Goal: Complete application form

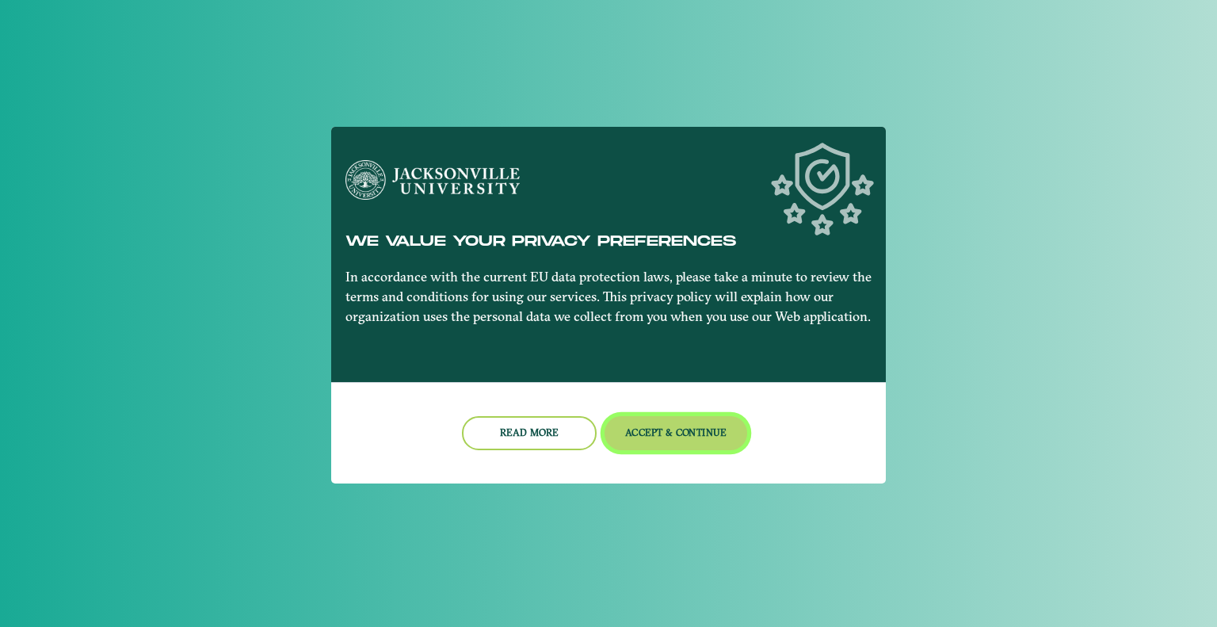
click at [652, 432] on button "Accept & Continue" at bounding box center [675, 433] width 143 height 34
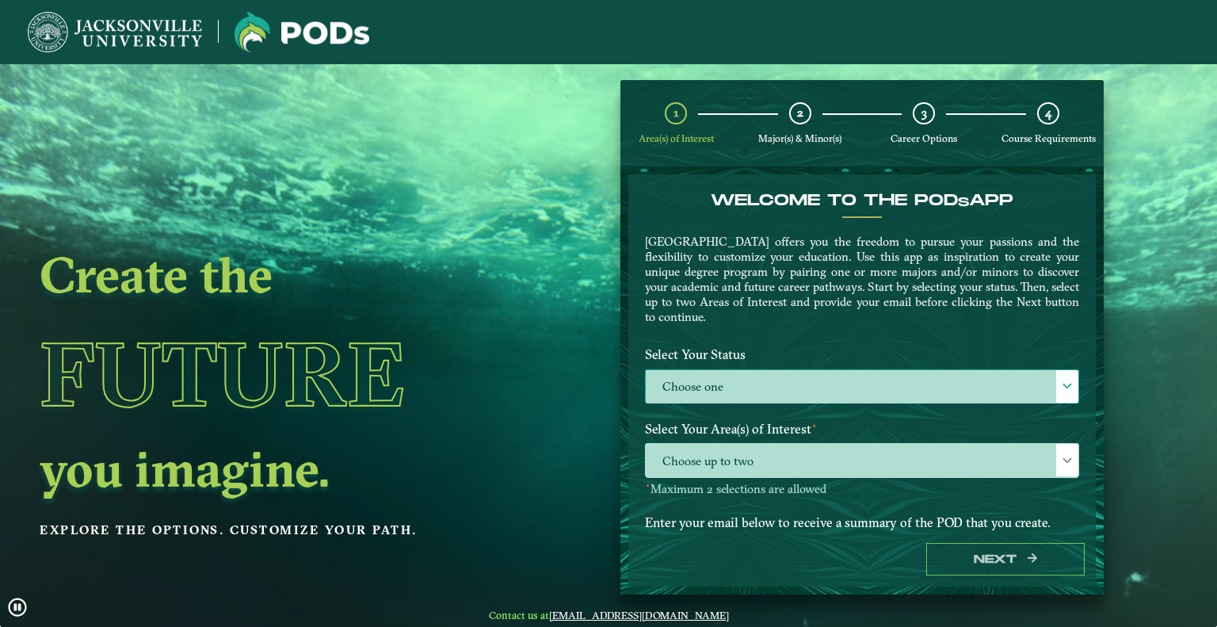
click at [802, 379] on label "Choose one" at bounding box center [862, 387] width 433 height 34
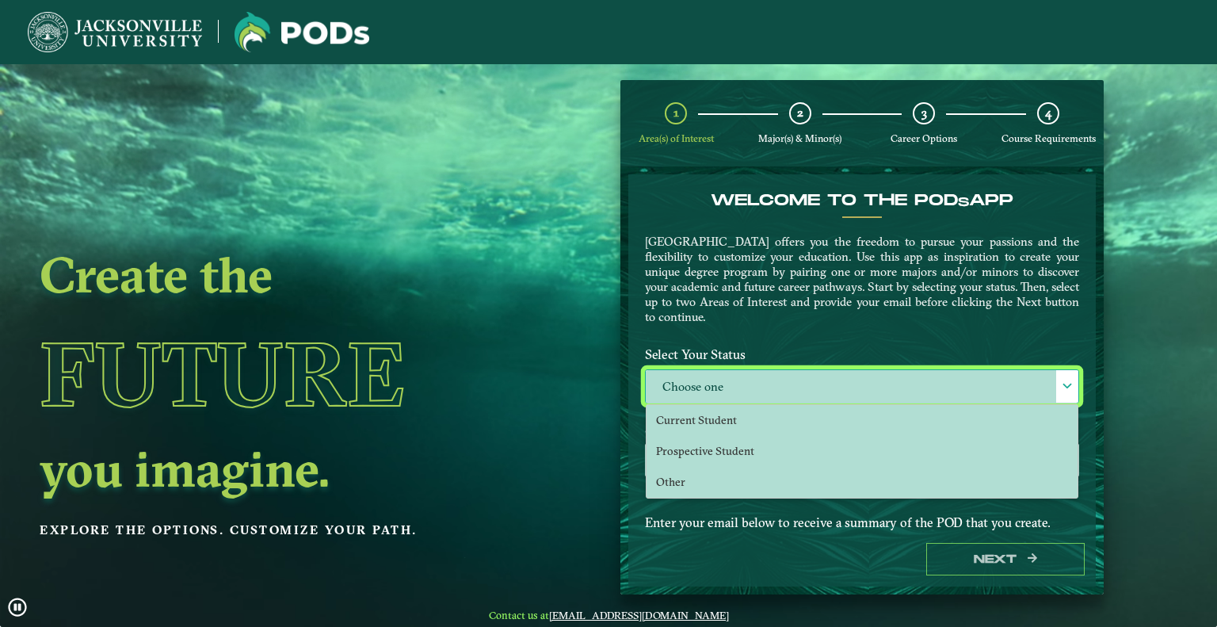
scroll to position [8, 66]
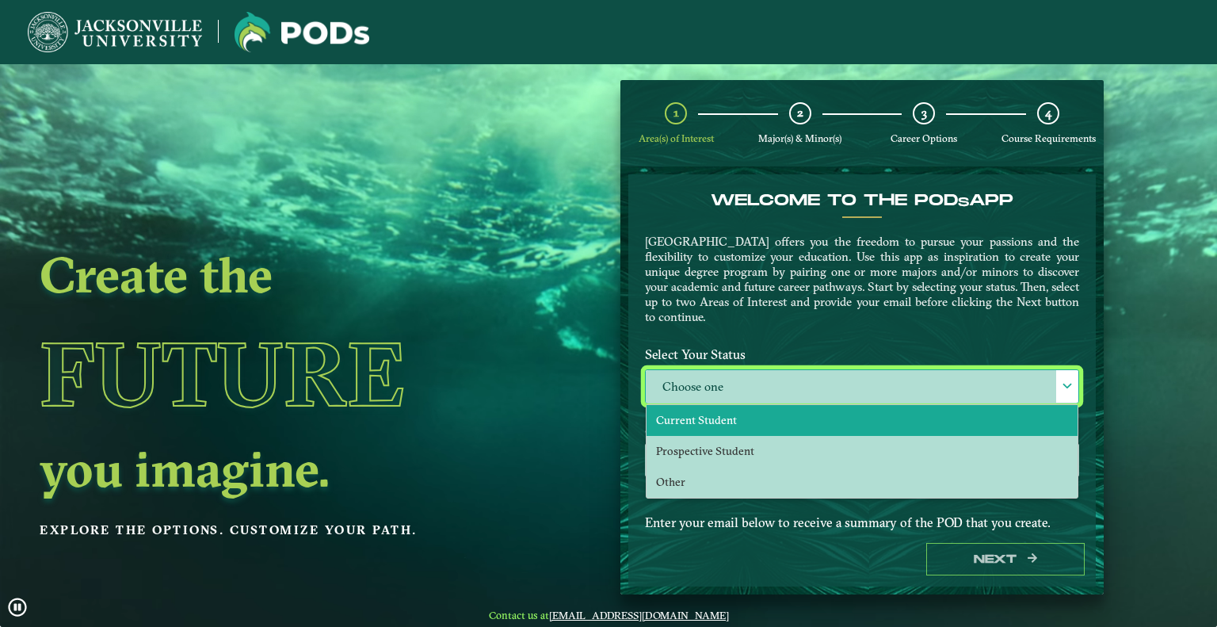
click at [761, 421] on li "Current Student" at bounding box center [861, 420] width 431 height 31
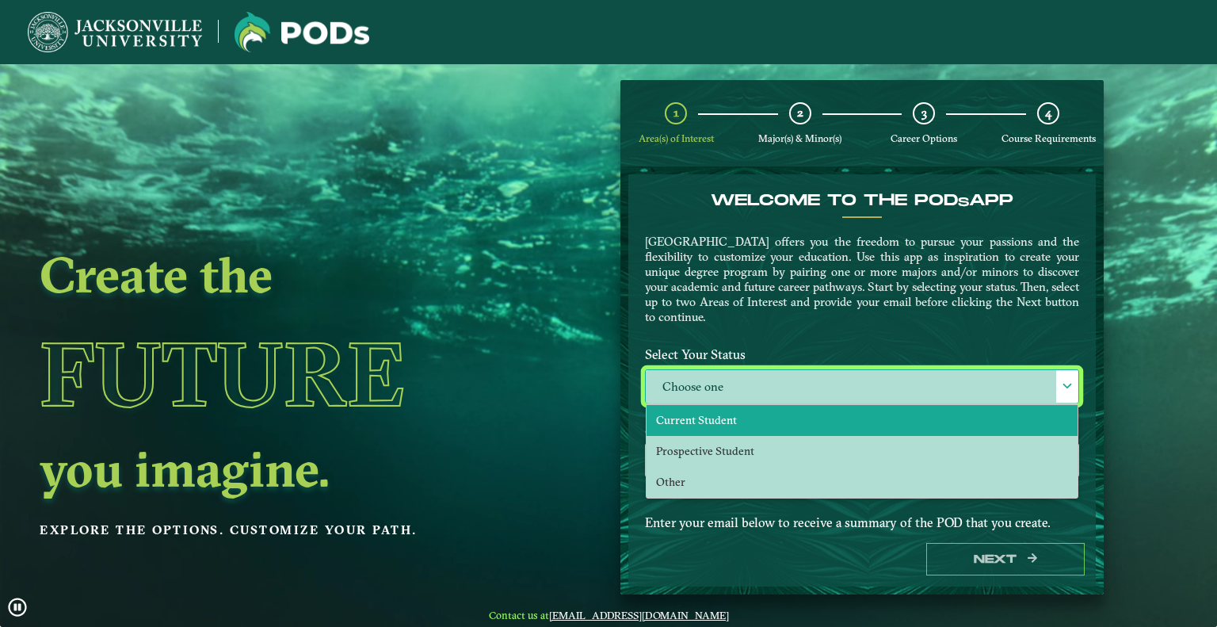
select select "[object Object]"
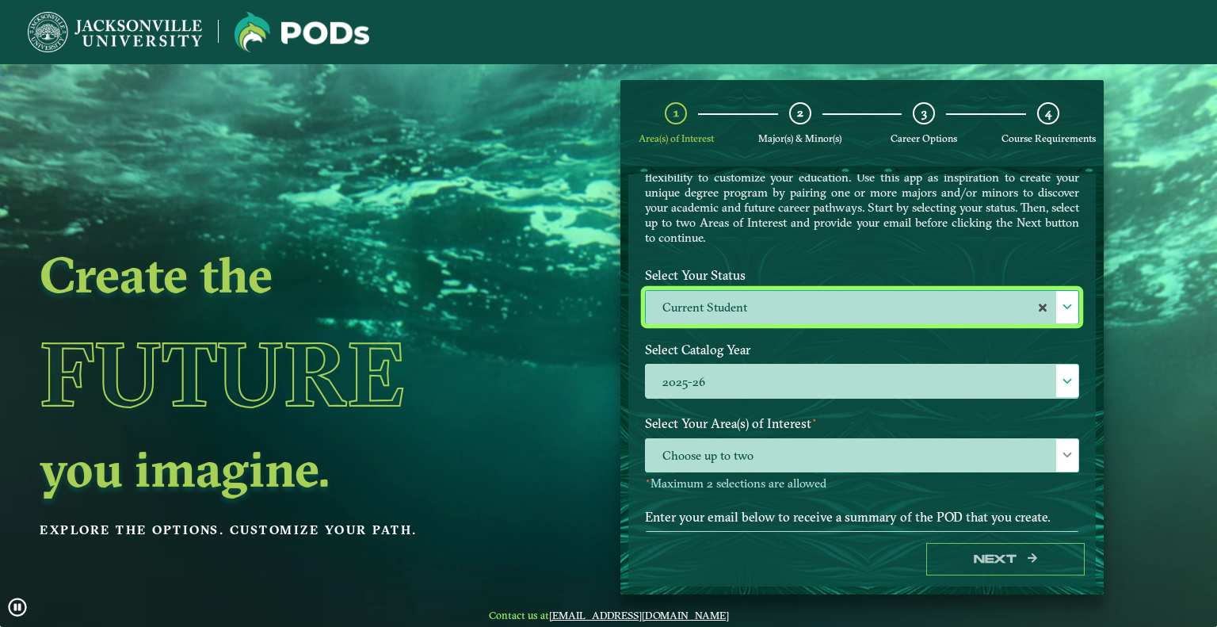
scroll to position [148, 0]
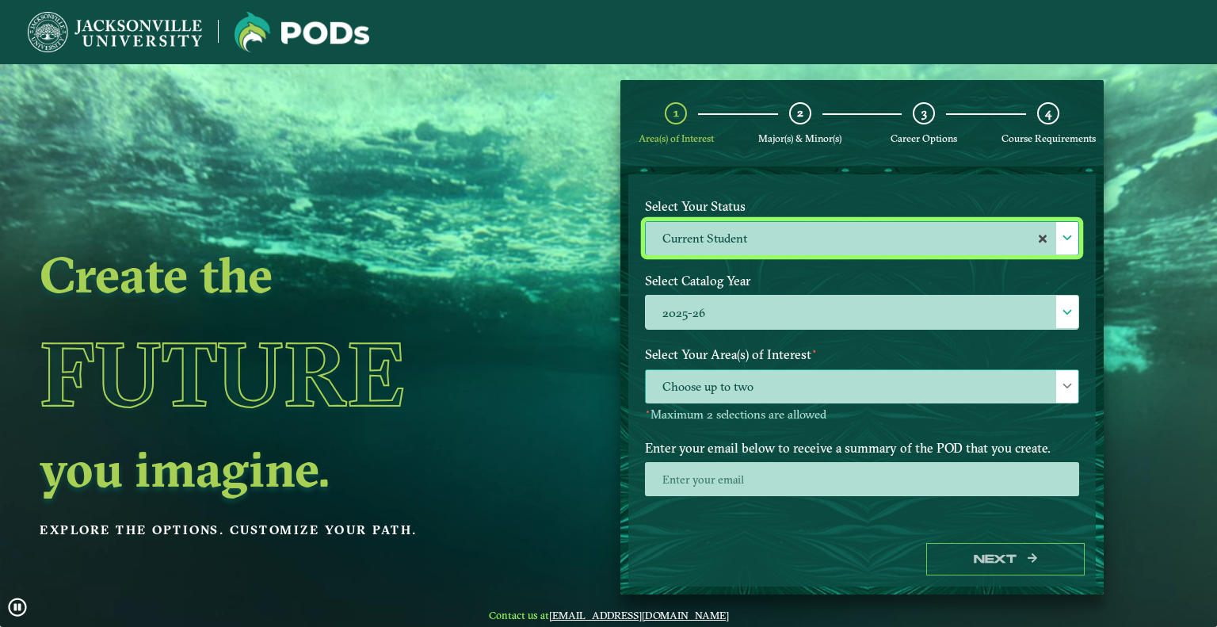
click at [800, 379] on span "Choose up to two" at bounding box center [862, 387] width 433 height 34
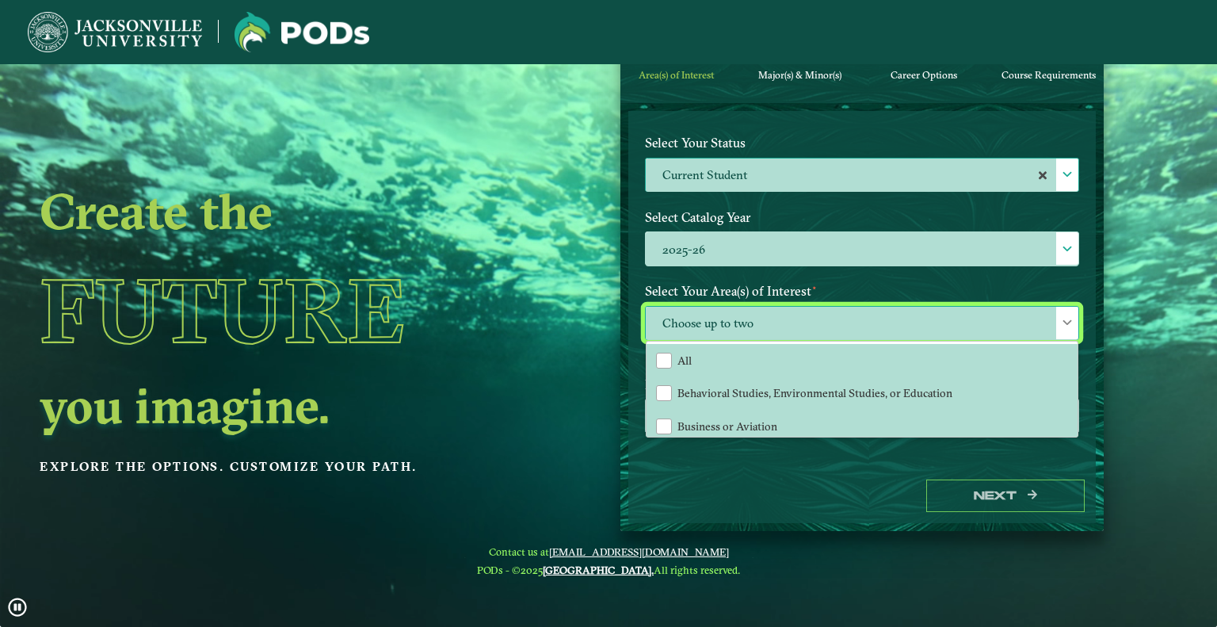
scroll to position [79, 0]
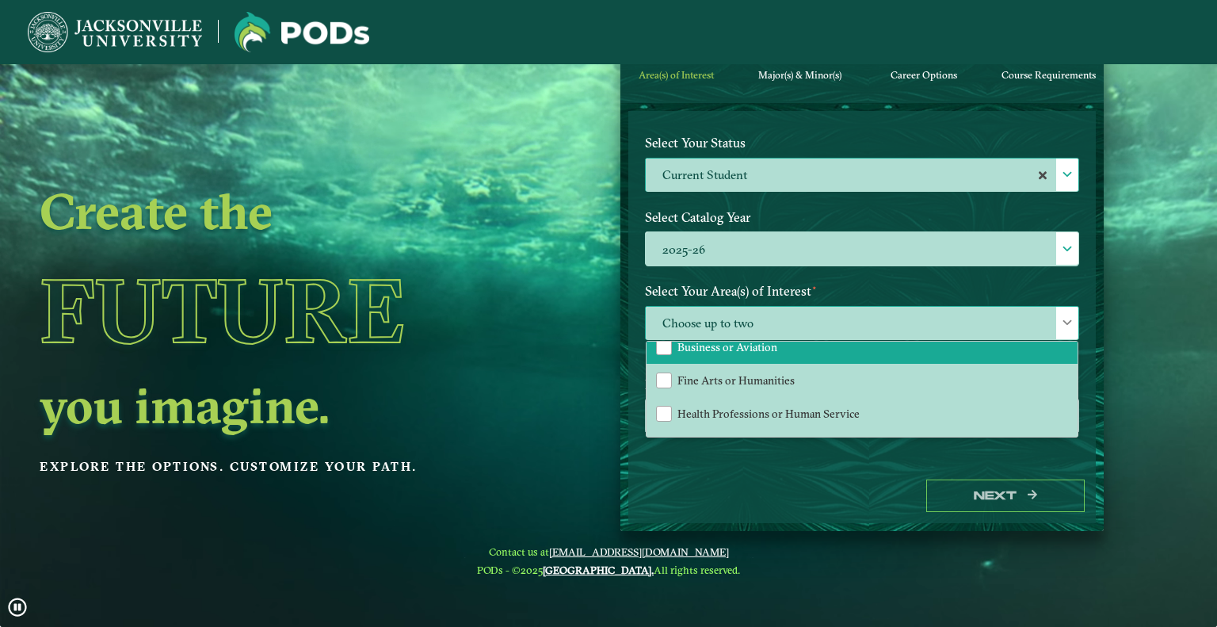
click at [721, 349] on li "Business or Aviation" at bounding box center [861, 346] width 431 height 33
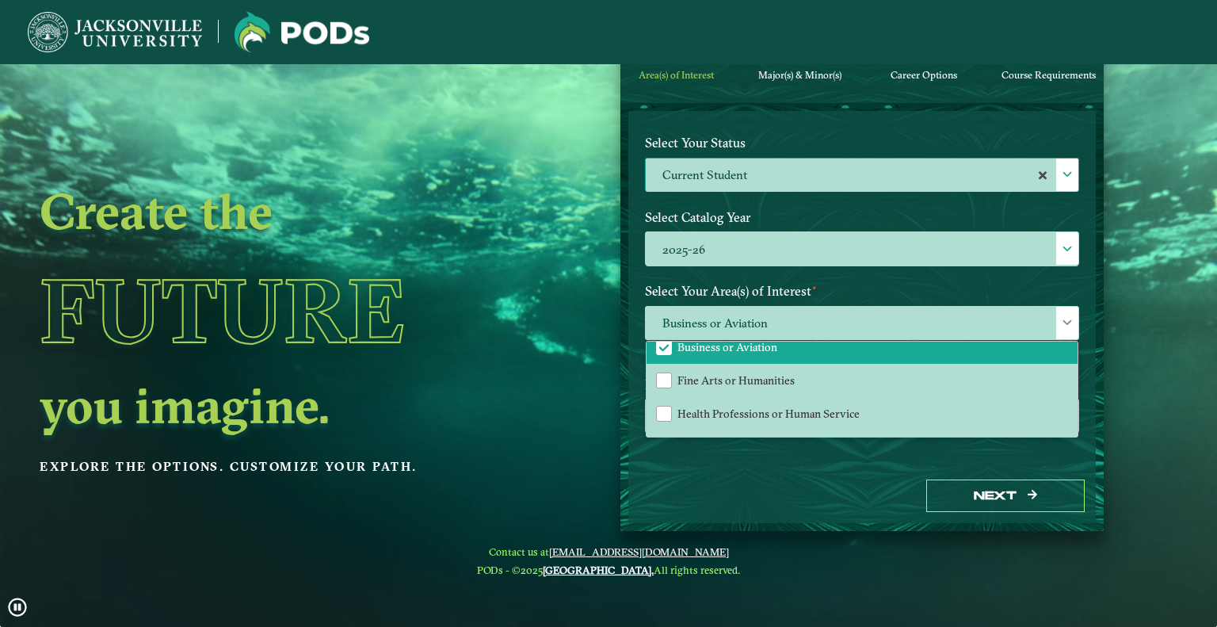
click at [537, 327] on div "Create the Future you imagine. Explore the options. Customize your path." at bounding box center [273, 314] width 547 height 627
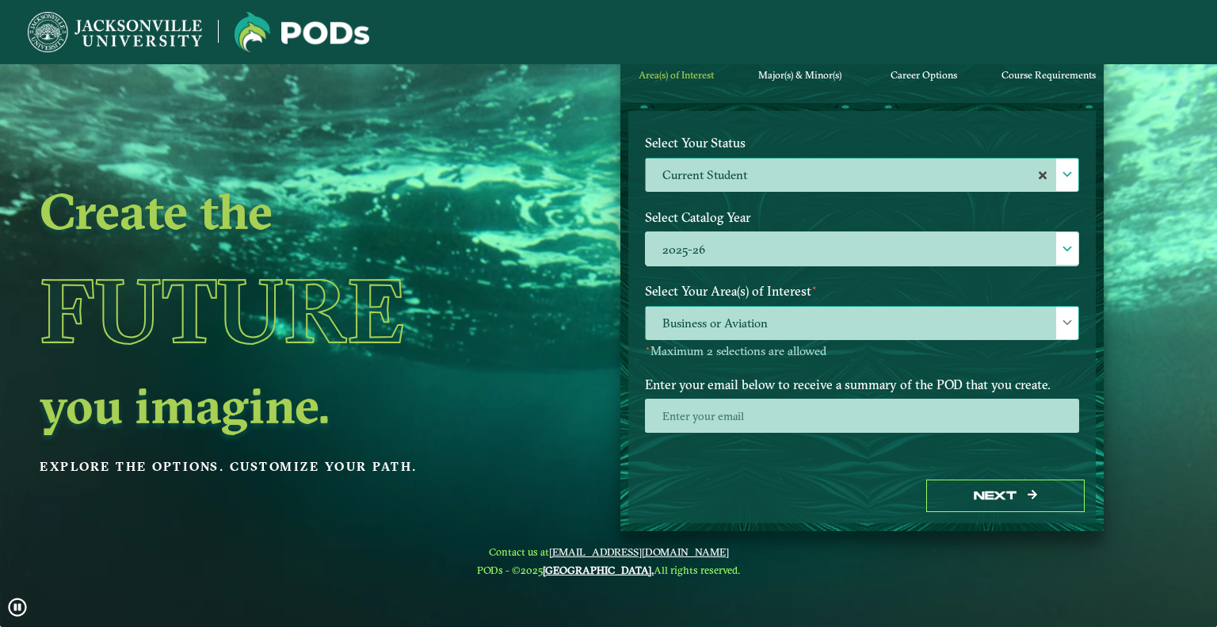
click at [813, 322] on span "Business or Aviation" at bounding box center [862, 324] width 433 height 34
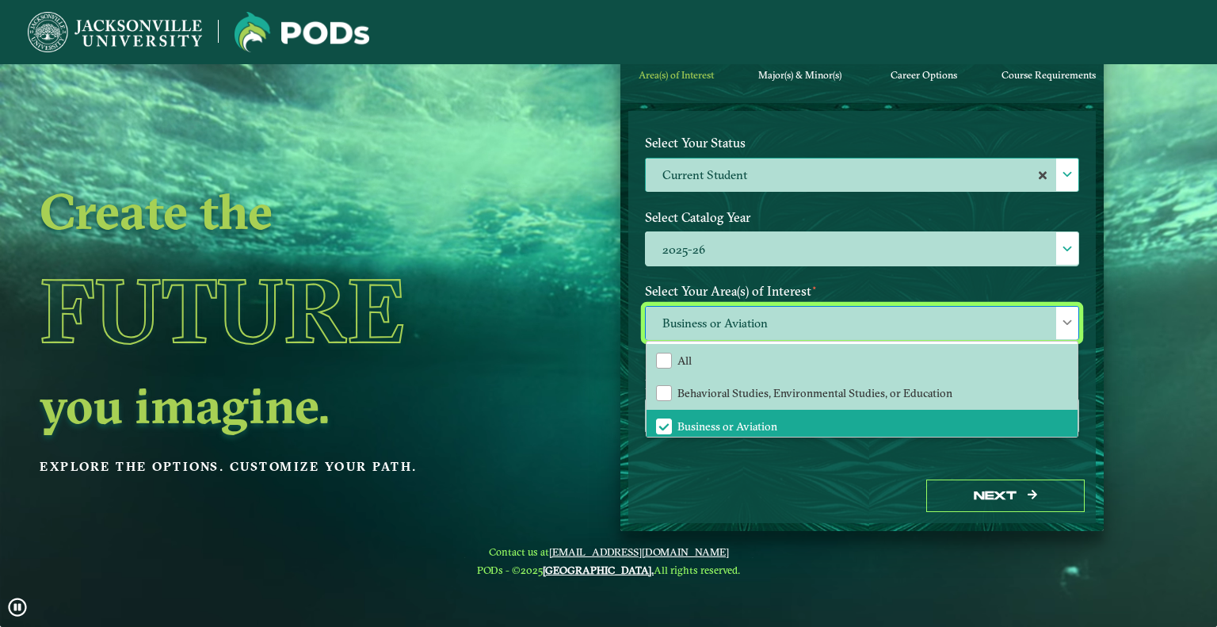
click at [427, 321] on h1 "Future" at bounding box center [274, 310] width 468 height 144
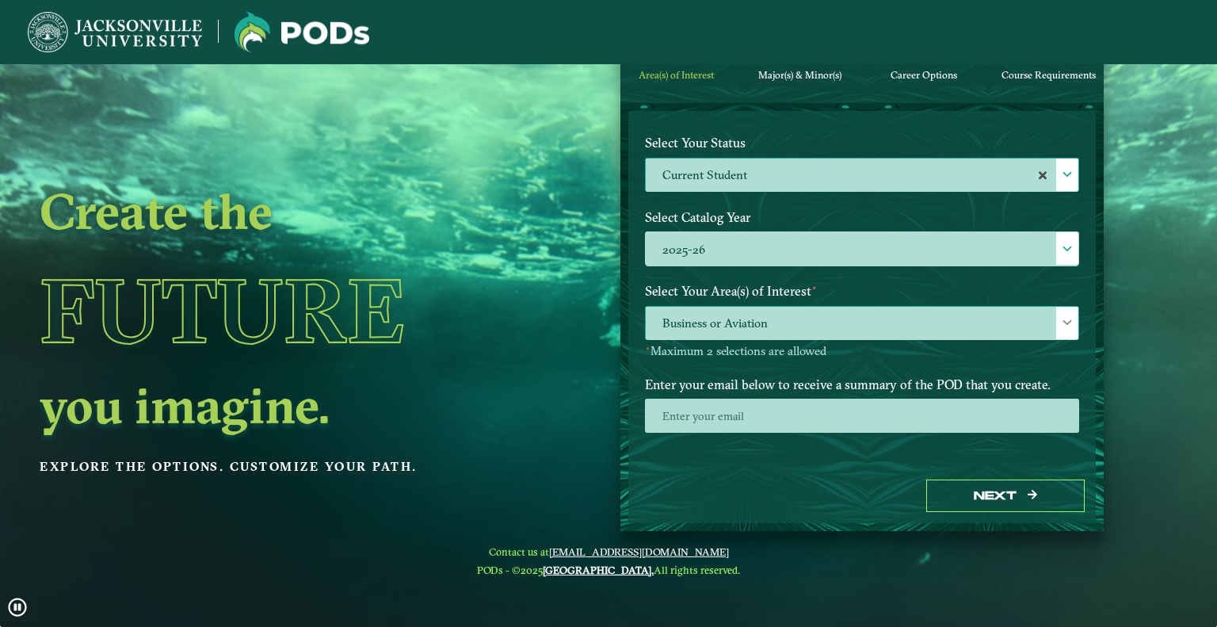
click at [846, 307] on span "Business or Aviation" at bounding box center [862, 324] width 433 height 34
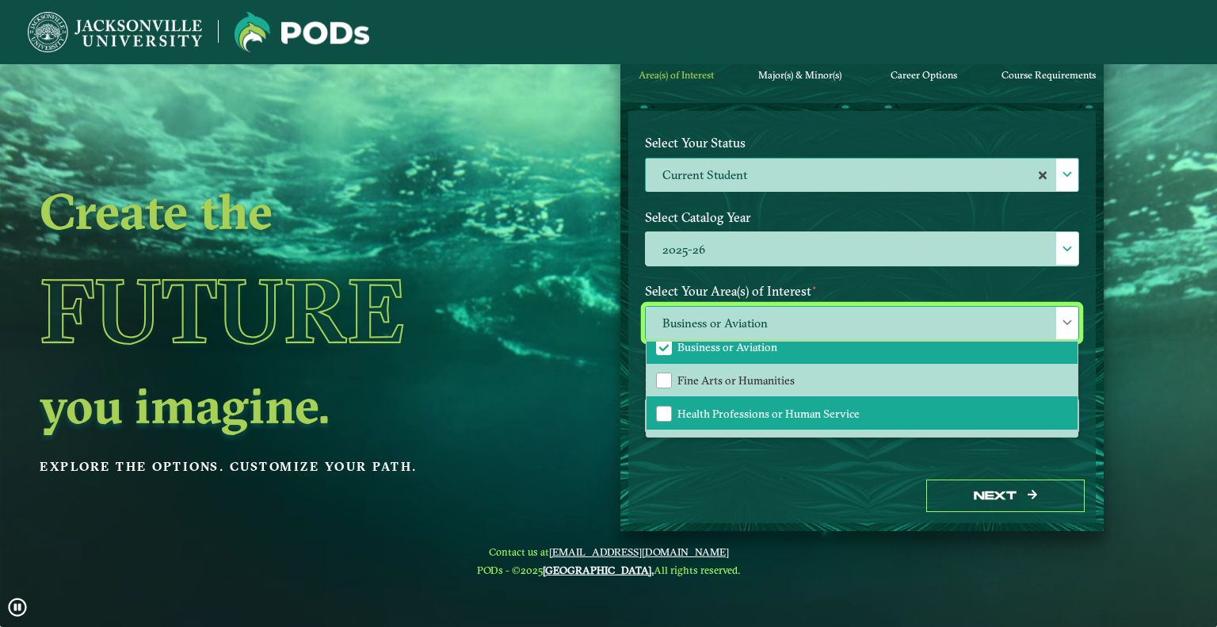
scroll to position [106, 0]
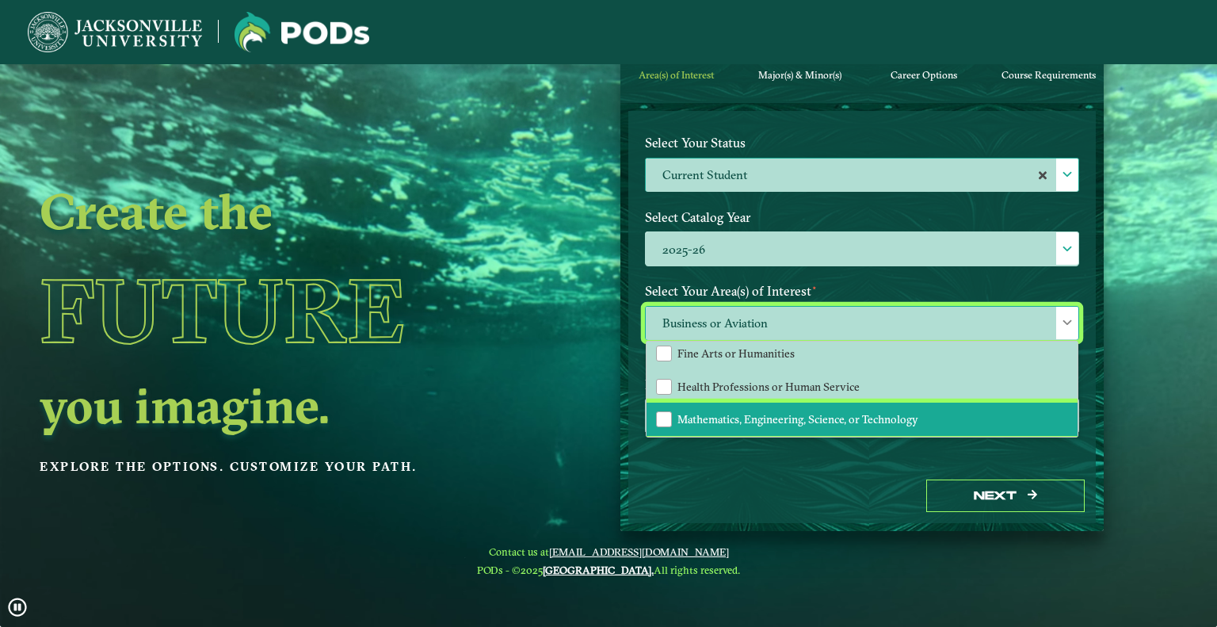
click at [833, 412] on span "Mathematics, Engineering, Science, or Technology" at bounding box center [797, 419] width 241 height 14
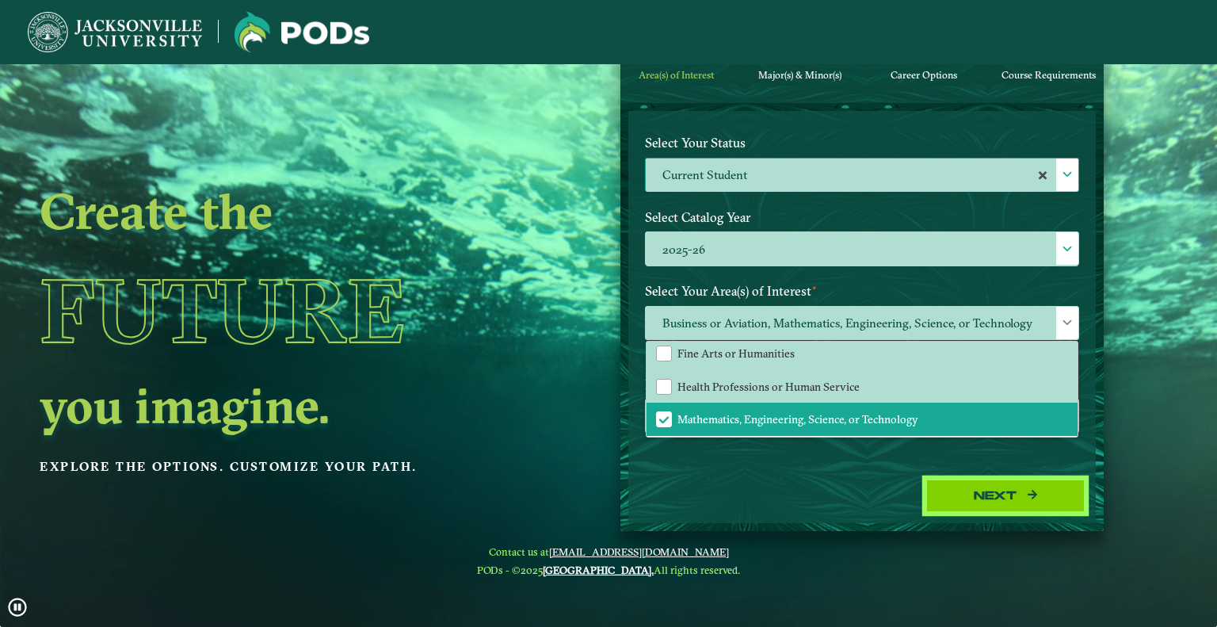
click at [1002, 497] on button "Next" at bounding box center [1005, 495] width 158 height 32
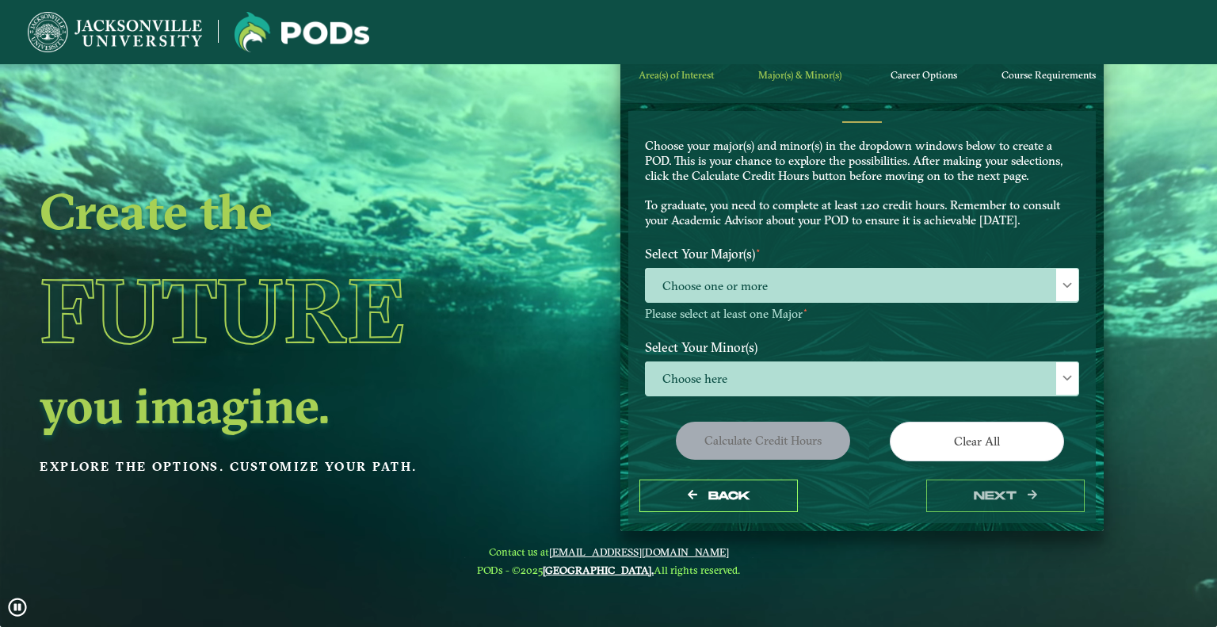
scroll to position [0, 0]
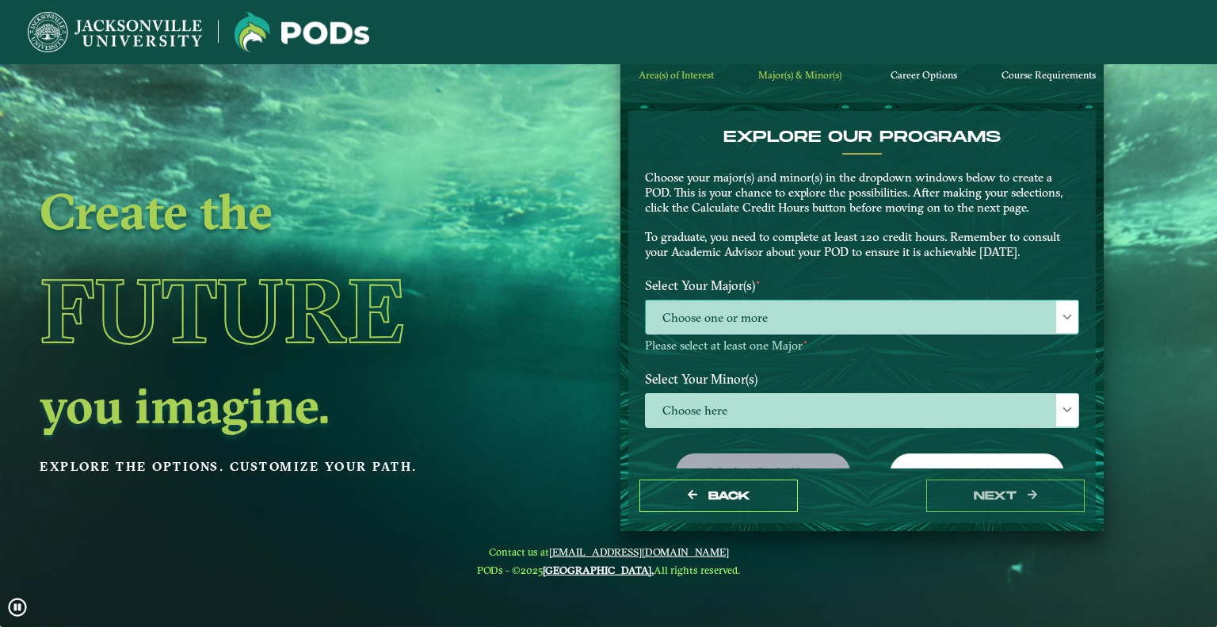
click at [846, 333] on span "Choose one or more" at bounding box center [862, 317] width 433 height 34
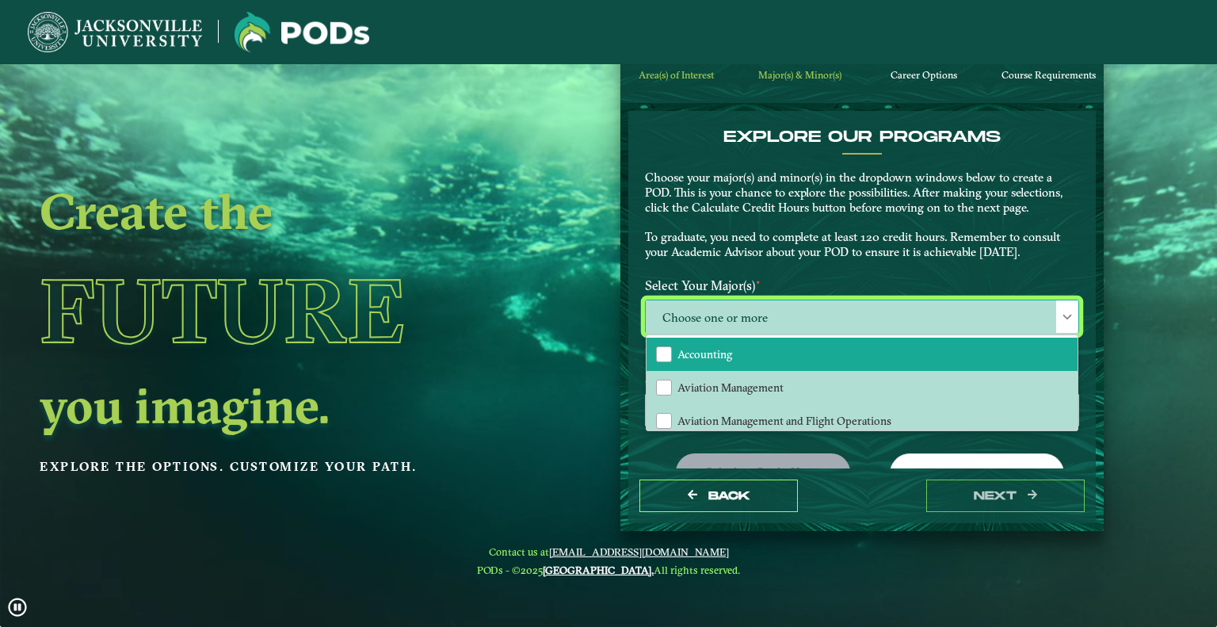
scroll to position [79, 0]
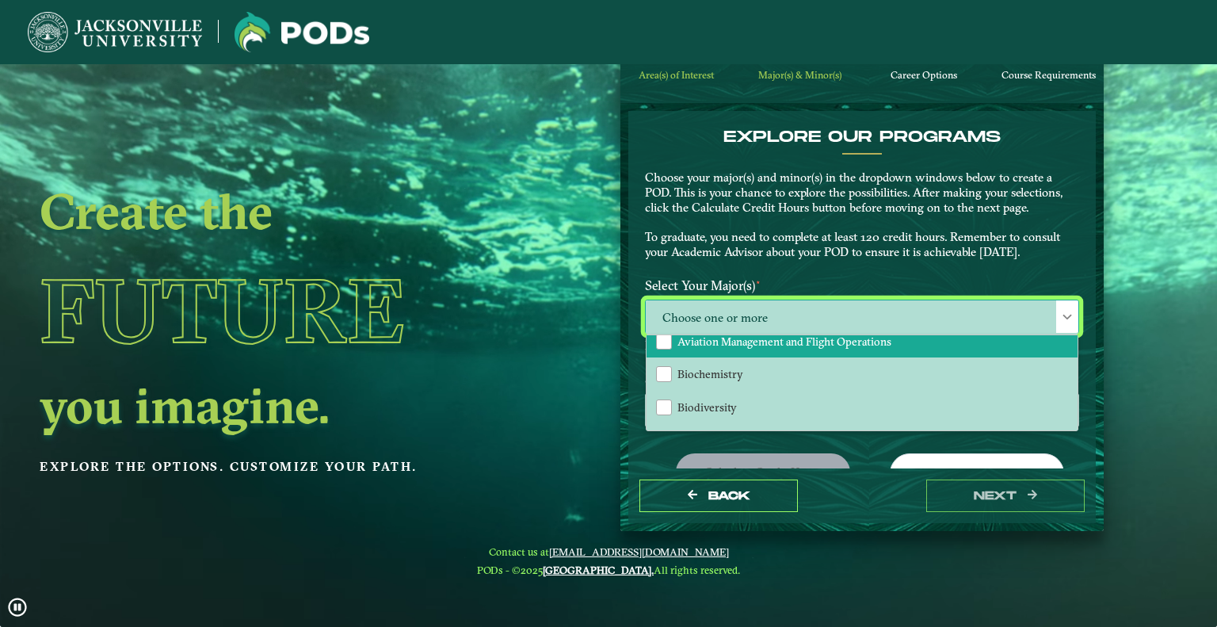
click at [729, 335] on span "Aviation Management and Flight Operations" at bounding box center [784, 341] width 214 height 14
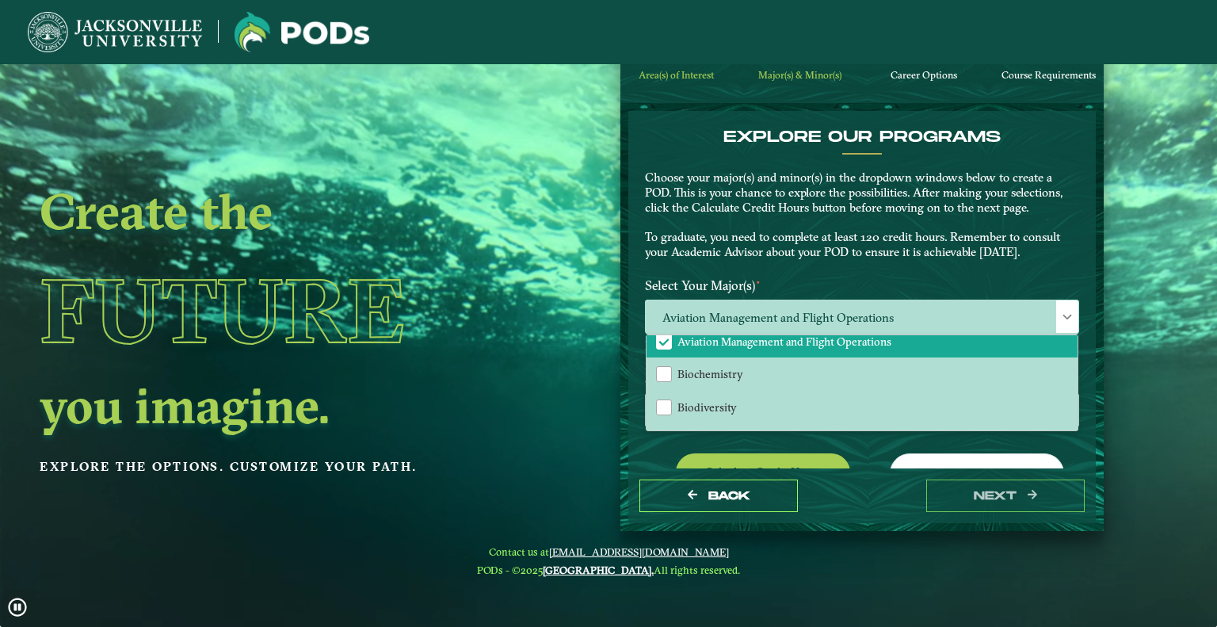
click at [620, 425] on form "EXPLORE OUR PROGRAMS Choose your major(s) and minor(s) in the dropdown windows …" at bounding box center [861, 317] width 483 height 428
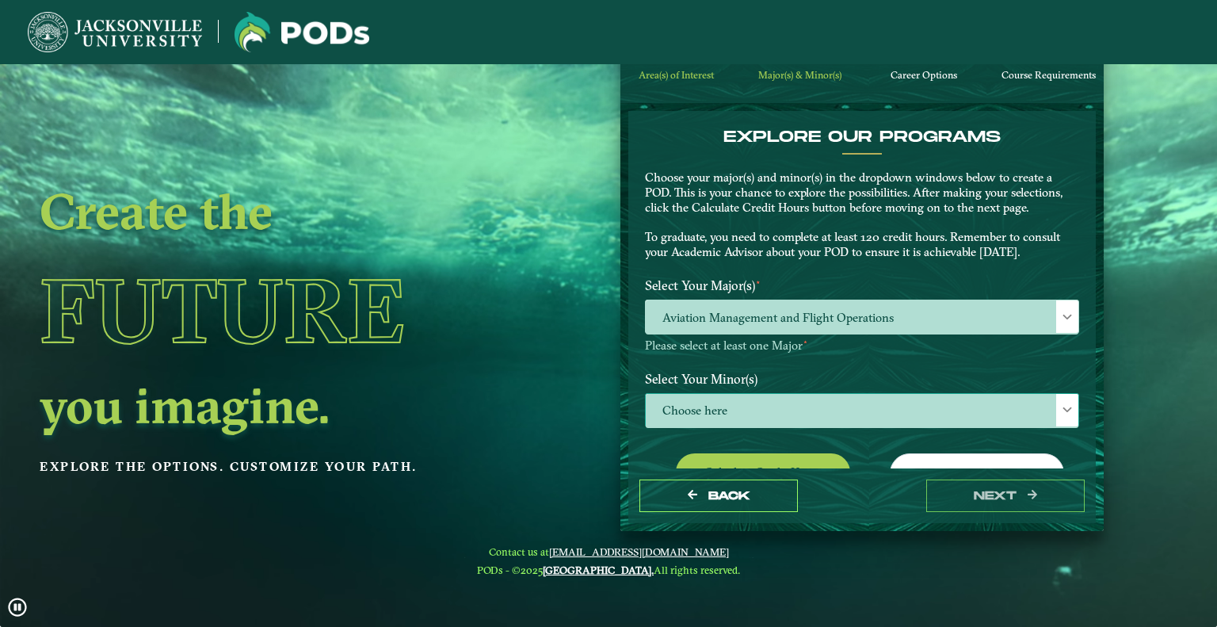
click at [717, 395] on span "Choose here" at bounding box center [862, 411] width 433 height 34
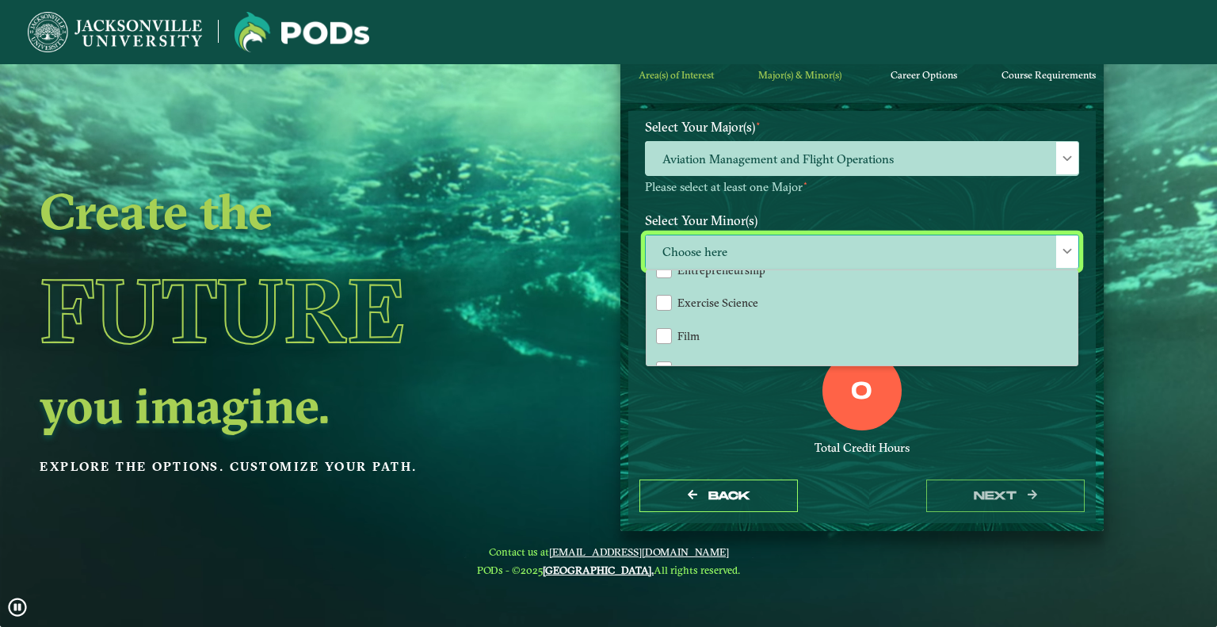
scroll to position [792, 0]
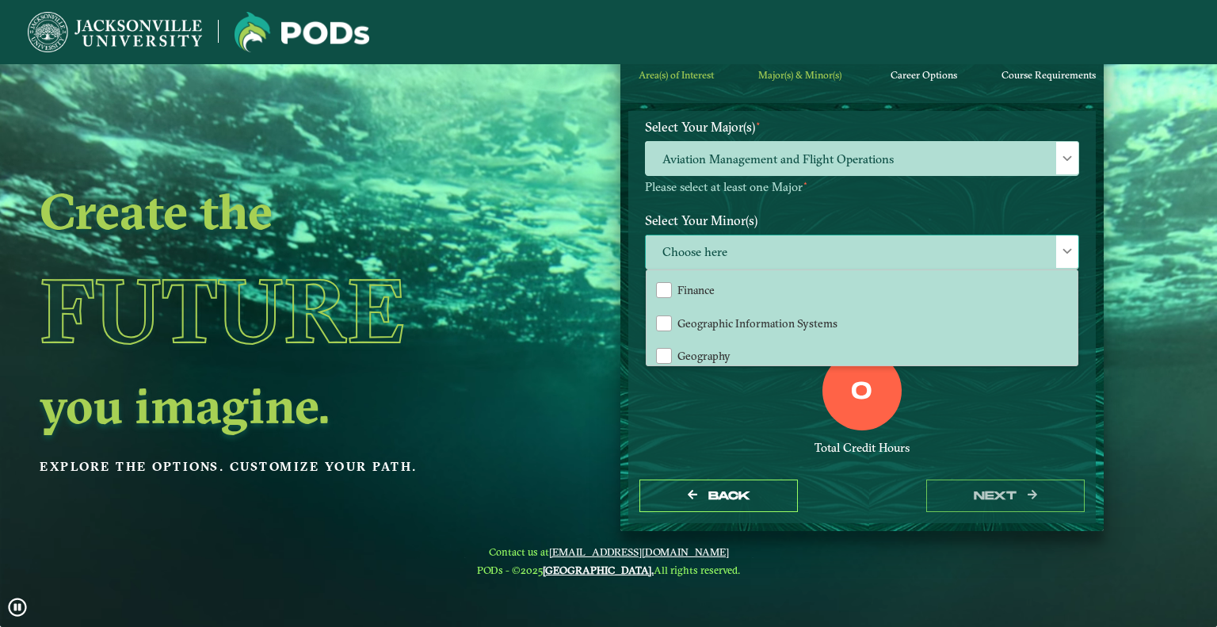
click at [1069, 319] on div "Accounting Animation Applied Economics Applied Mathematics Art Aviation Managem…" at bounding box center [861, 317] width 431 height 95
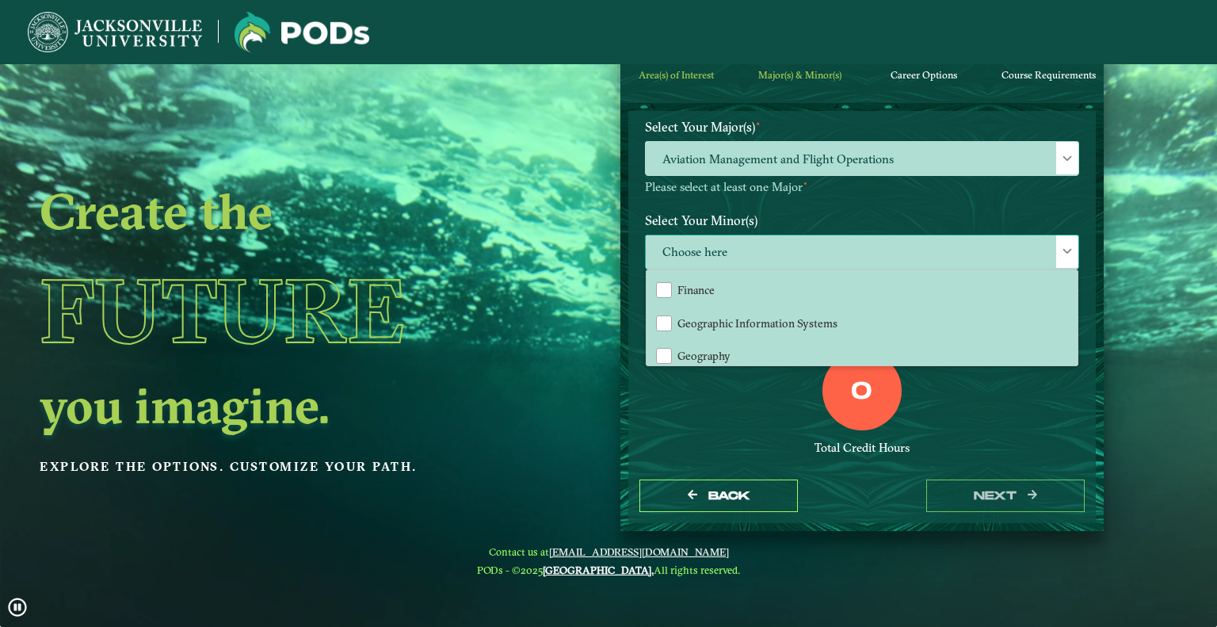
drag, startPoint x: 1069, startPoint y: 310, endPoint x: 1068, endPoint y: 322, distance: 12.0
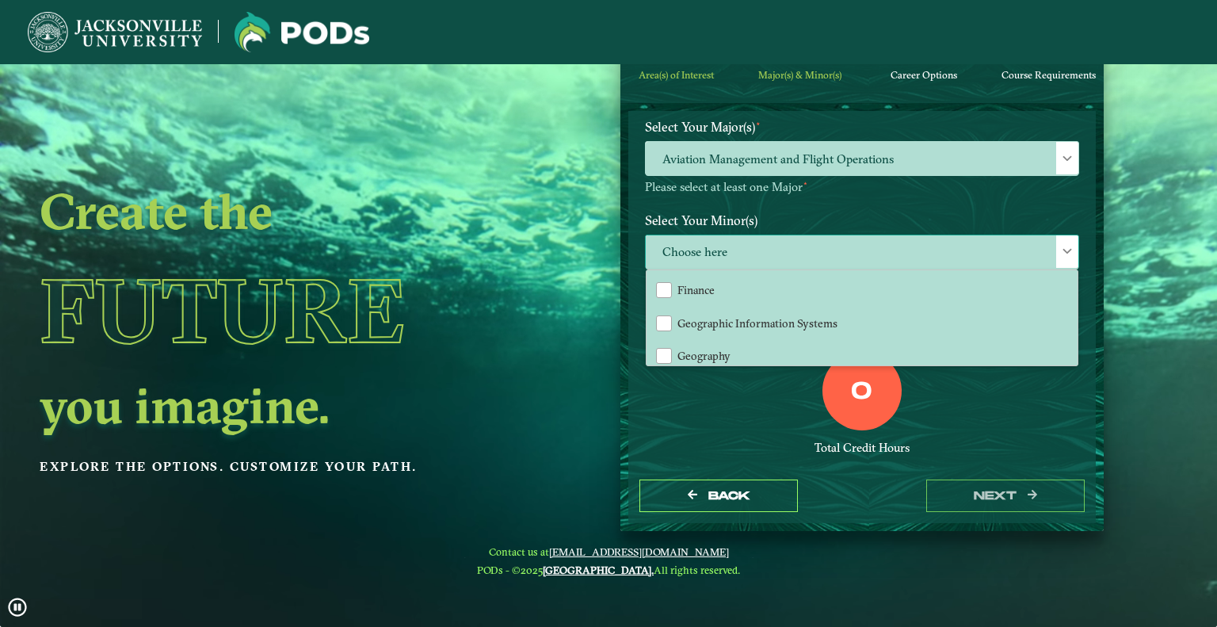
click at [1068, 322] on div "Accounting Animation Applied Economics Applied Mathematics Art Aviation Managem…" at bounding box center [861, 317] width 431 height 95
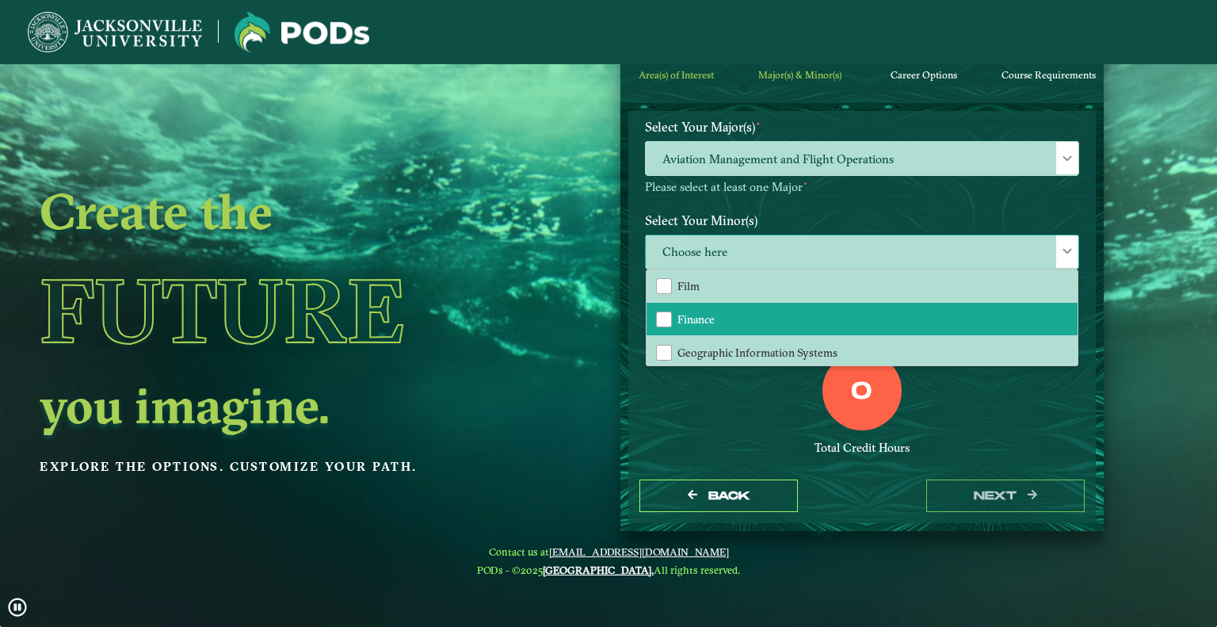
scroll to position [842, 0]
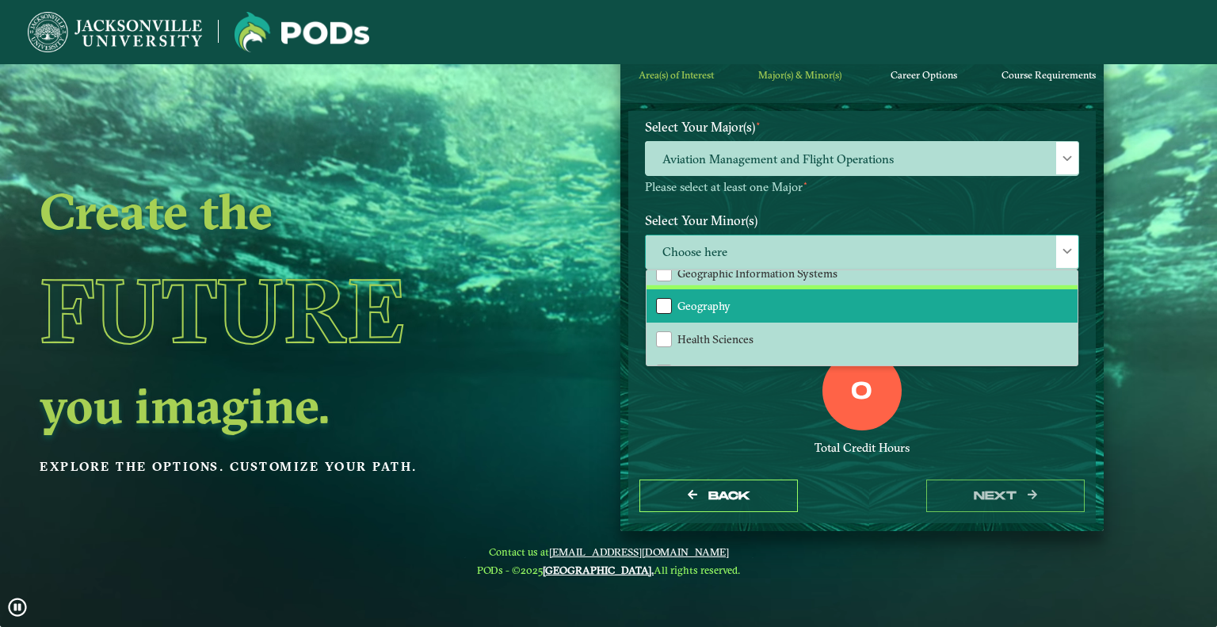
click at [665, 298] on div "Geography" at bounding box center [664, 306] width 16 height 16
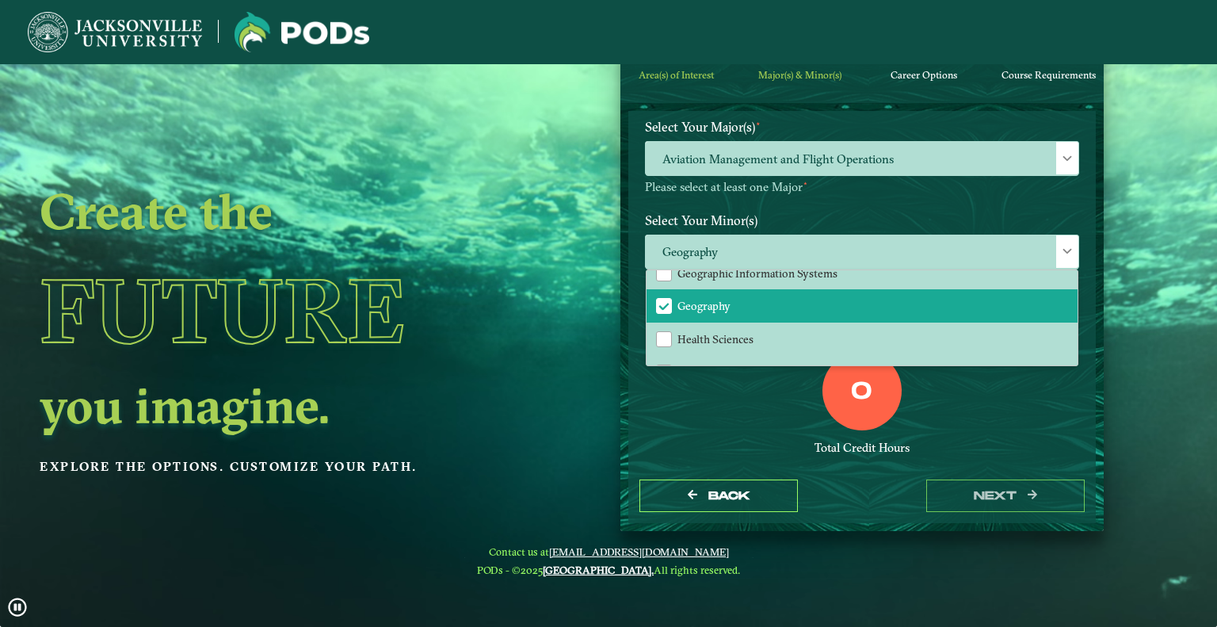
click at [972, 429] on div "0 Total Credit Hours" at bounding box center [862, 418] width 458 height 135
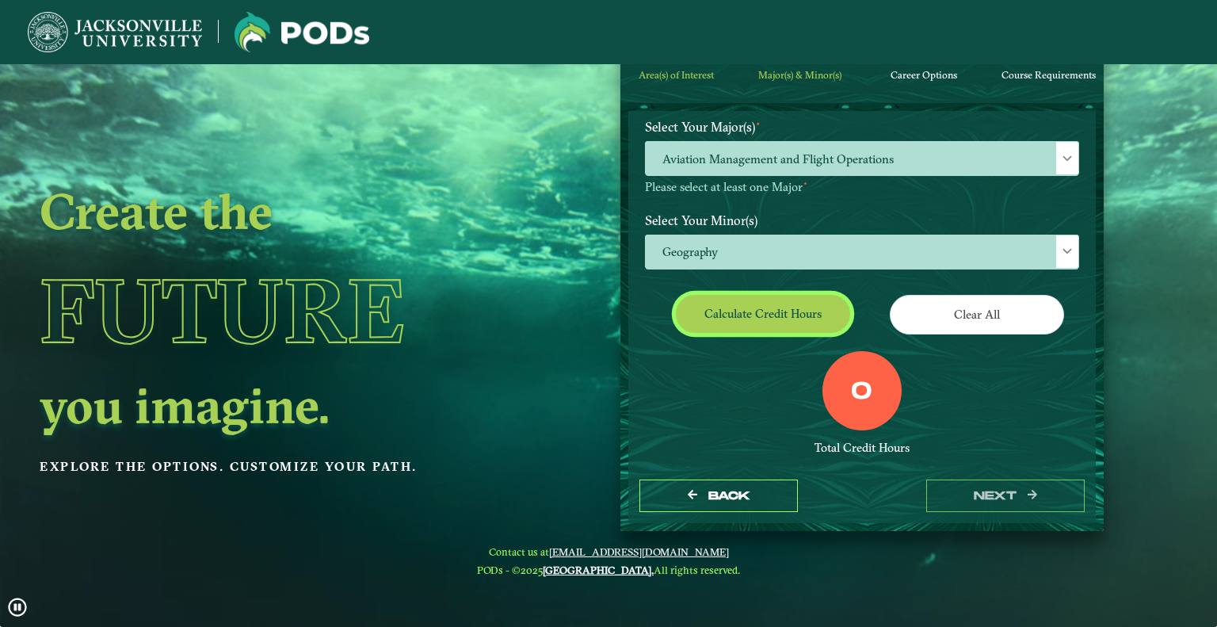
click at [765, 316] on button "Calculate credit hours" at bounding box center [763, 313] width 174 height 37
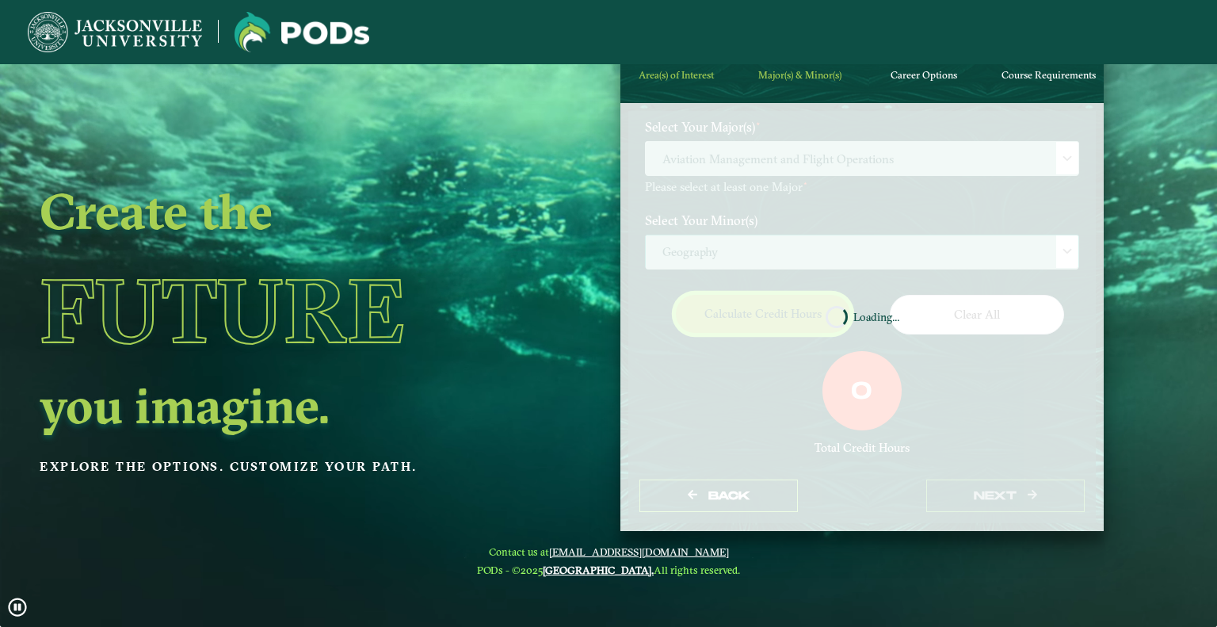
scroll to position [0, 0]
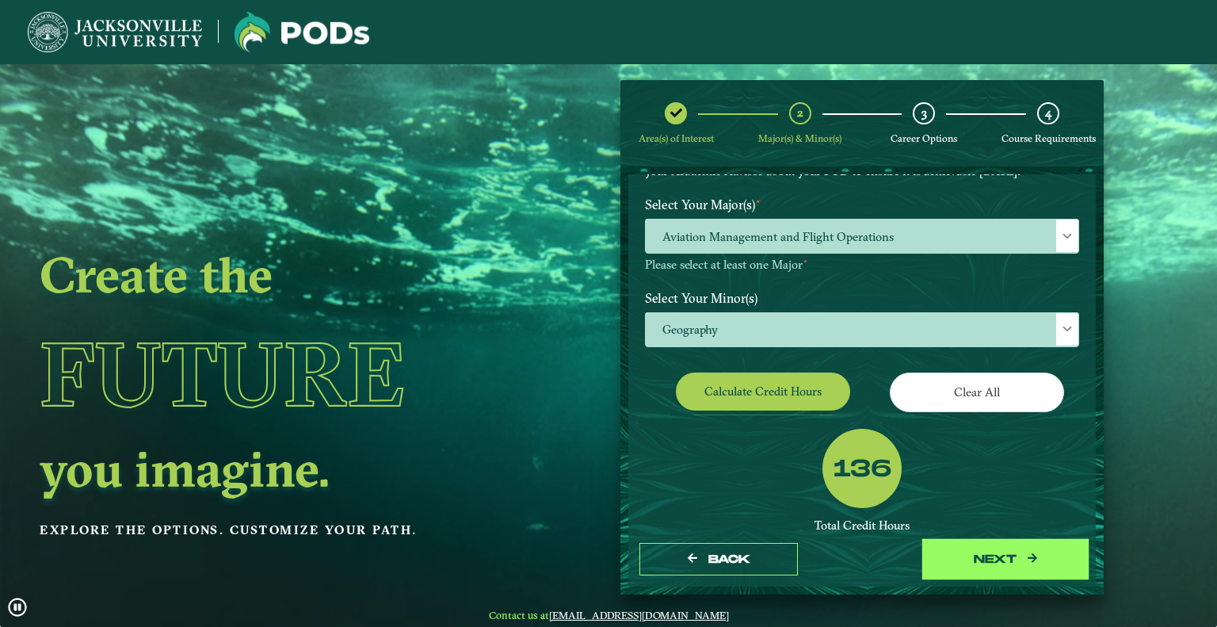
click at [1016, 554] on button "next" at bounding box center [1005, 559] width 158 height 32
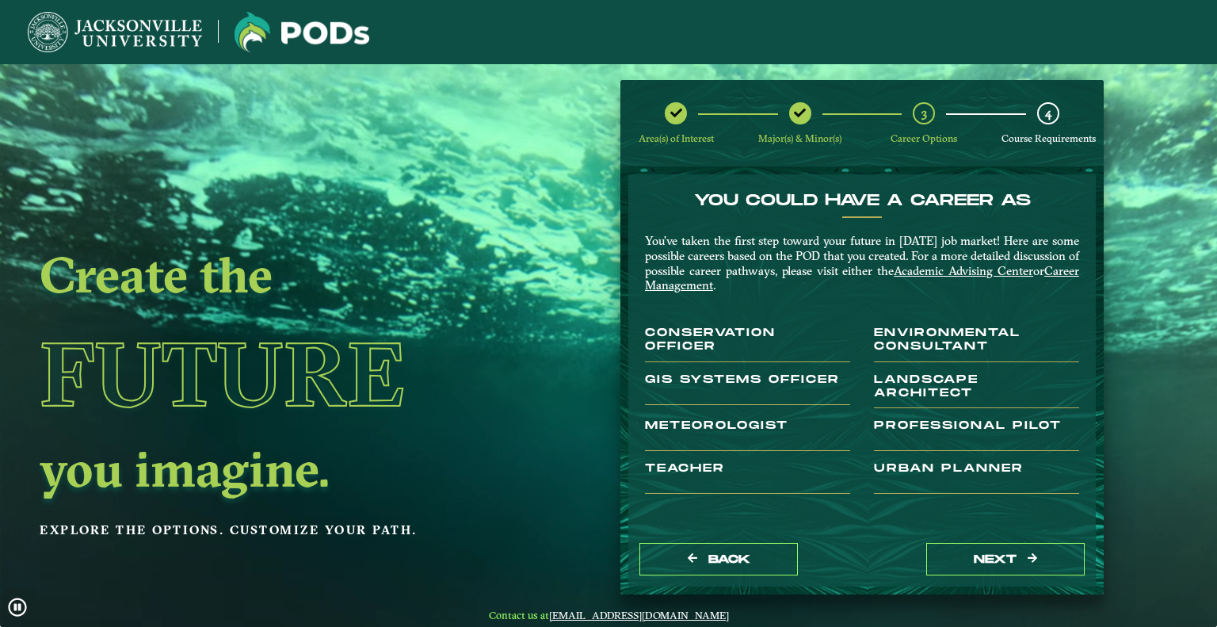
click at [916, 425] on h3 "Professional Pilot" at bounding box center [976, 435] width 205 height 32
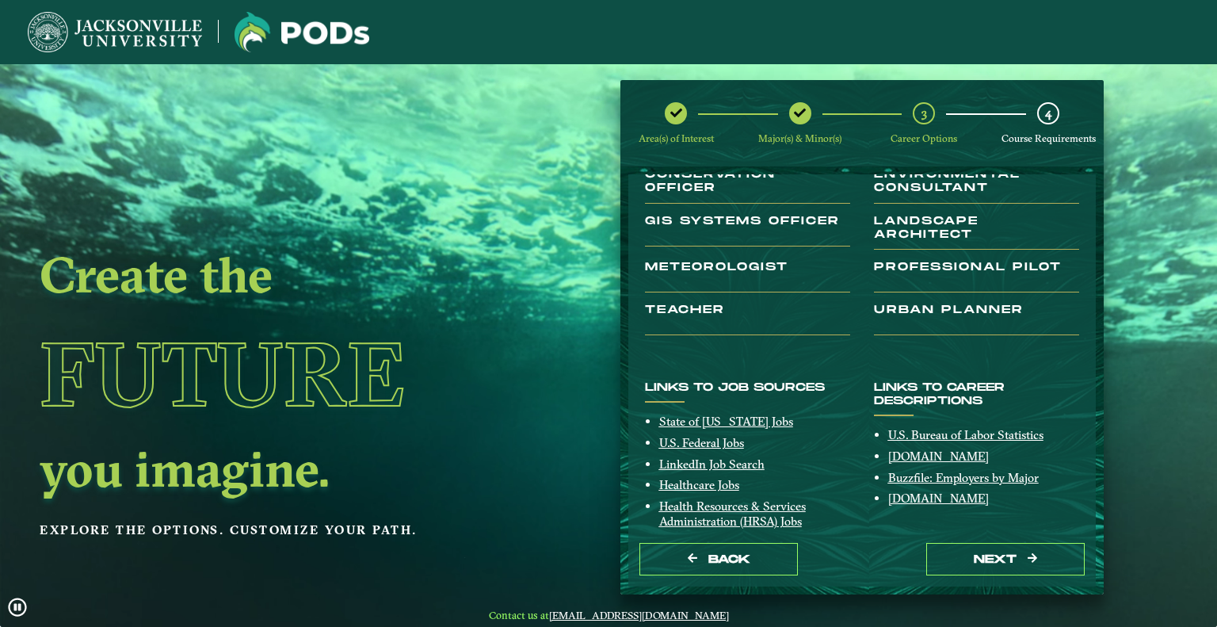
scroll to position [238, 0]
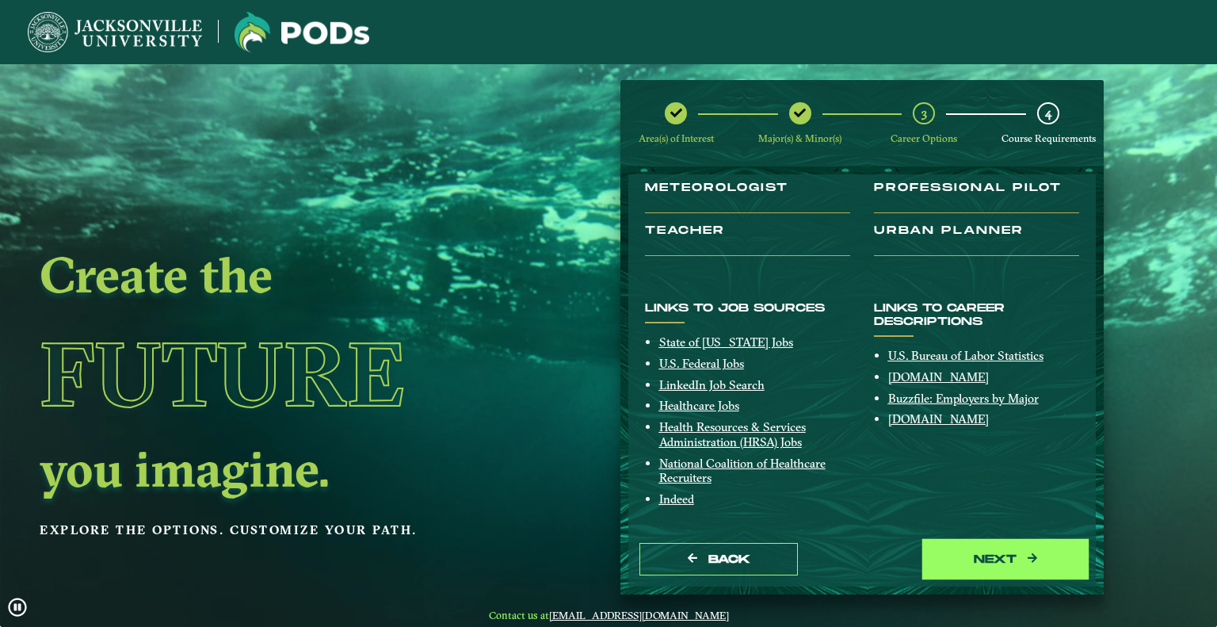
click at [976, 554] on button "next" at bounding box center [1005, 559] width 158 height 32
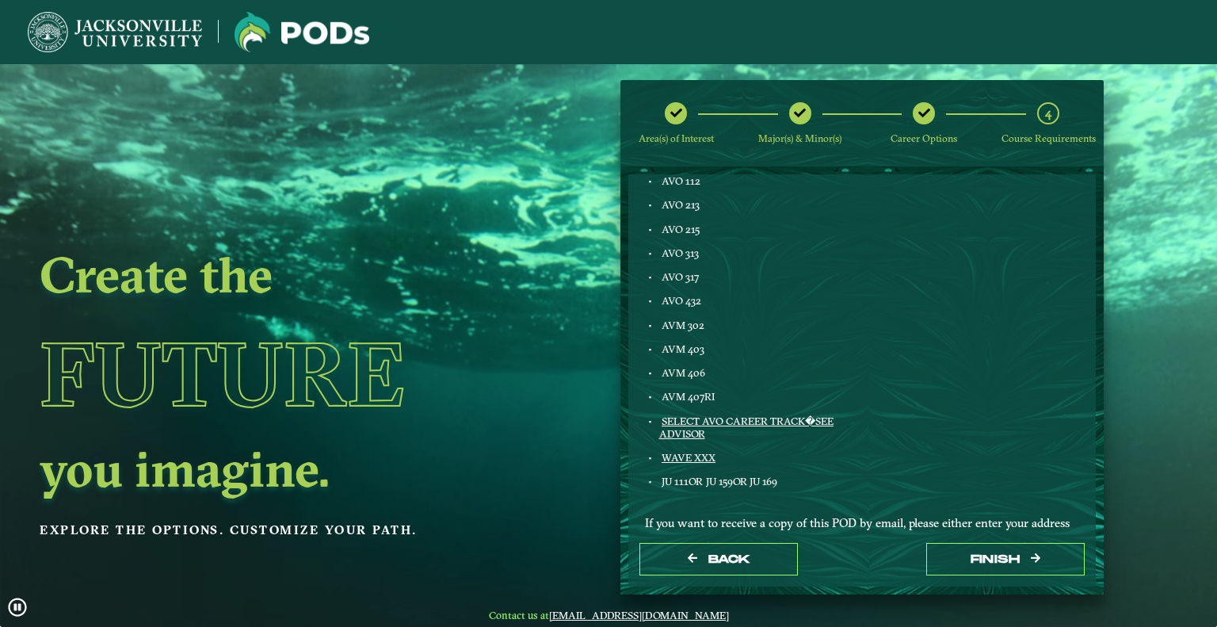
scroll to position [970, 0]
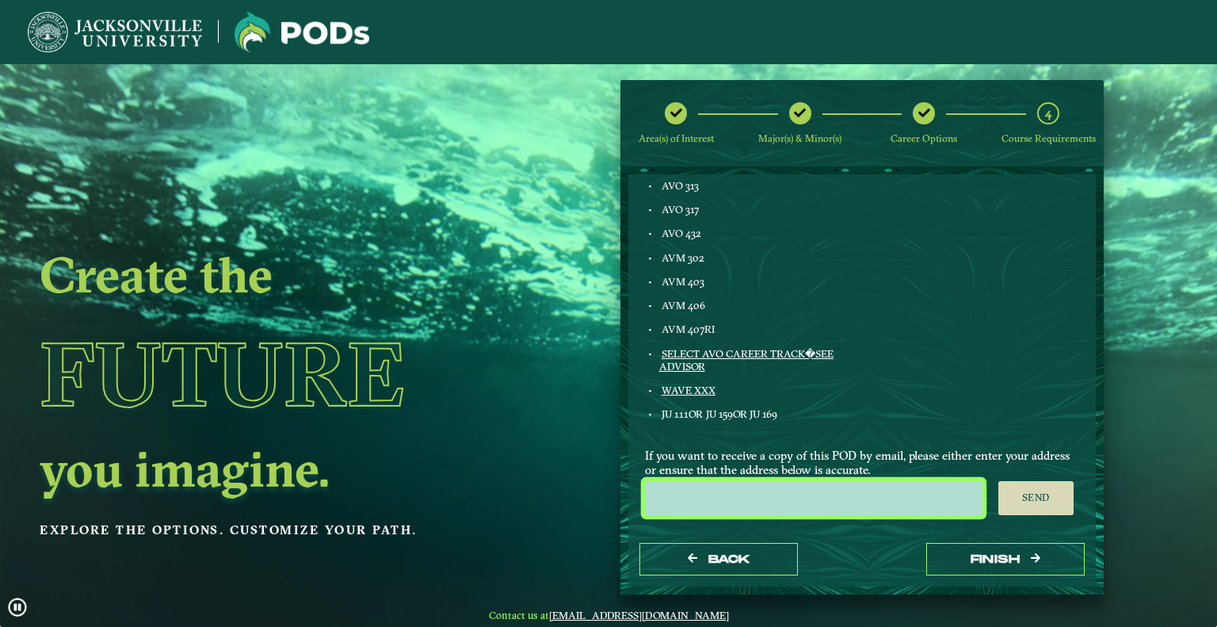
click at [856, 497] on input "email" at bounding box center [813, 498] width 337 height 34
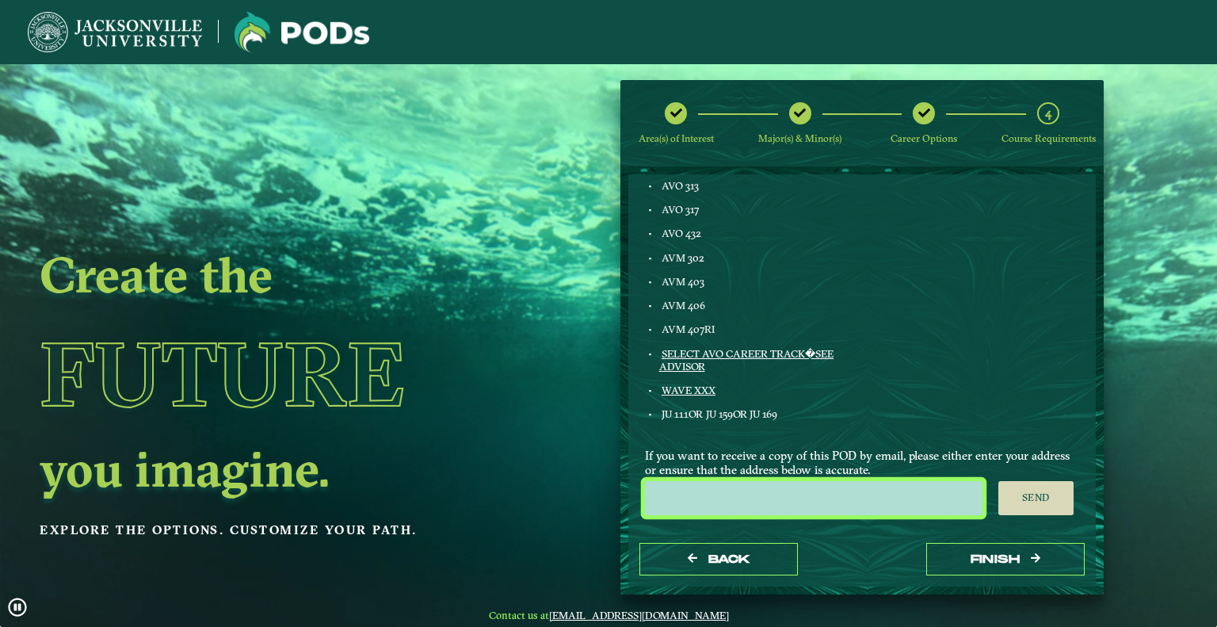
type input "JDANNRE@JACKSONVILLE.EDU"
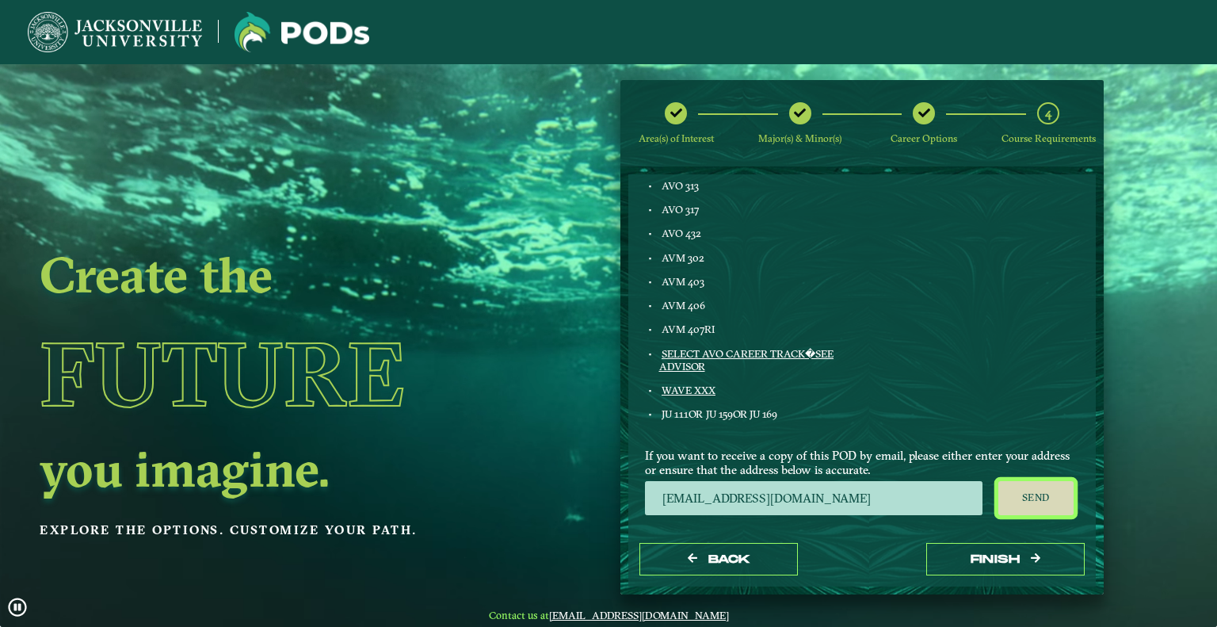
click at [1013, 487] on button "Send" at bounding box center [1035, 498] width 75 height 35
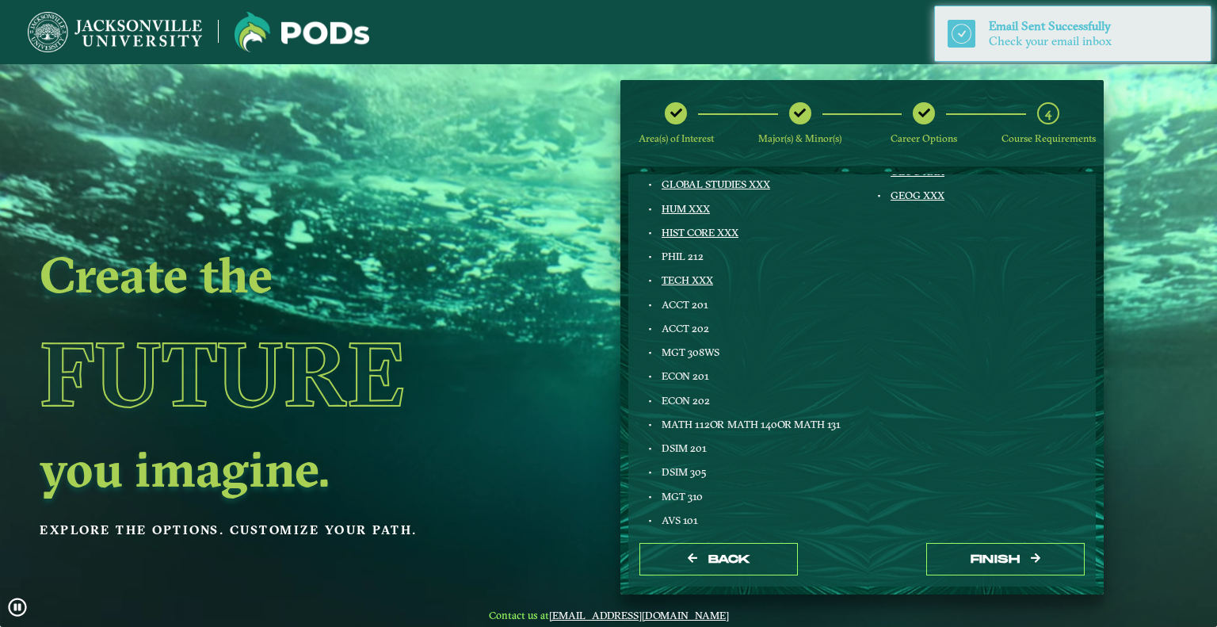
scroll to position [0, 0]
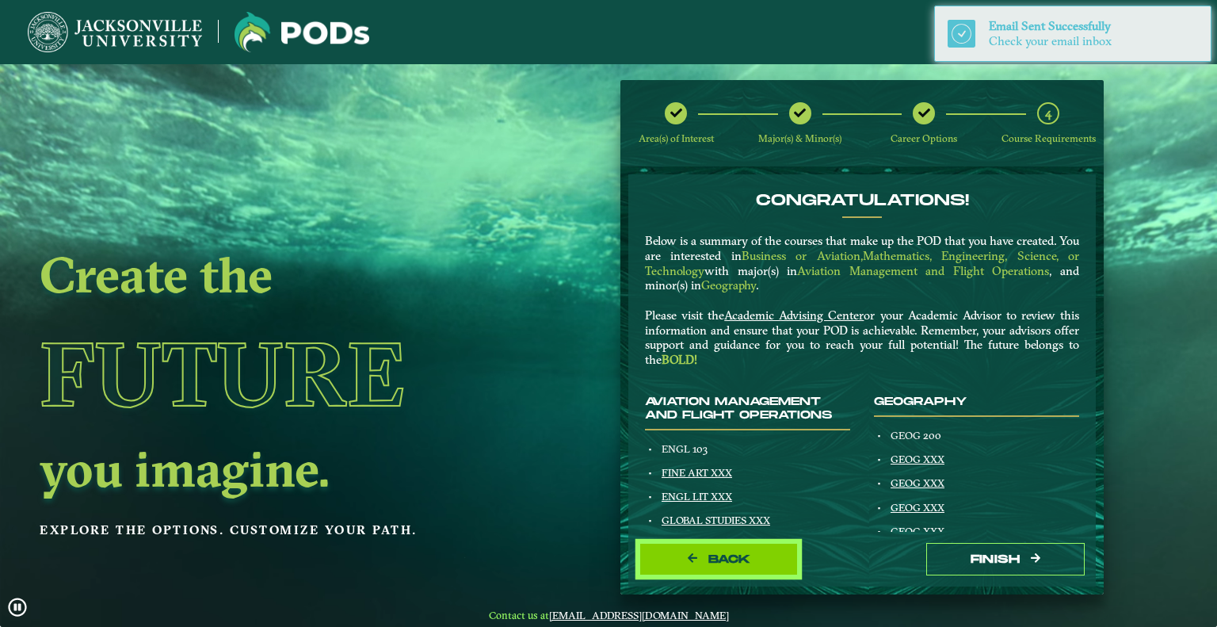
click at [739, 555] on span "Back" at bounding box center [729, 558] width 42 height 13
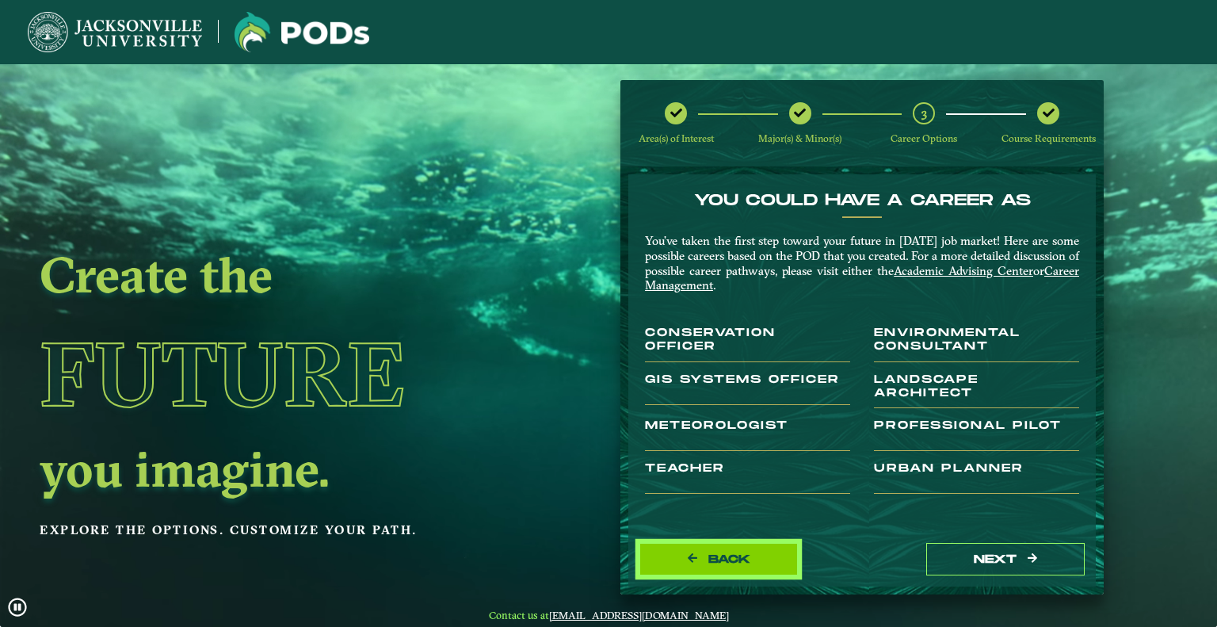
click at [741, 554] on span "Back" at bounding box center [729, 558] width 42 height 13
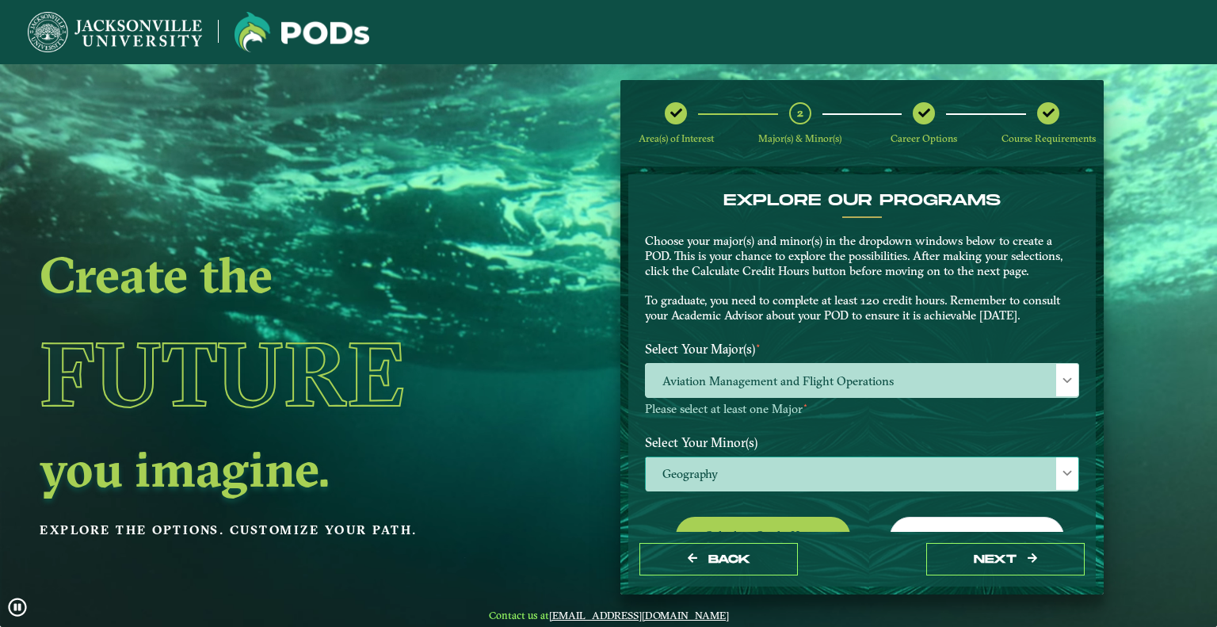
click at [820, 459] on span "Geography" at bounding box center [862, 474] width 433 height 34
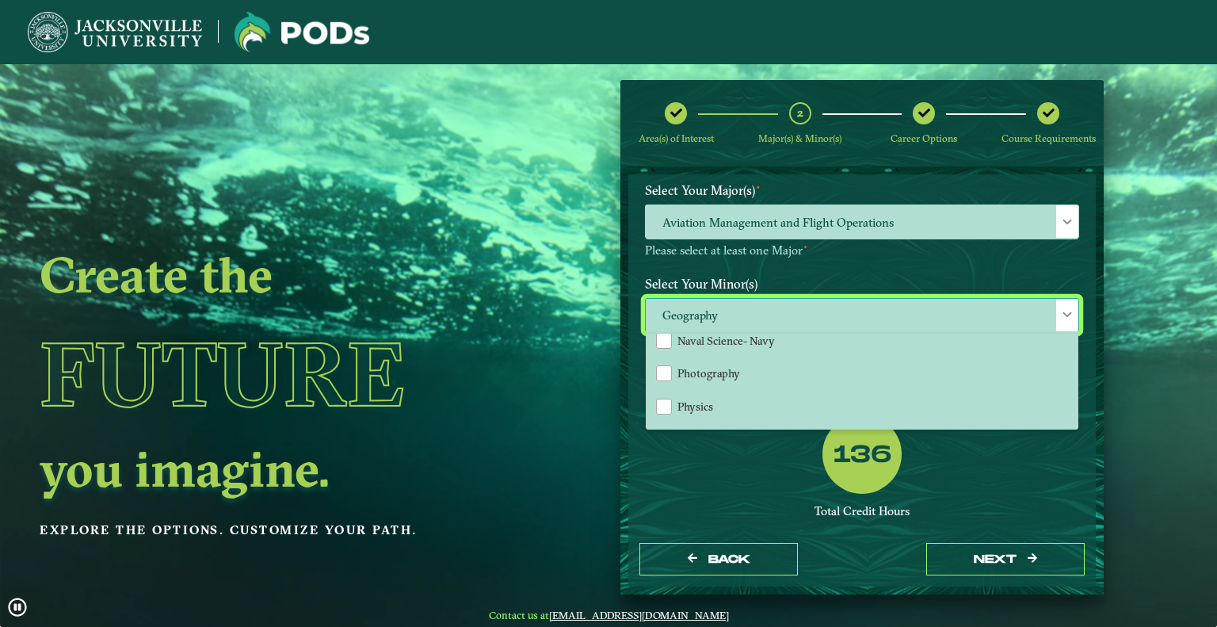
scroll to position [1188, 0]
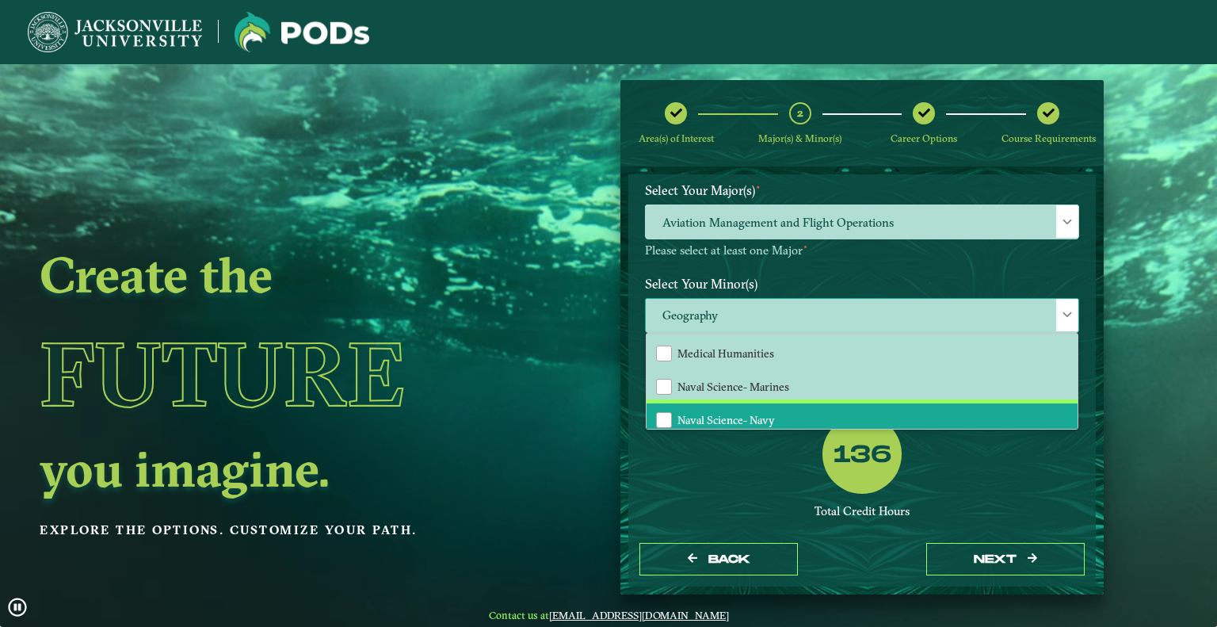
click at [768, 413] on span "Naval Science- Navy" at bounding box center [725, 420] width 97 height 14
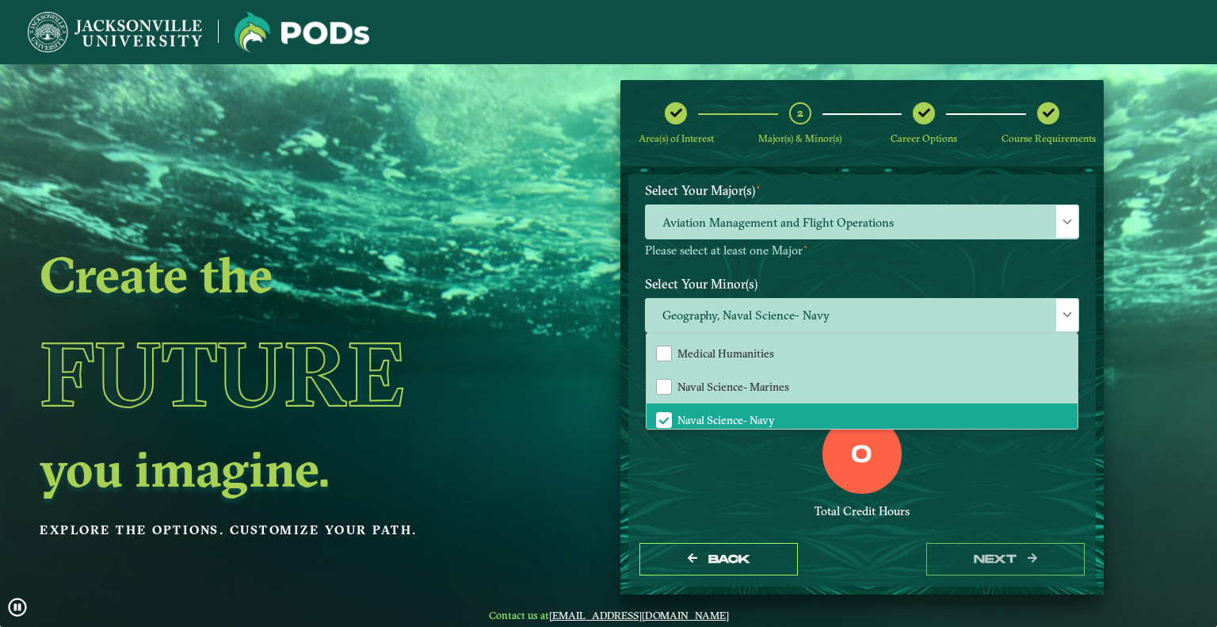
click at [960, 494] on div "0 Total Credit Hours" at bounding box center [862, 481] width 458 height 135
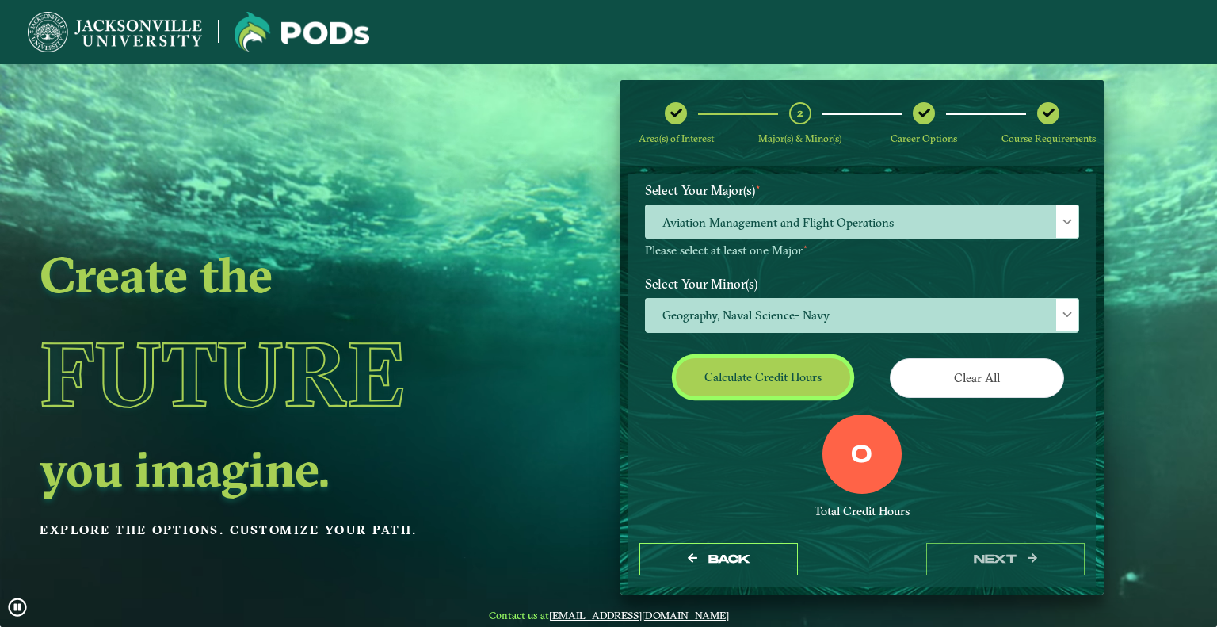
click at [801, 379] on button "Calculate credit hours" at bounding box center [763, 376] width 174 height 37
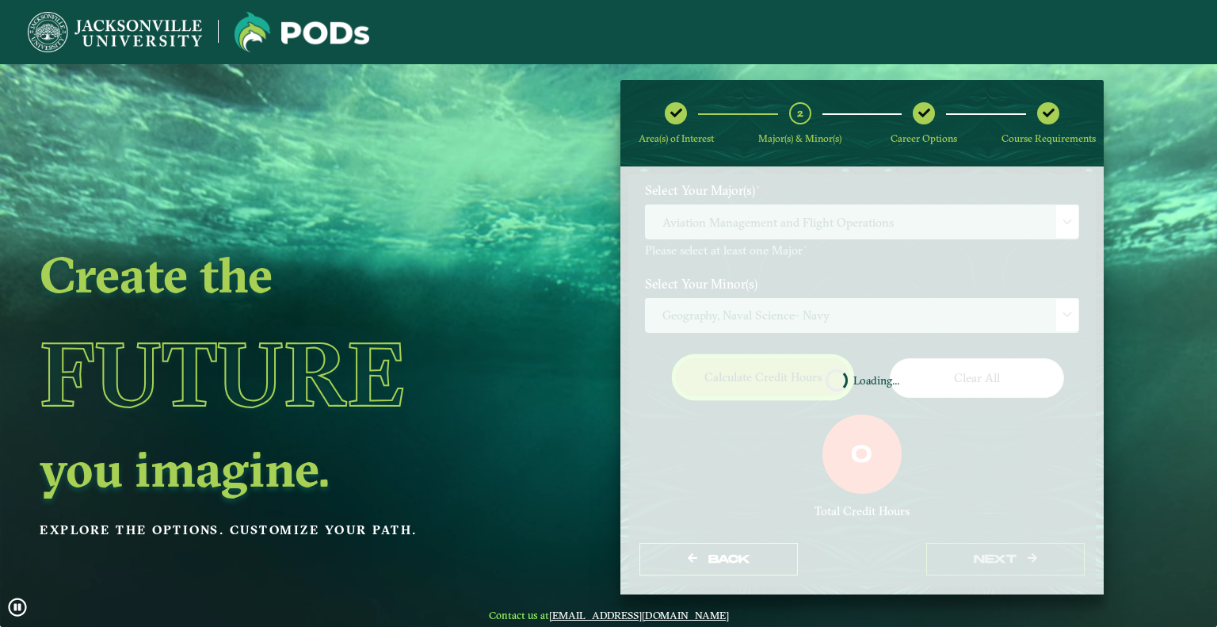
scroll to position [144, 0]
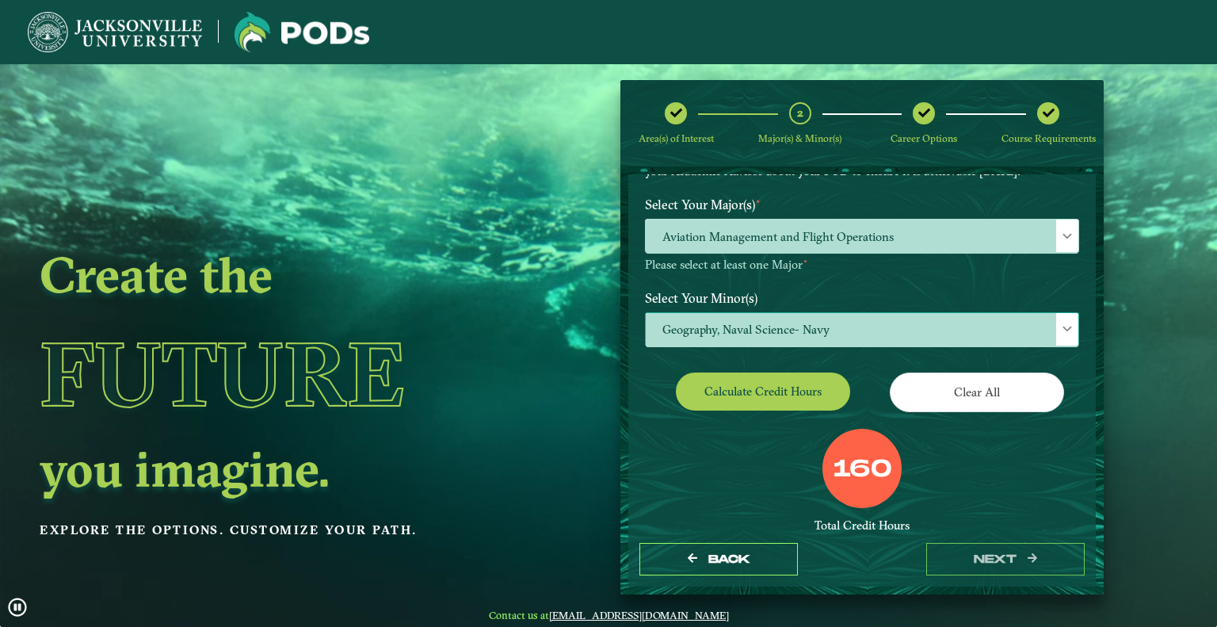
click at [844, 330] on span "Geography, Naval Science- Navy" at bounding box center [862, 330] width 433 height 34
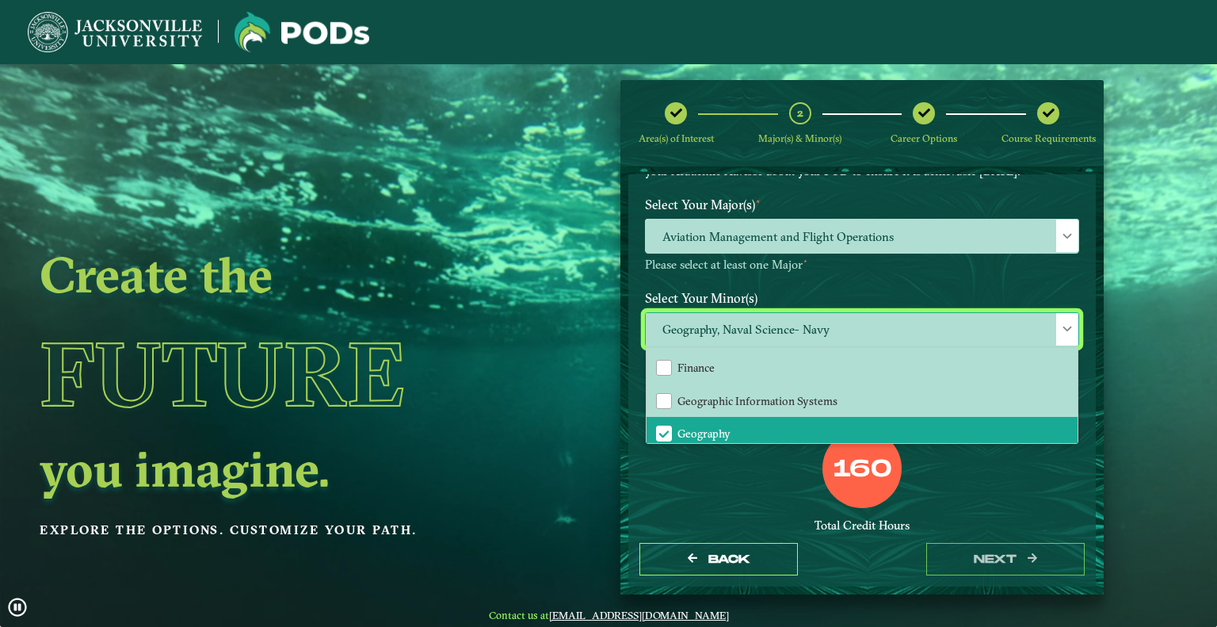
scroll to position [1030, 0]
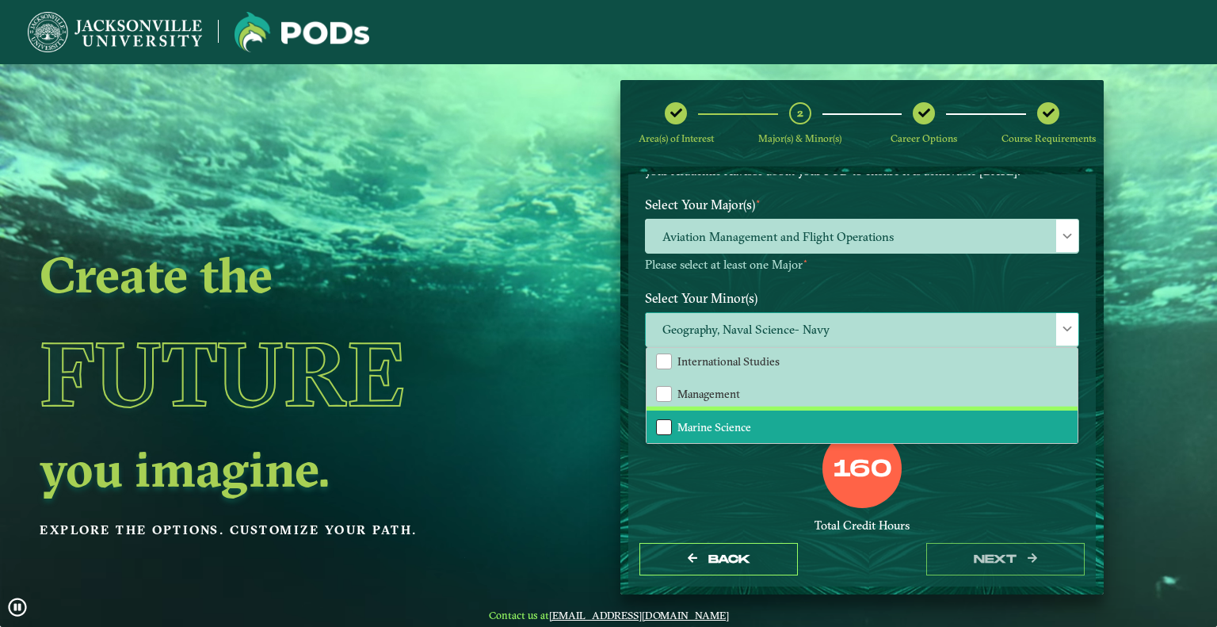
click at [657, 423] on div "Marine Science" at bounding box center [664, 427] width 16 height 16
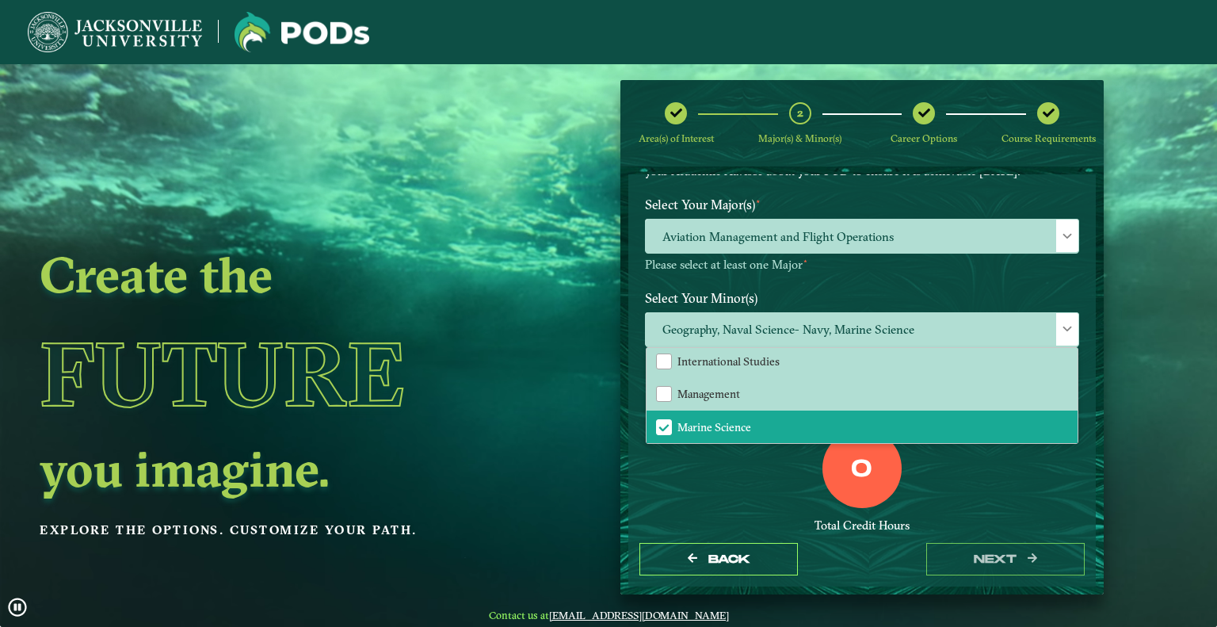
click at [985, 511] on div "0 Total Credit Hours" at bounding box center [862, 496] width 458 height 135
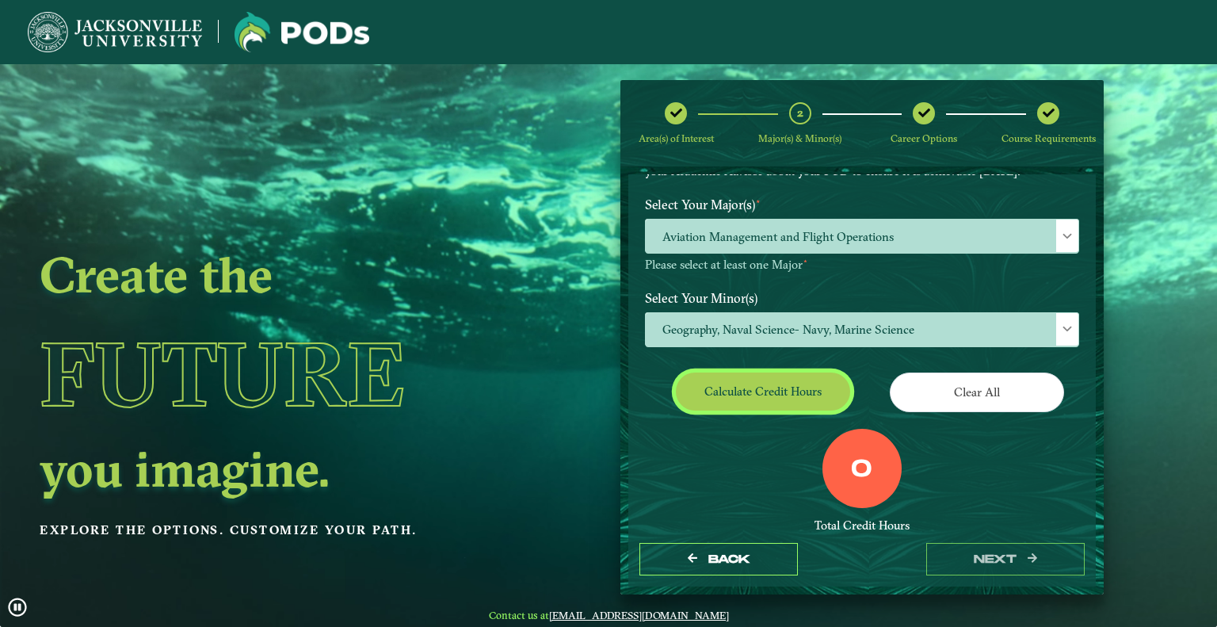
click at [768, 394] on button "Calculate credit hours" at bounding box center [763, 390] width 174 height 37
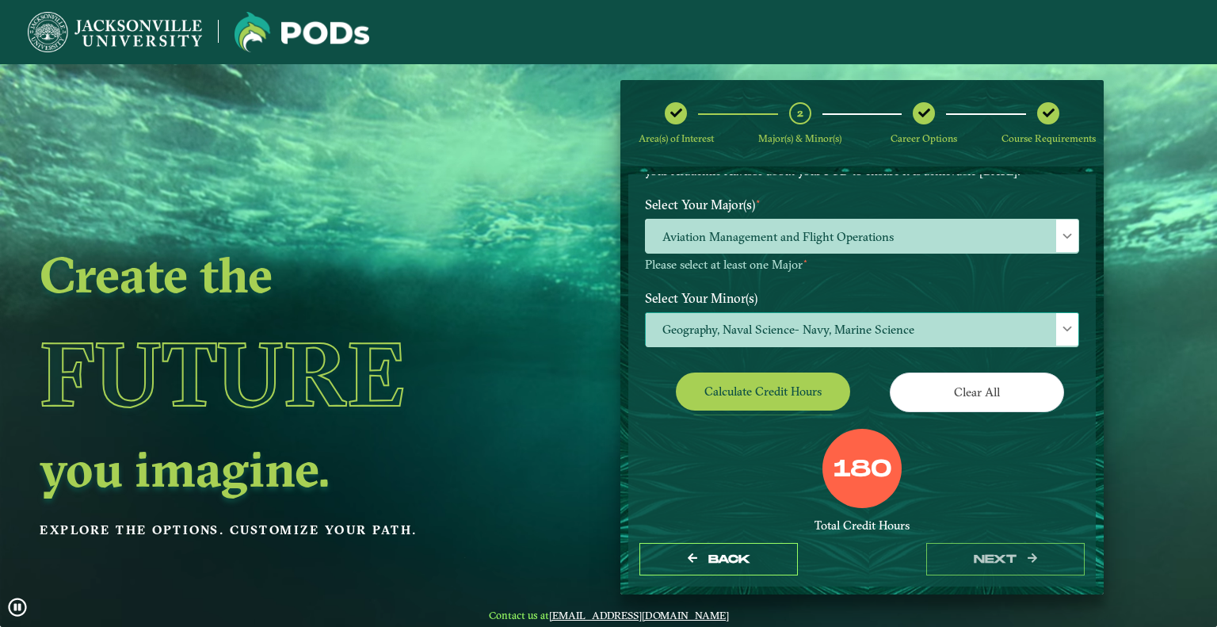
click at [925, 328] on span "Geography, Naval Science- Navy, Marine Science" at bounding box center [862, 330] width 433 height 34
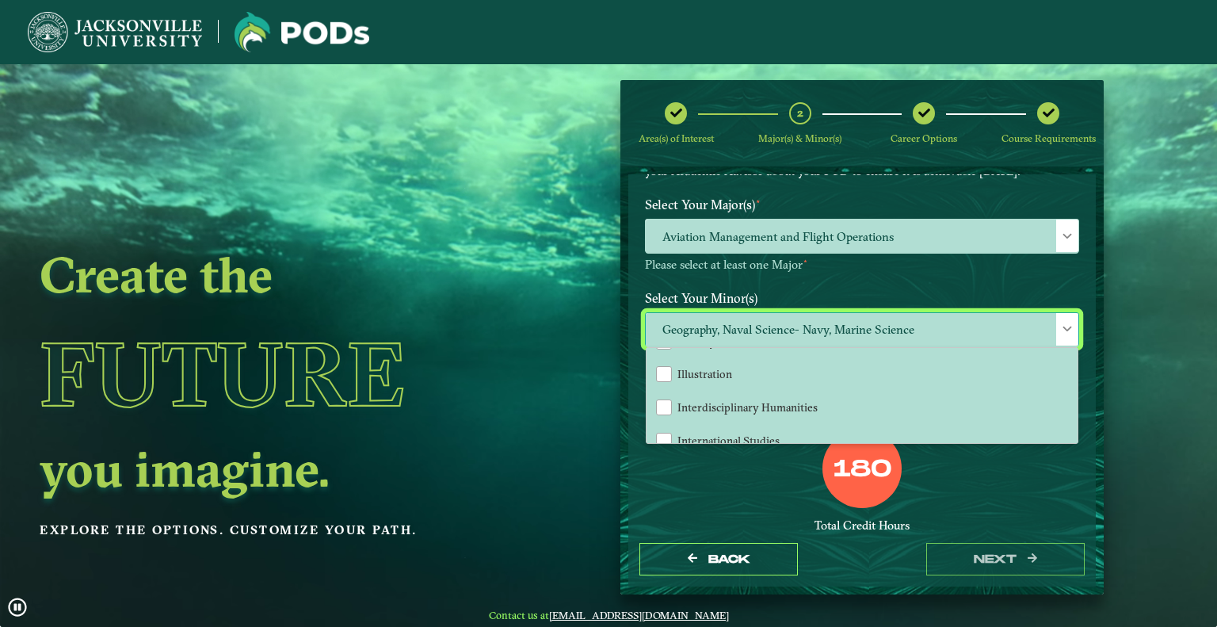
scroll to position [792, 0]
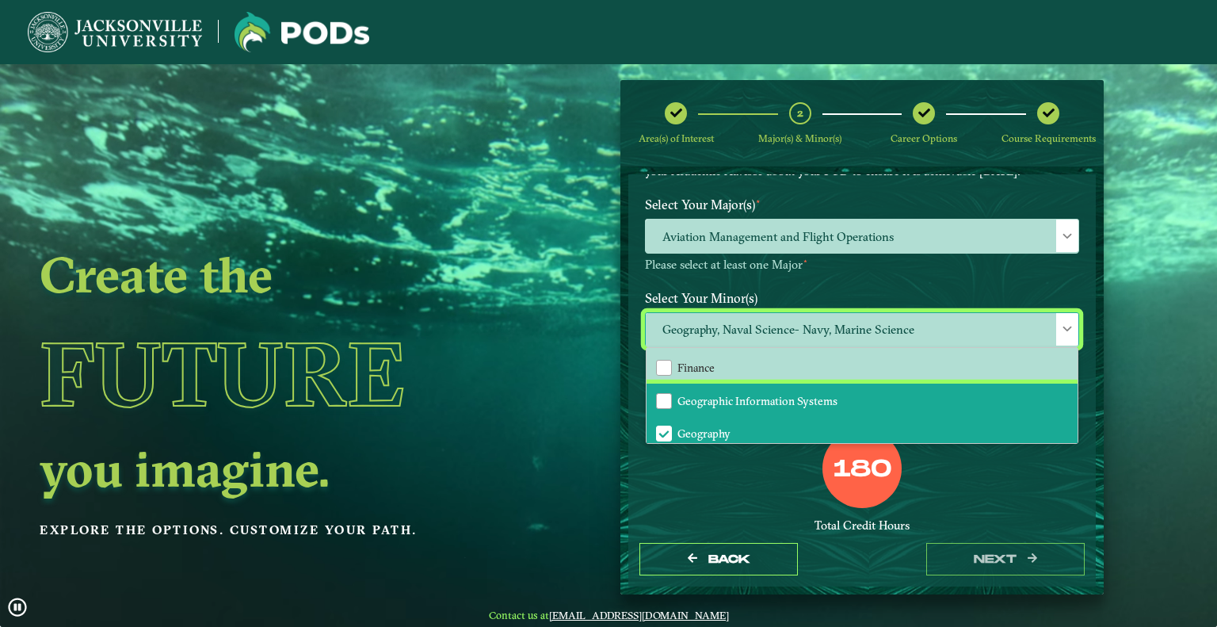
click at [769, 394] on span "Geographic Information Systems" at bounding box center [757, 401] width 160 height 14
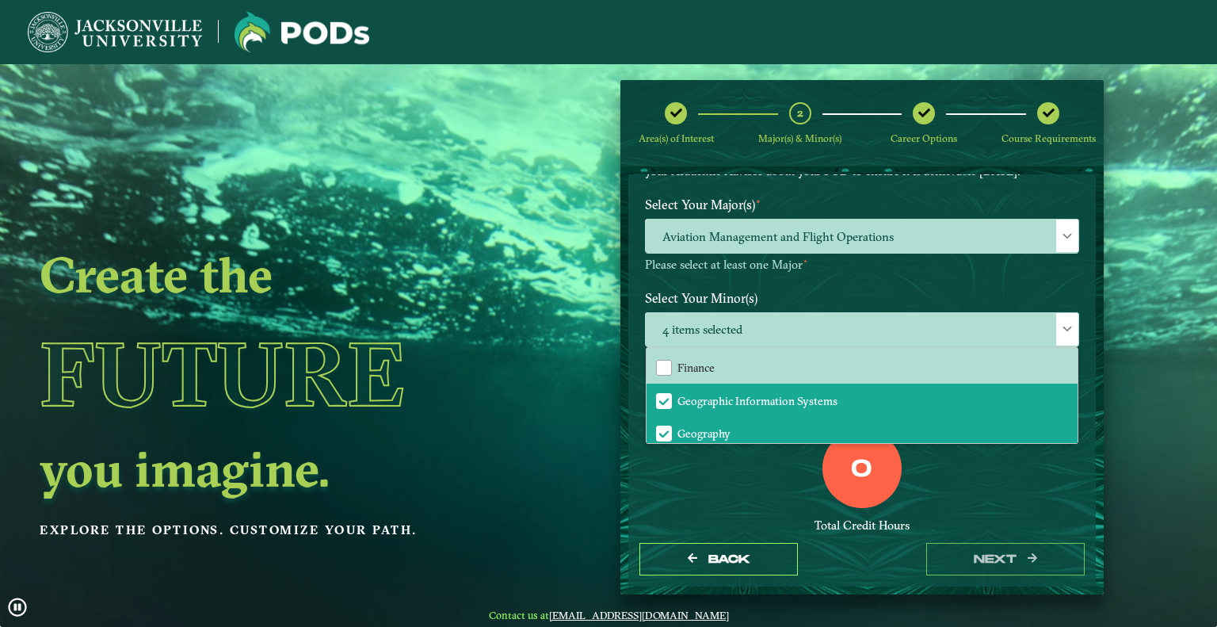
click at [1039, 541] on div "Back next" at bounding box center [861, 559] width 467 height 55
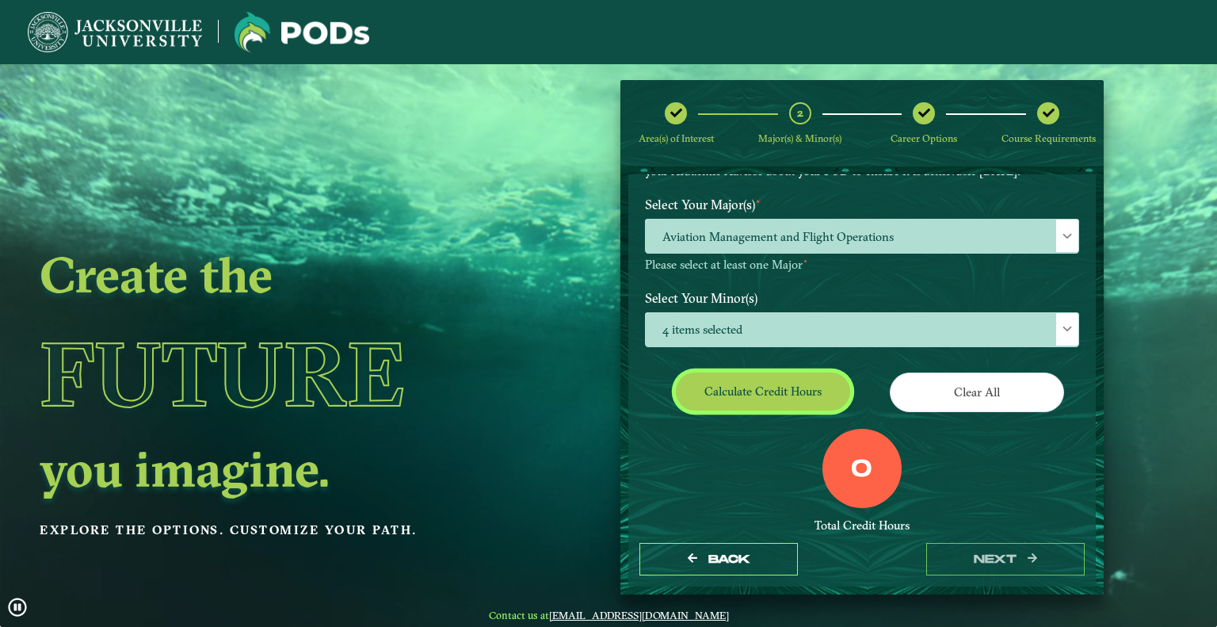
click at [754, 387] on button "Calculate credit hours" at bounding box center [763, 390] width 174 height 37
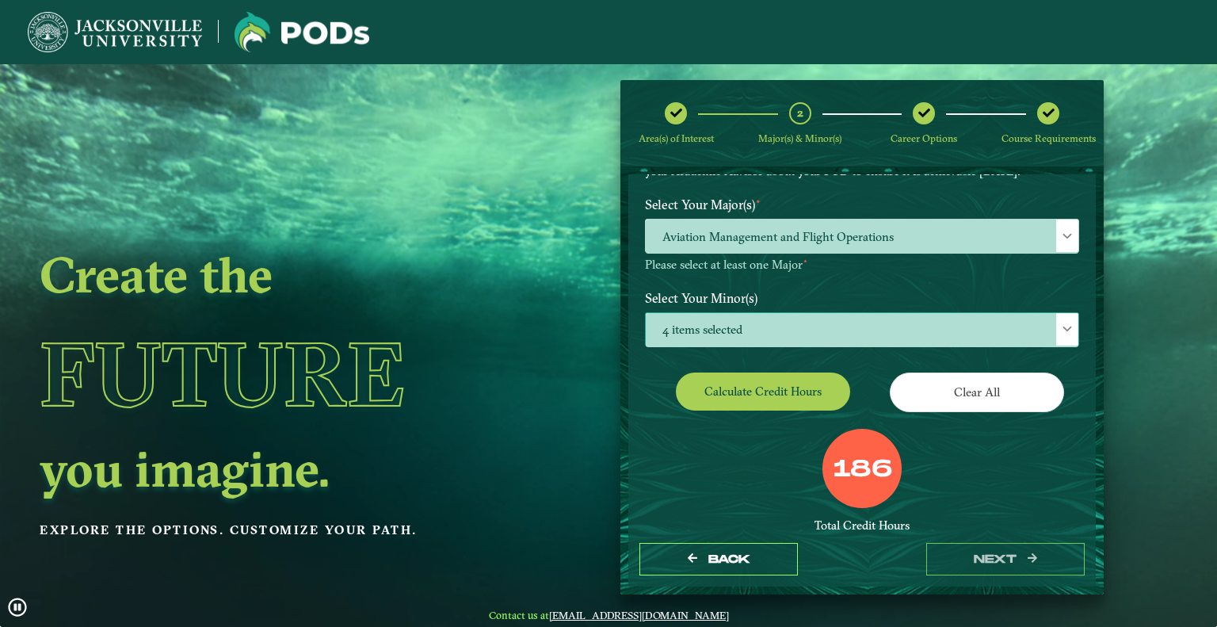
click at [830, 337] on span "4 items selected" at bounding box center [862, 330] width 433 height 34
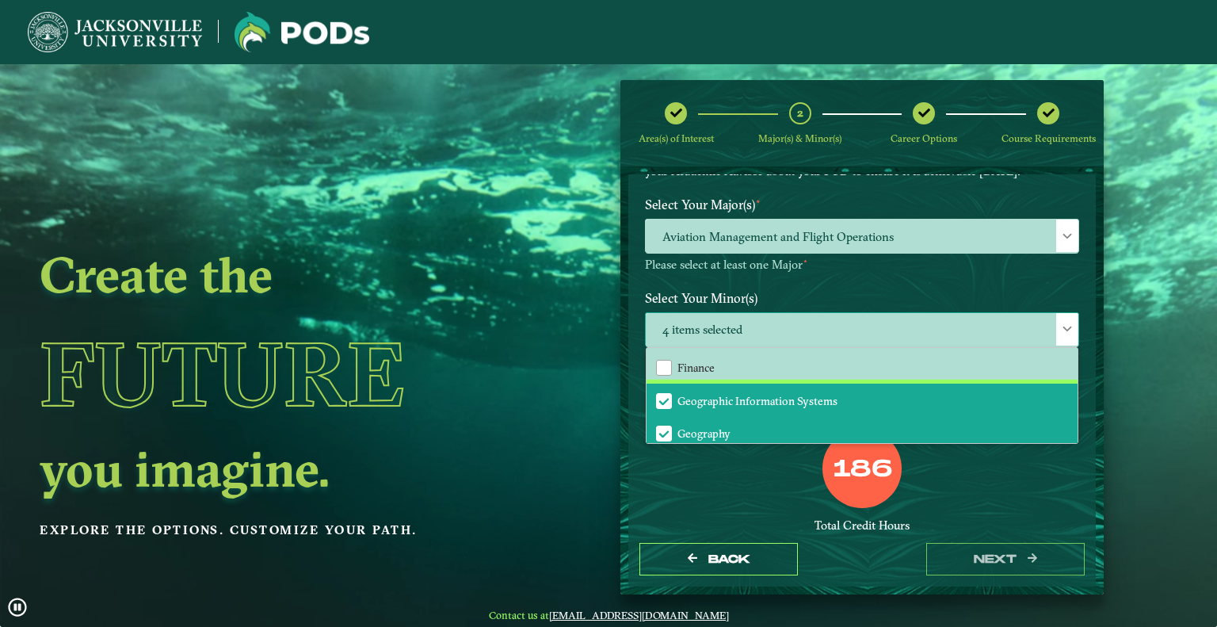
click at [670, 391] on li "Geographic Information Systems" at bounding box center [861, 399] width 431 height 33
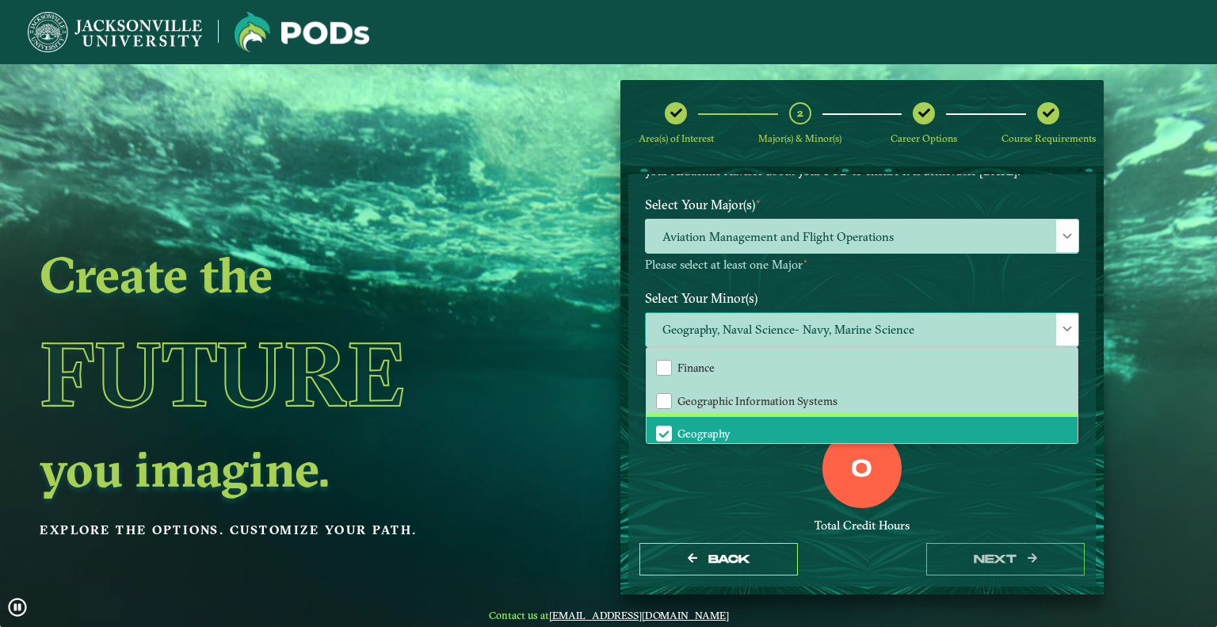
click at [677, 426] on span "Geography" at bounding box center [703, 433] width 53 height 14
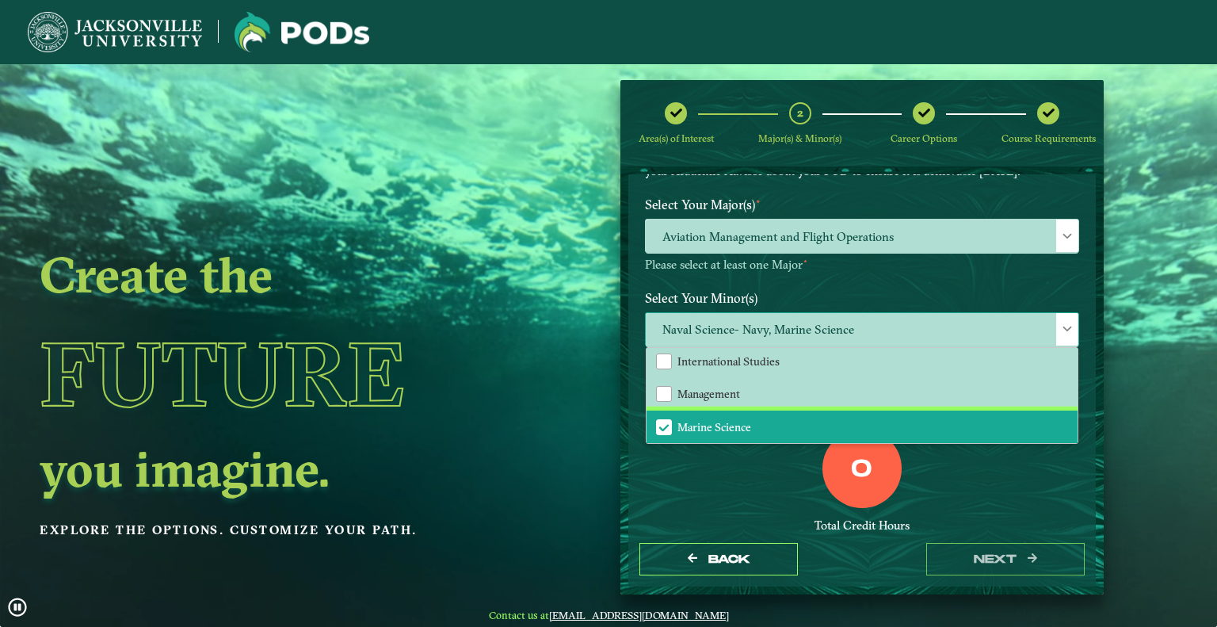
click at [688, 420] on span "Marine Science" at bounding box center [714, 427] width 74 height 14
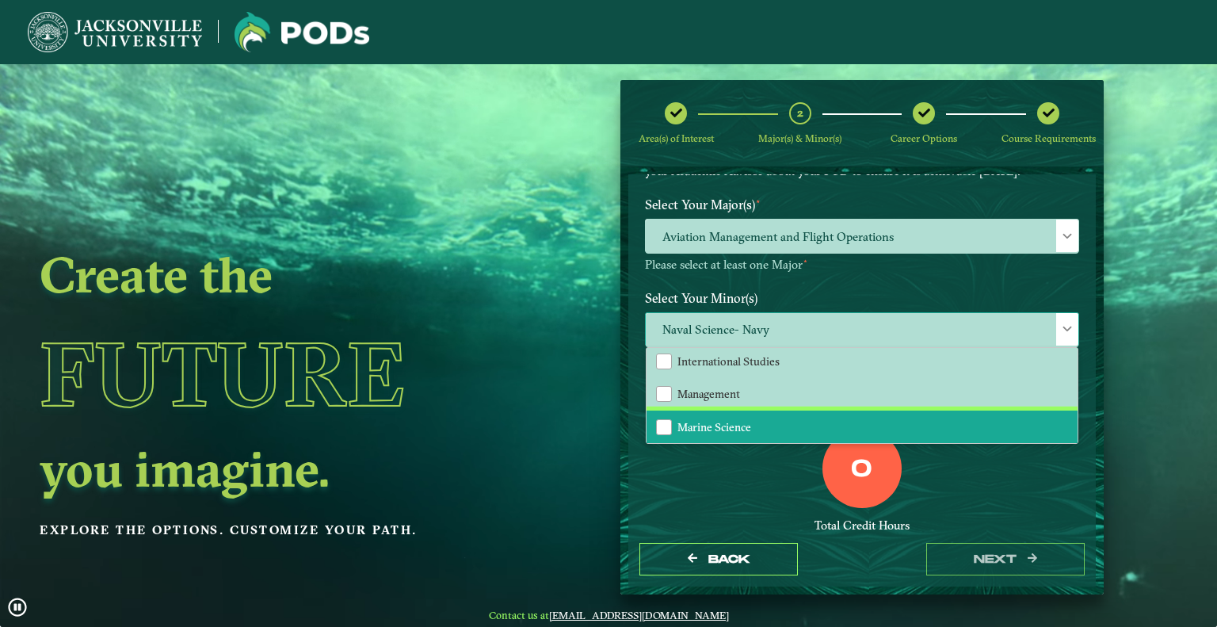
scroll to position [1188, 0]
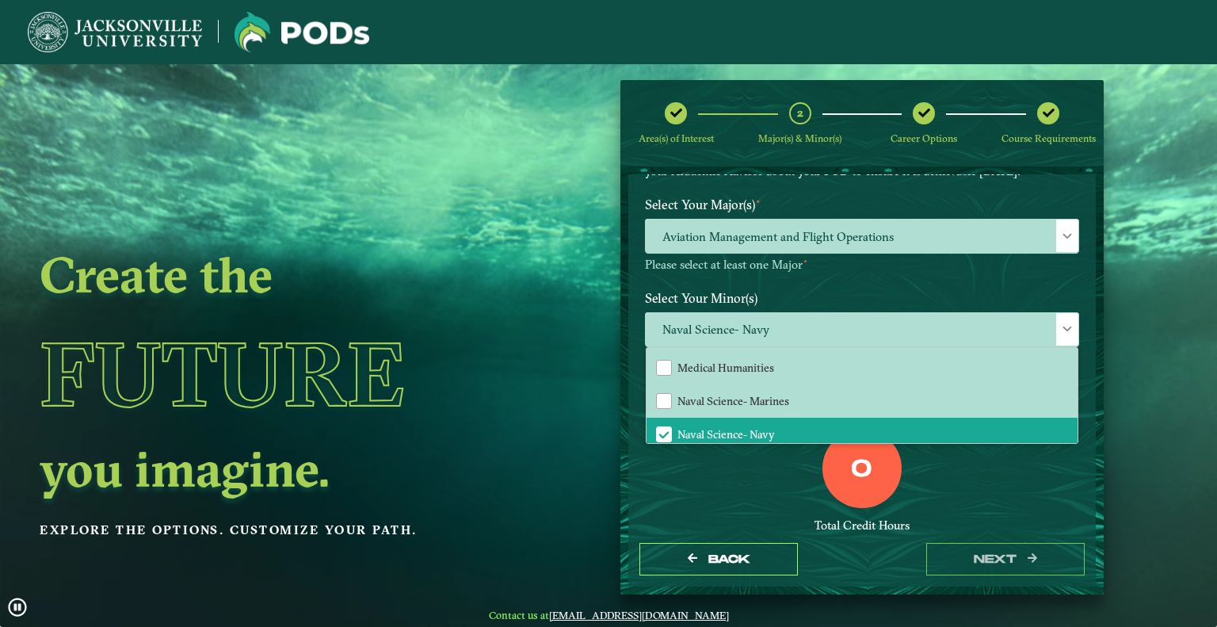
click at [959, 494] on div "0 Total Credit Hours" at bounding box center [862, 496] width 458 height 135
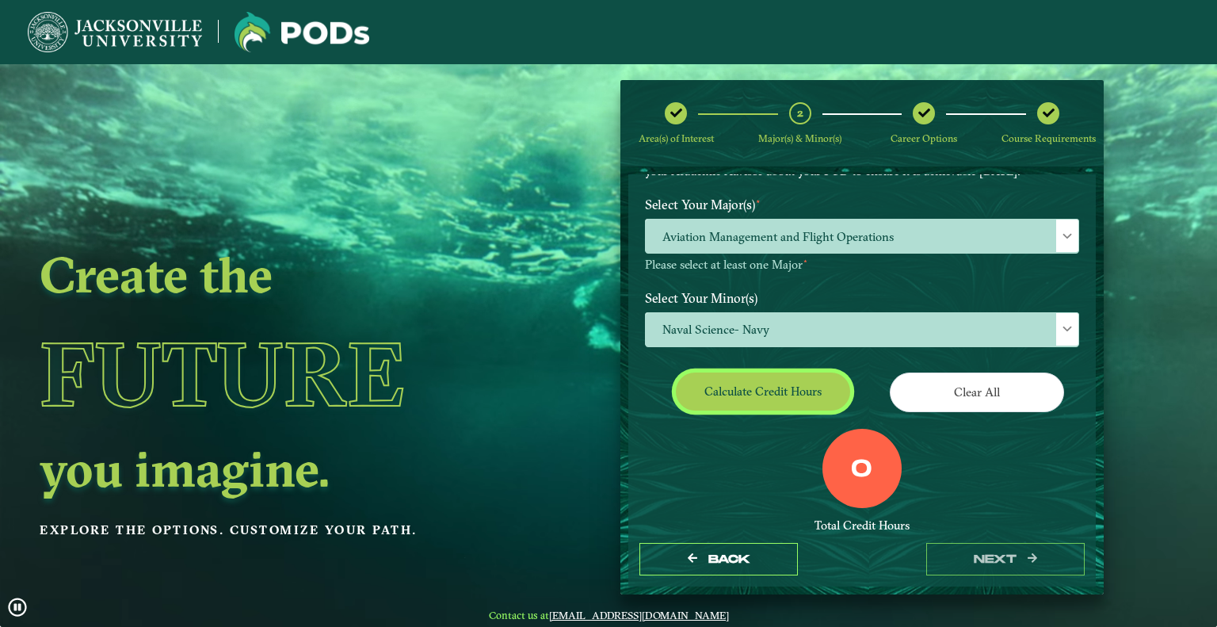
click at [779, 388] on button "Calculate credit hours" at bounding box center [763, 390] width 174 height 37
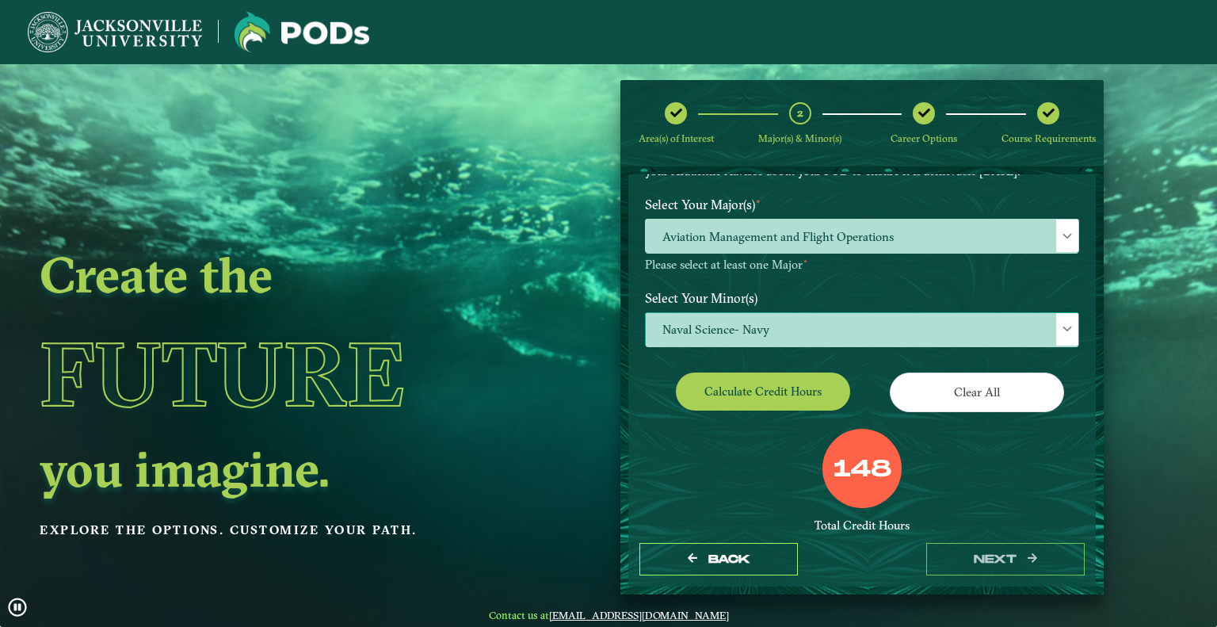
click at [808, 330] on span "Naval Science- Navy" at bounding box center [862, 330] width 433 height 34
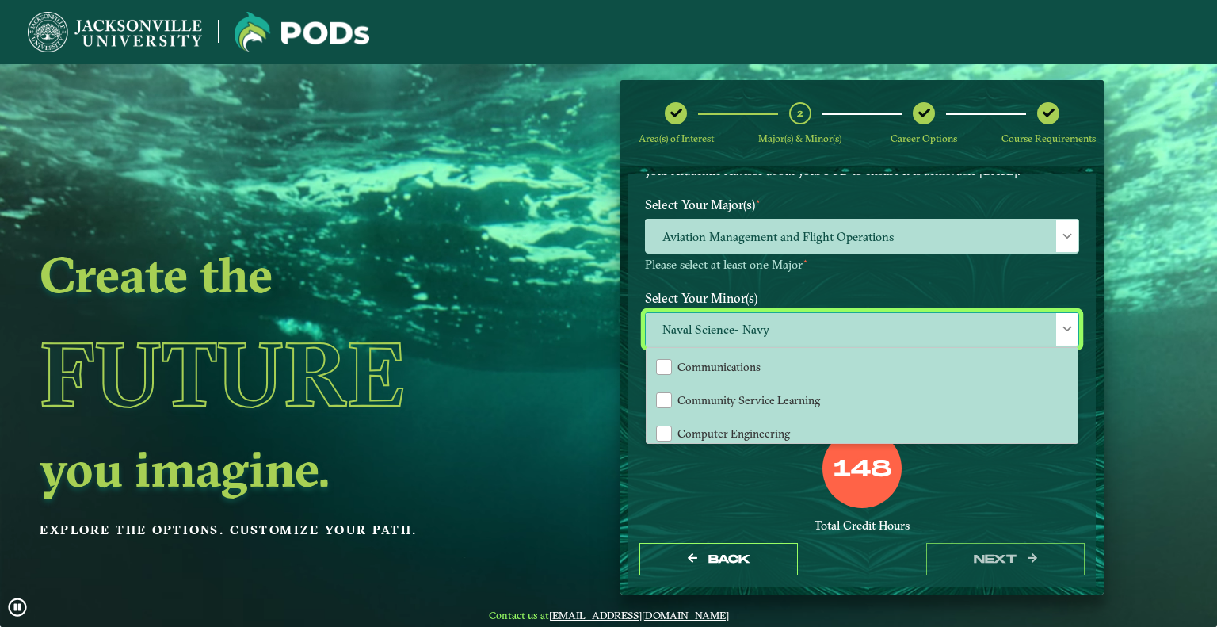
scroll to position [555, 0]
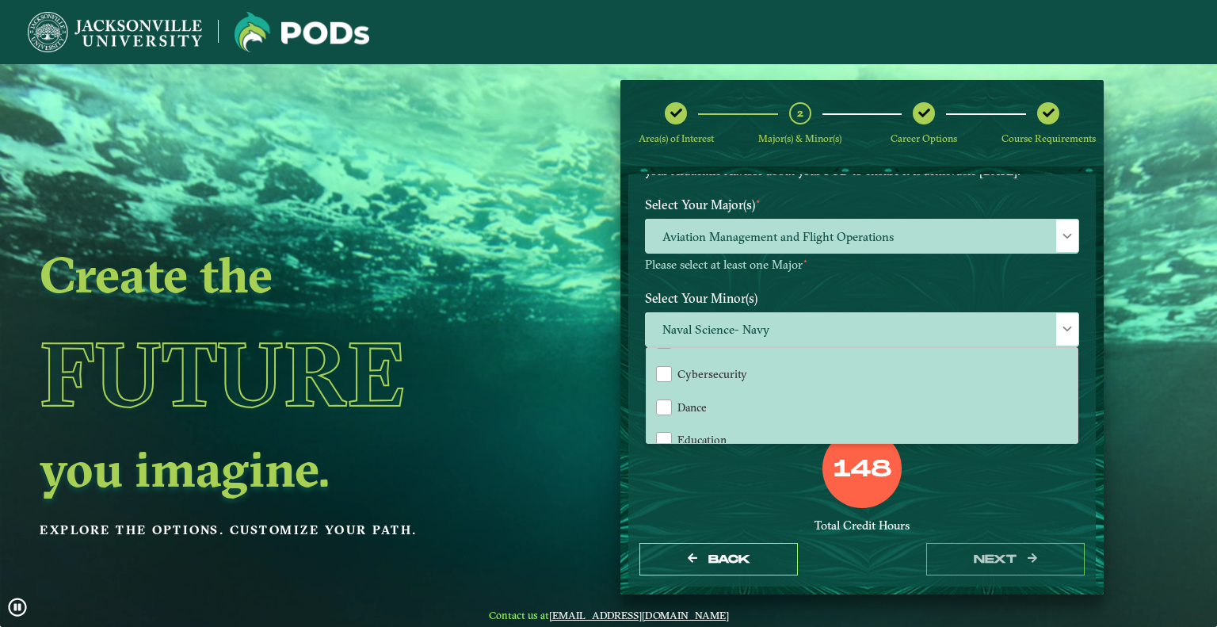
click at [613, 401] on div "Area(s) of Interest 2 Major(s) & Minor(s) Career Options Course Requirements EX…" at bounding box center [861, 337] width 507 height 515
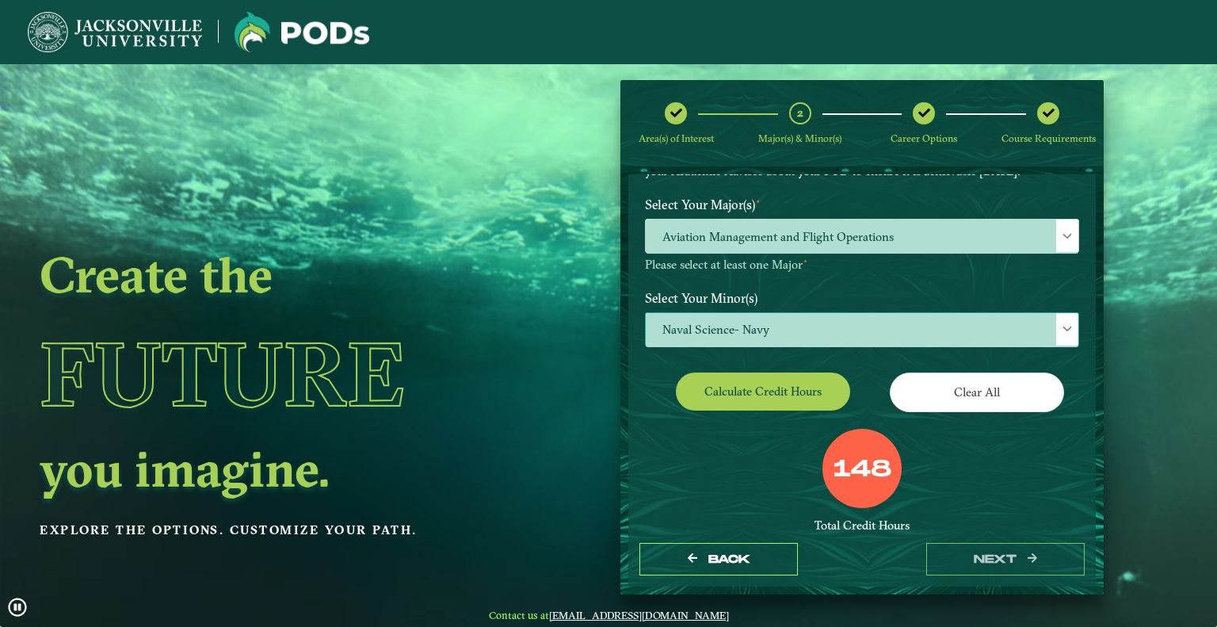
click at [814, 320] on span "Naval Science- Navy" at bounding box center [862, 330] width 433 height 34
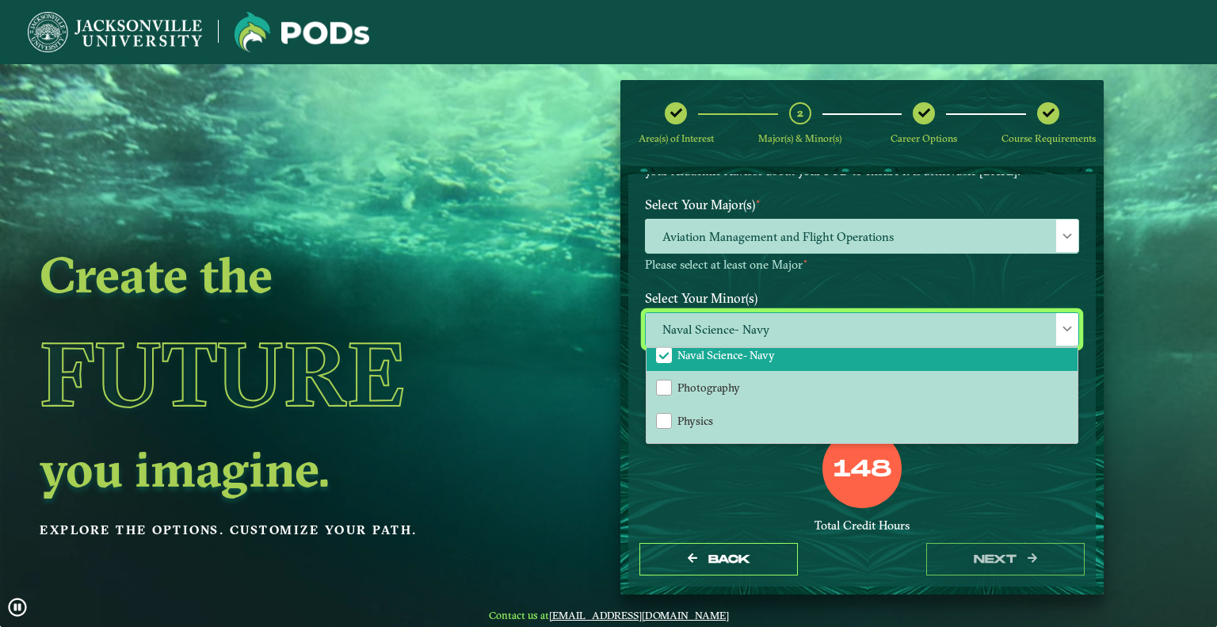
scroll to position [1188, 0]
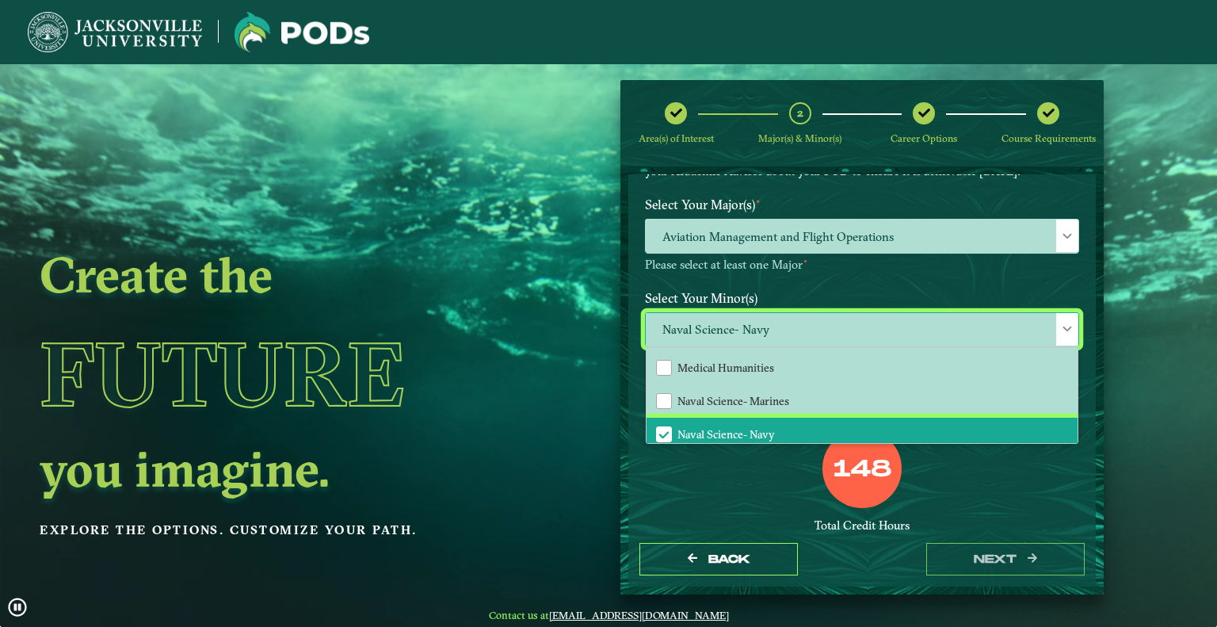
click at [703, 427] on span "Naval Science- Navy" at bounding box center [725, 434] width 97 height 14
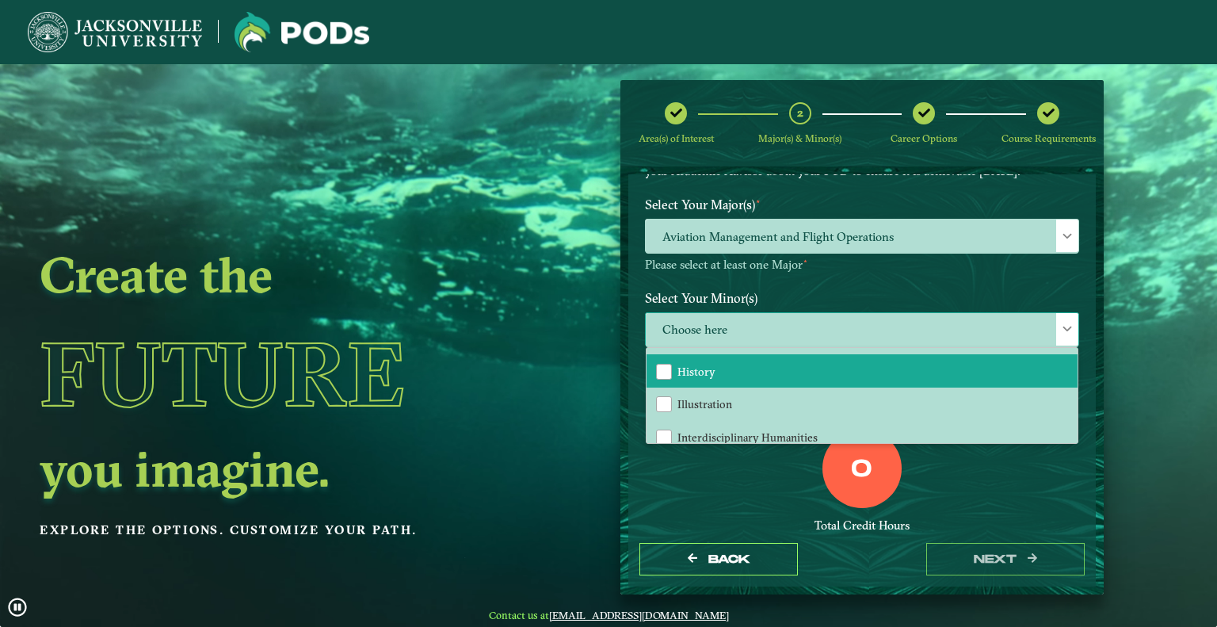
scroll to position [841, 0]
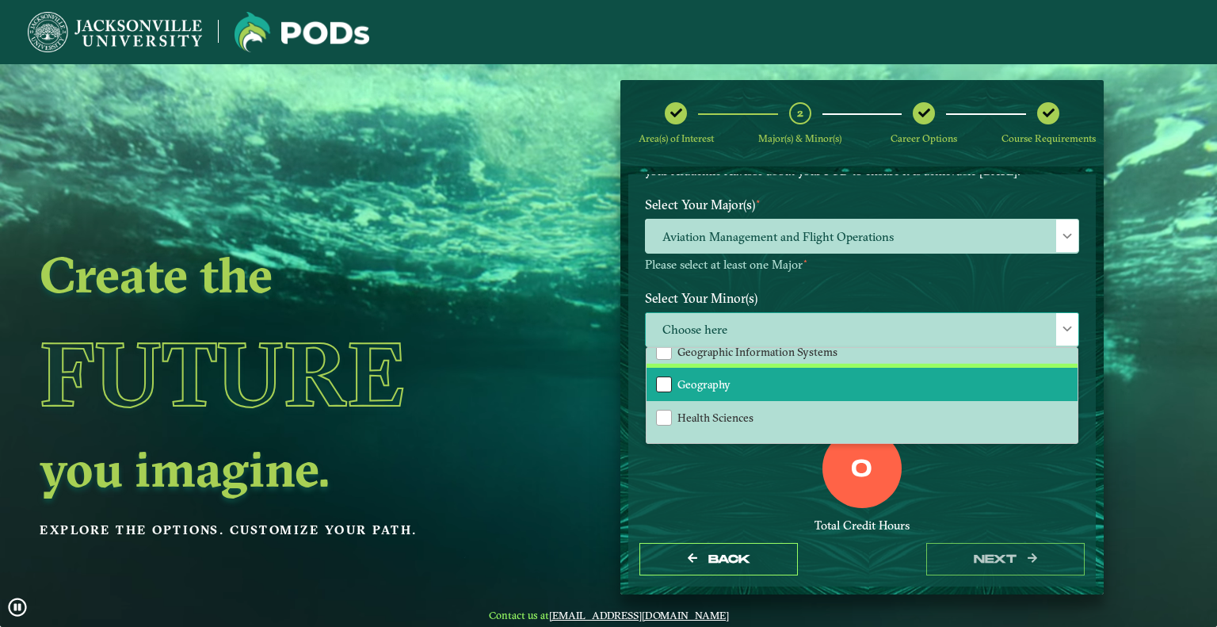
click at [667, 379] on div "Geography" at bounding box center [664, 384] width 16 height 16
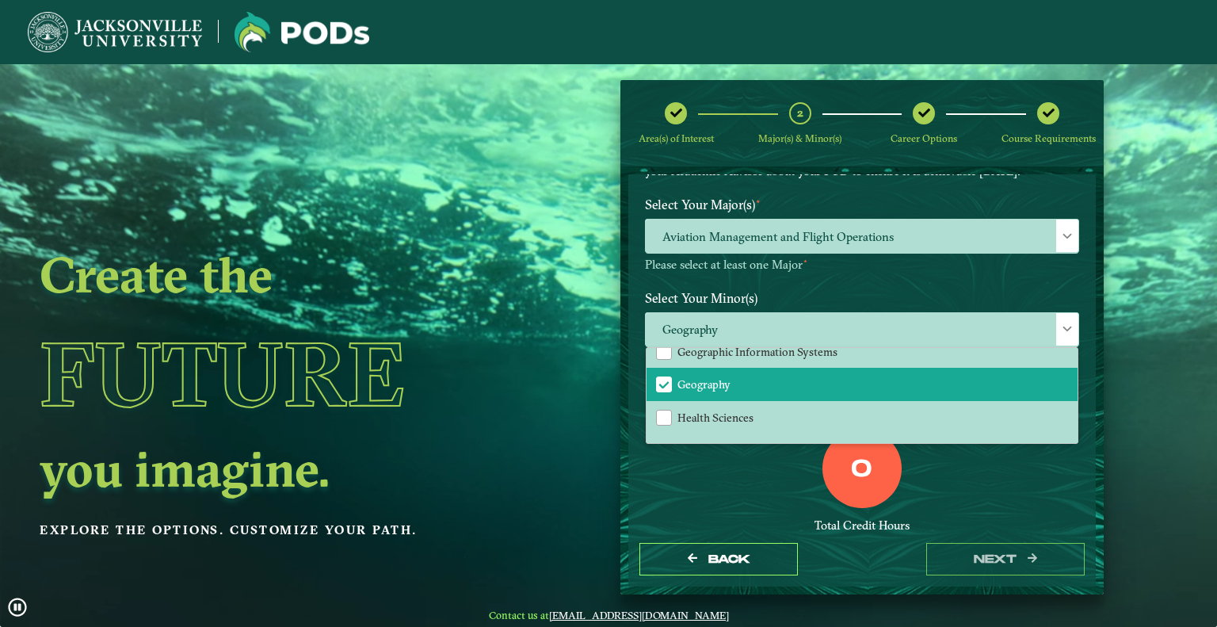
click at [939, 472] on div "0 Total Credit Hours" at bounding box center [862, 496] width 458 height 135
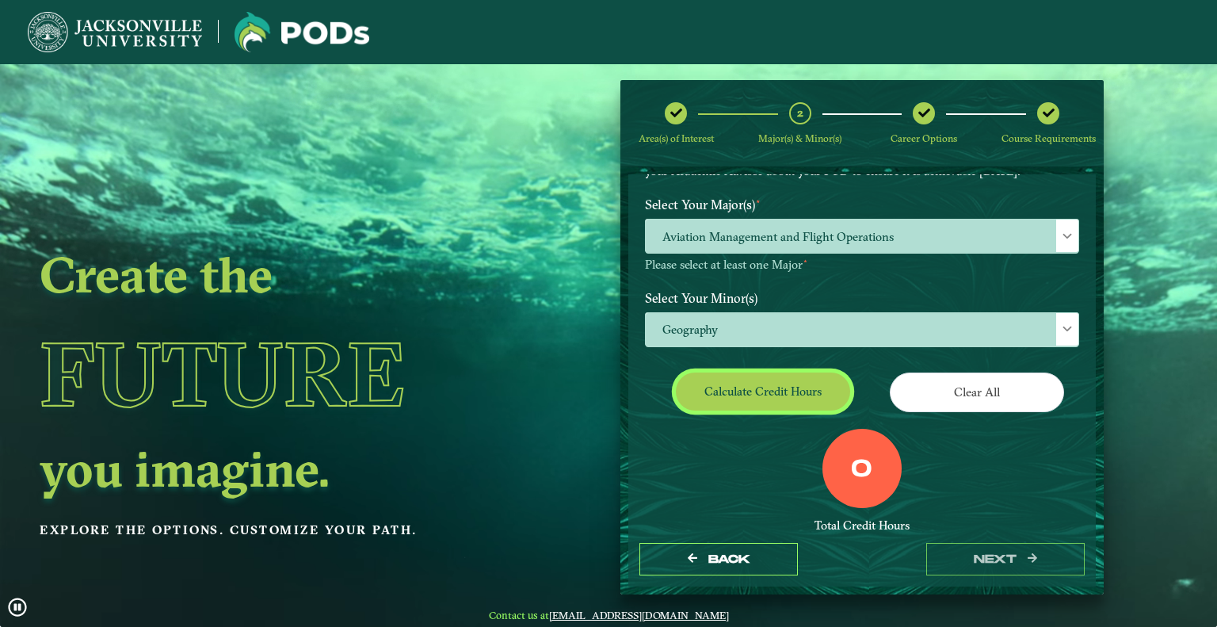
click at [779, 390] on button "Calculate credit hours" at bounding box center [763, 390] width 174 height 37
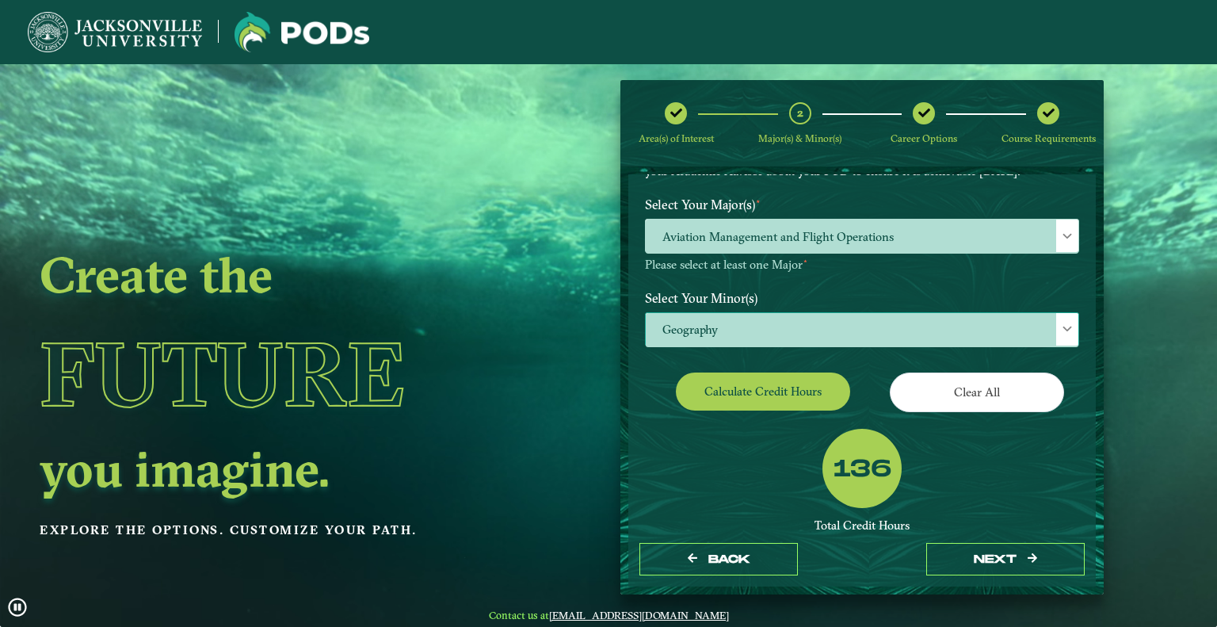
click at [753, 326] on span "Geography" at bounding box center [862, 330] width 433 height 34
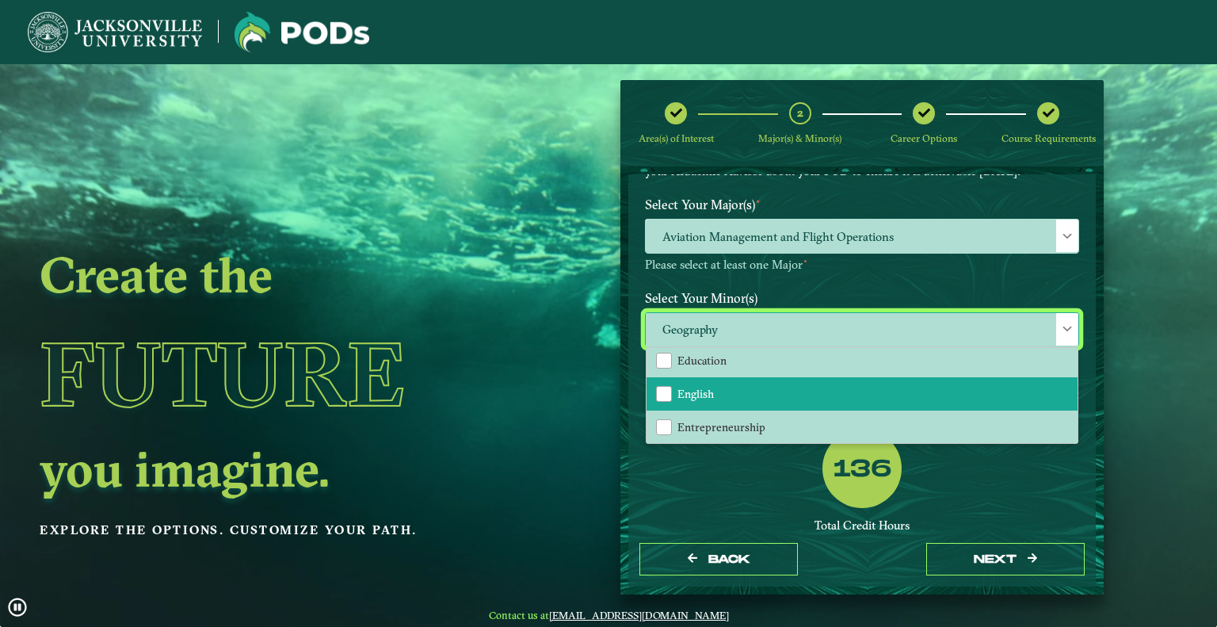
scroll to position [792, 0]
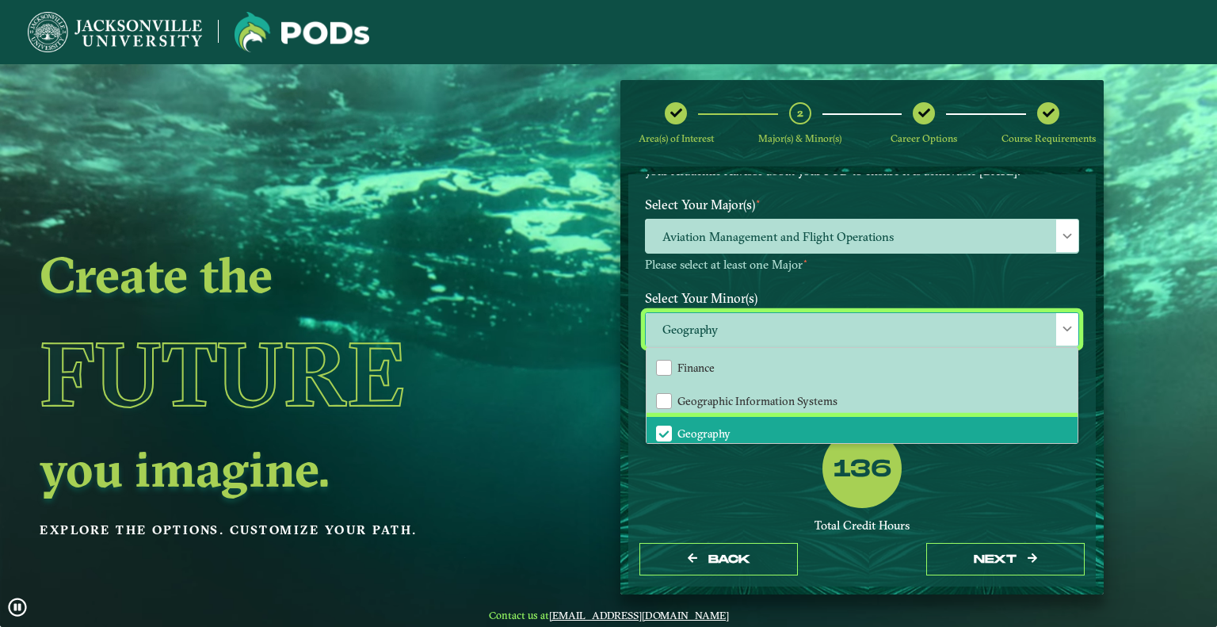
click at [682, 417] on li "Geography" at bounding box center [861, 433] width 431 height 33
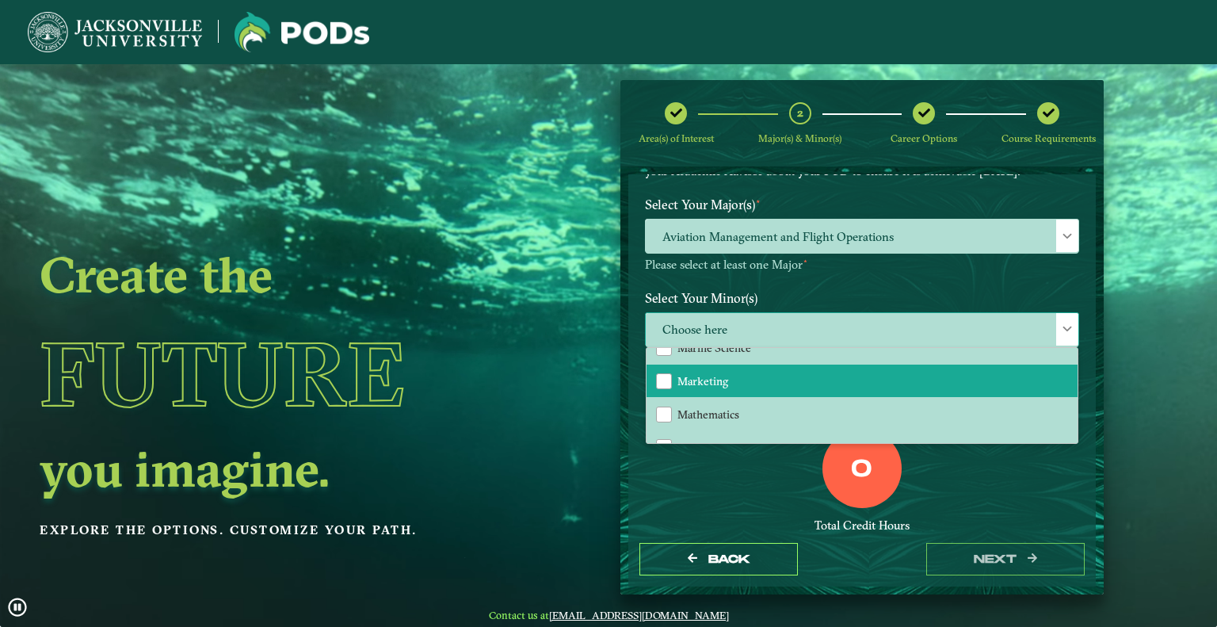
scroll to position [1030, 0]
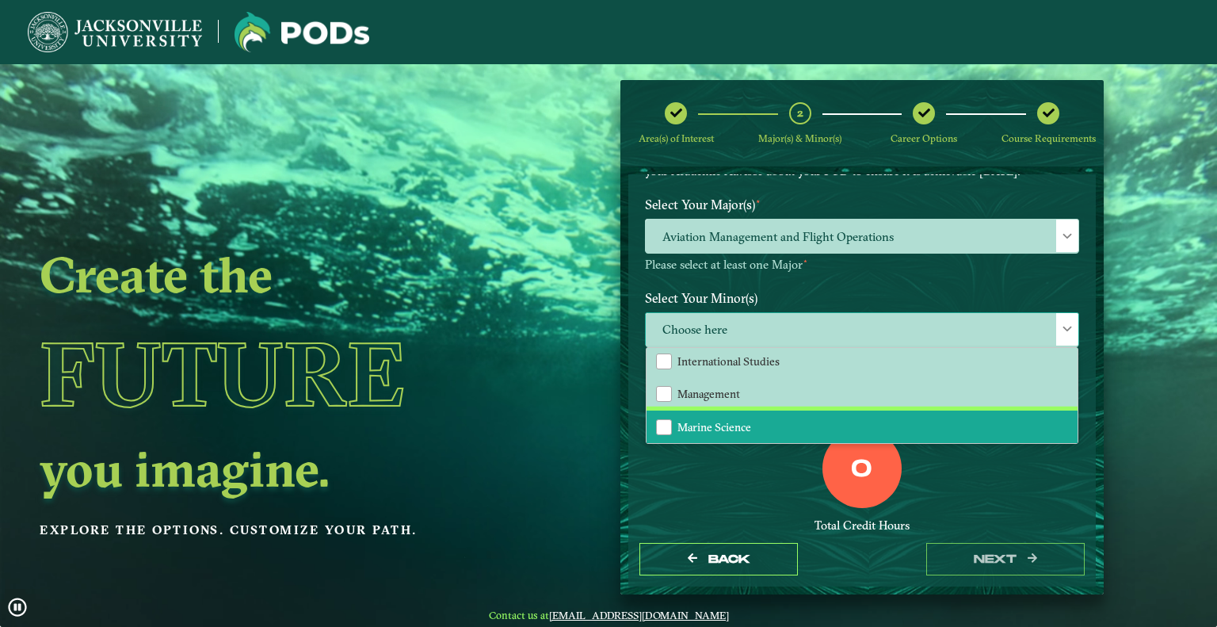
click at [730, 420] on span "Marine Science" at bounding box center [714, 427] width 74 height 14
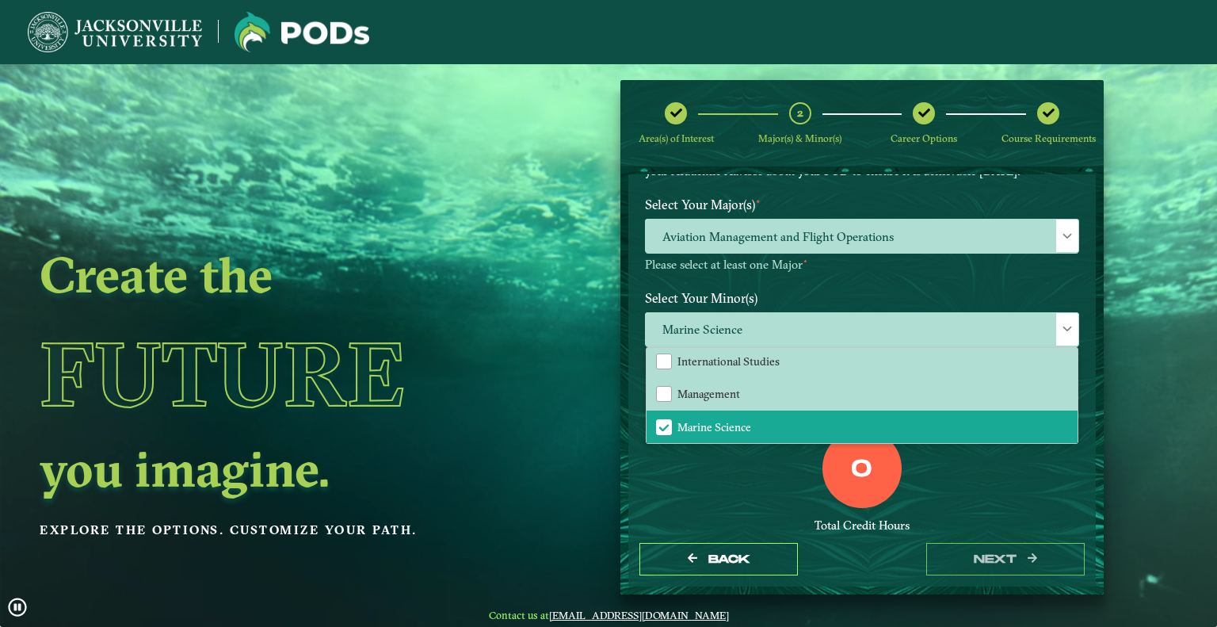
click at [713, 463] on div "0 Total Credit Hours" at bounding box center [862, 496] width 458 height 135
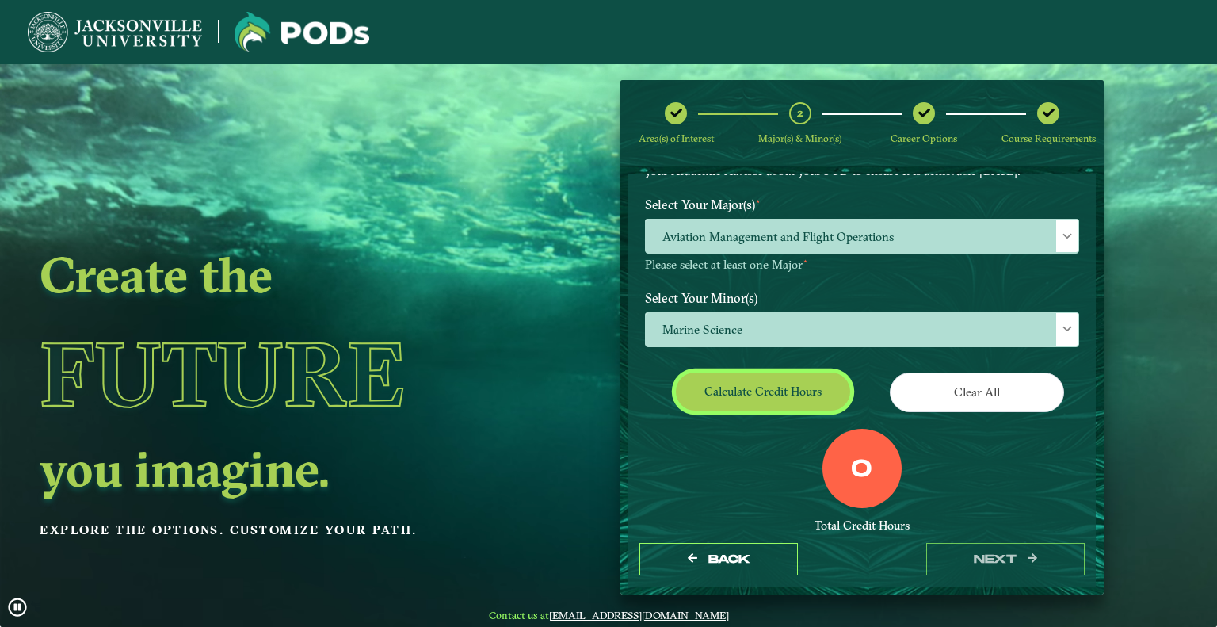
click at [710, 392] on button "Calculate credit hours" at bounding box center [763, 390] width 174 height 37
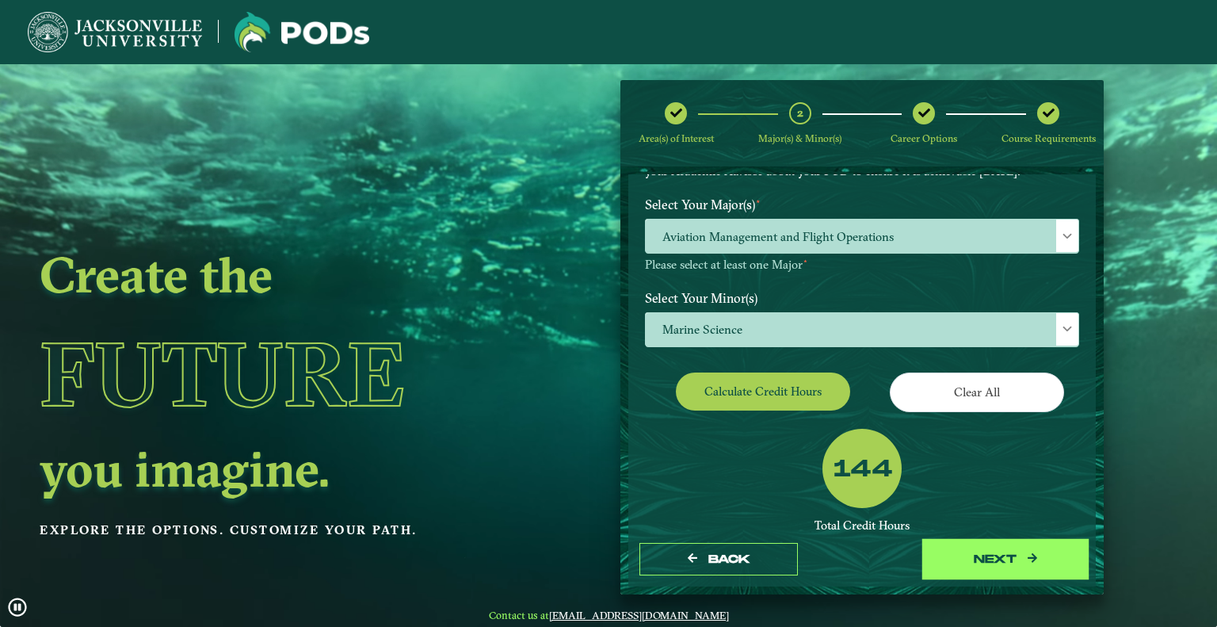
click at [1008, 555] on button "next" at bounding box center [1005, 559] width 158 height 32
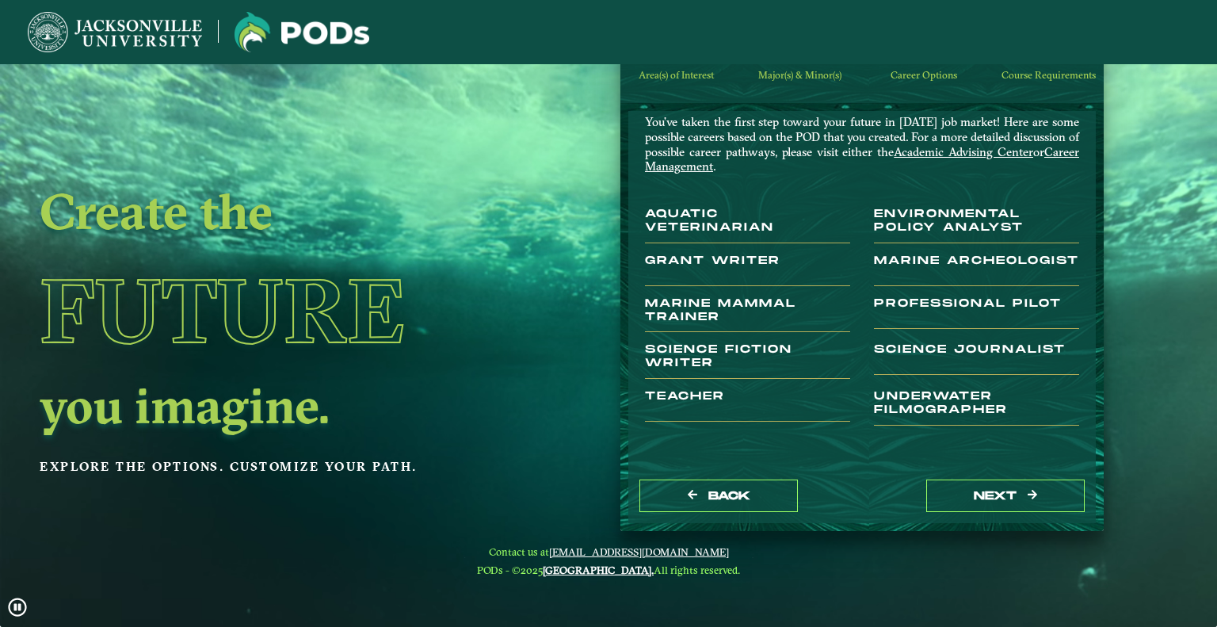
scroll to position [0, 0]
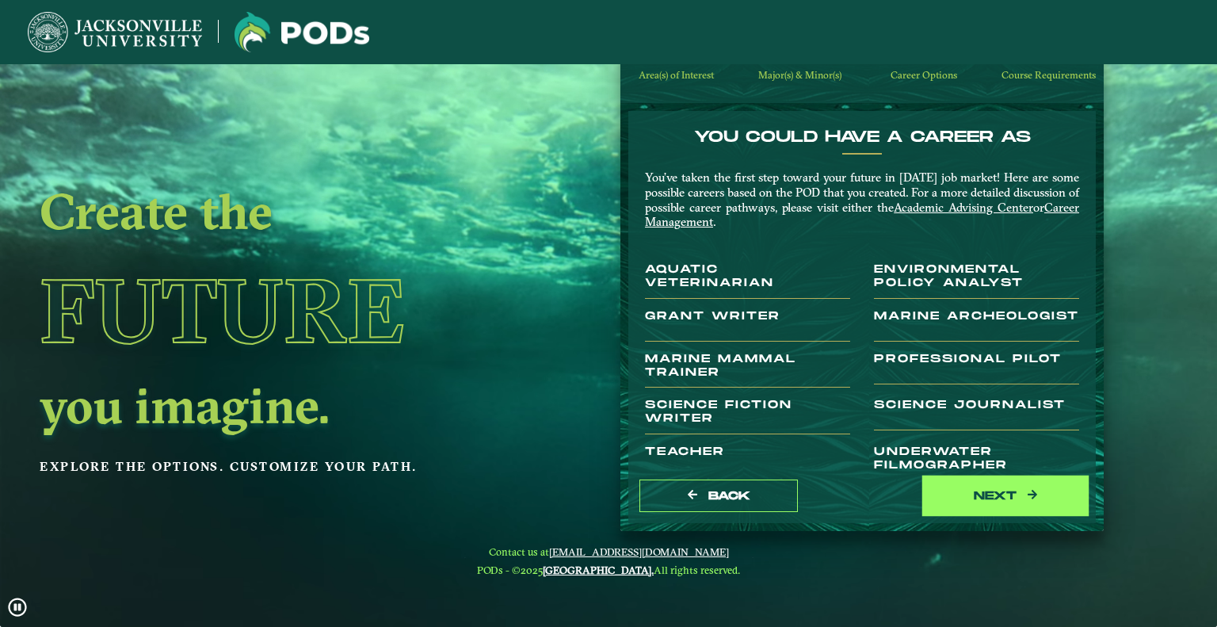
click at [1002, 490] on button "next" at bounding box center [1005, 495] width 158 height 32
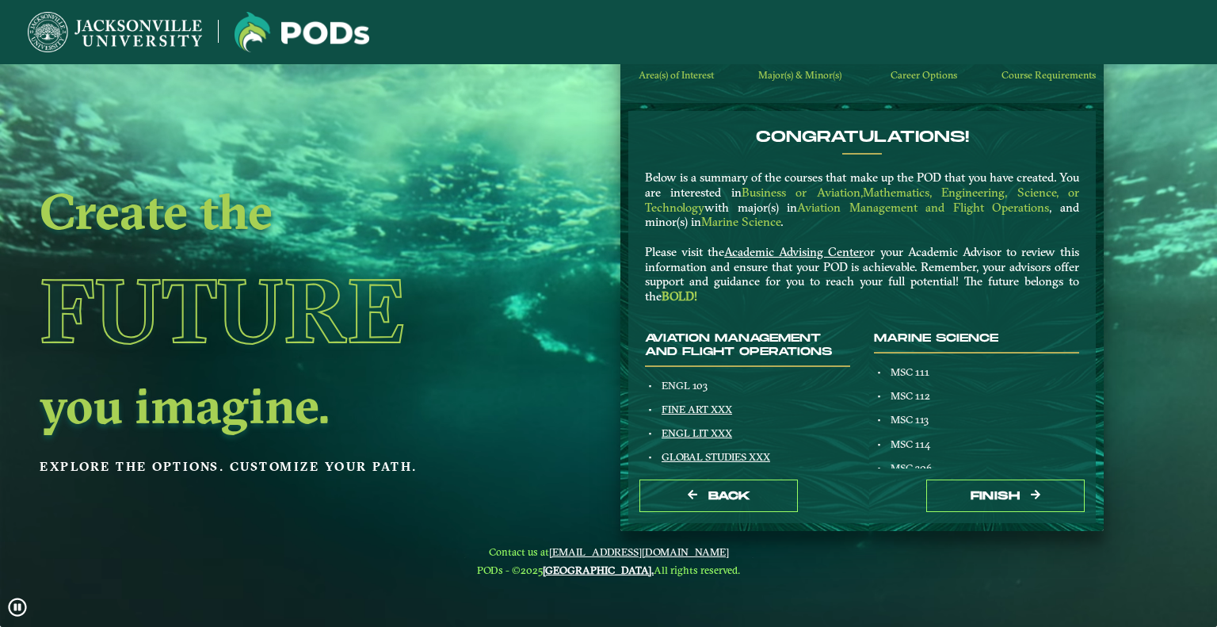
scroll to position [158, 0]
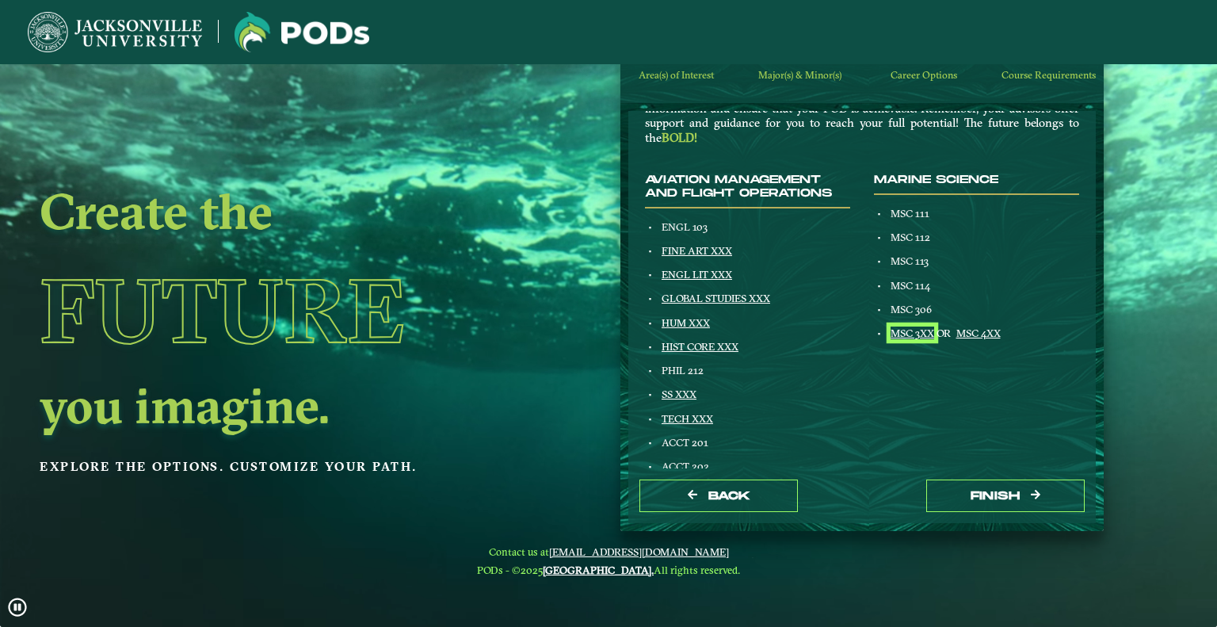
click at [917, 327] on link "MSC 3XX" at bounding box center [912, 332] width 44 height 13
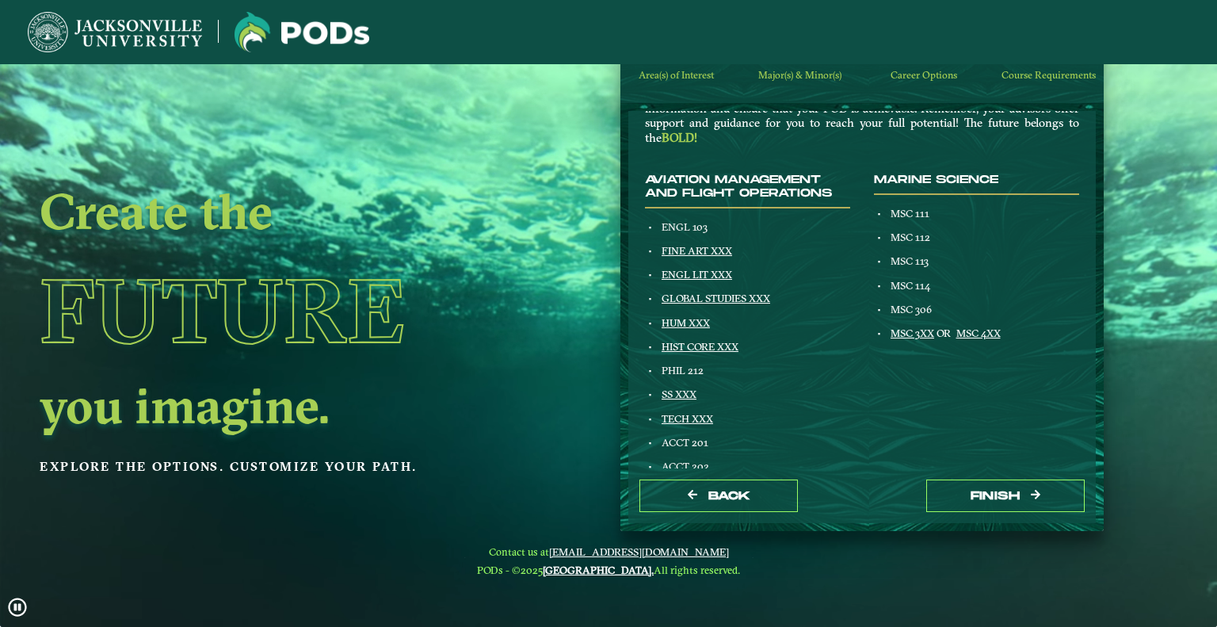
click at [997, 234] on div "MSC 112" at bounding box center [984, 237] width 192 height 13
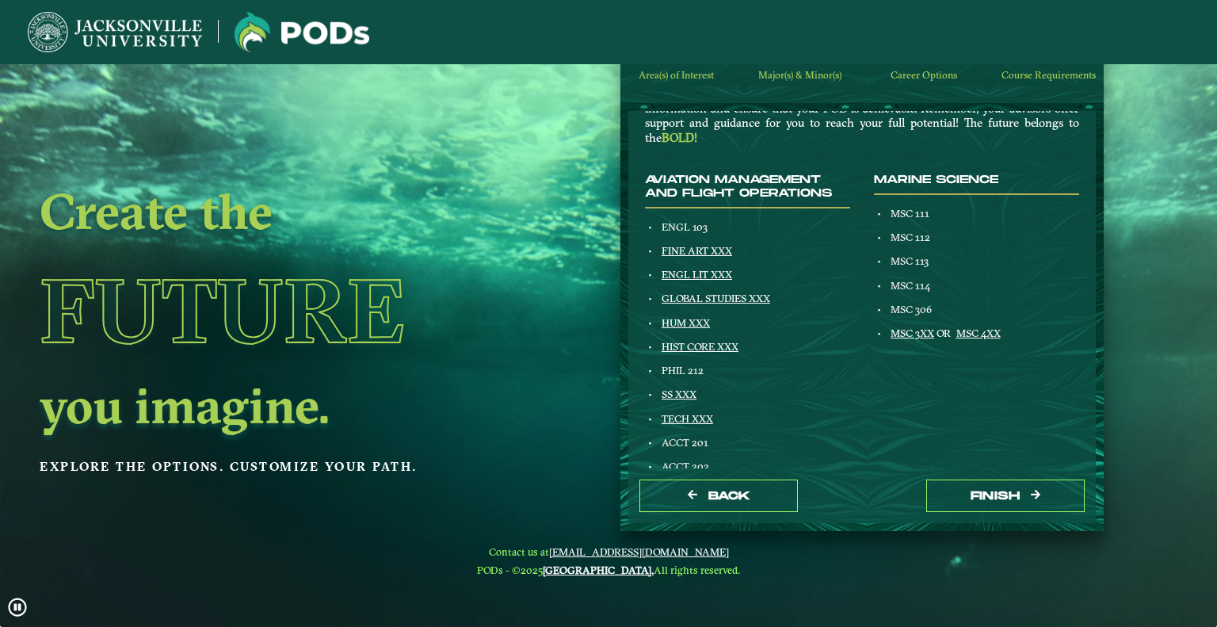
click at [898, 212] on span "MSC 111" at bounding box center [909, 213] width 39 height 13
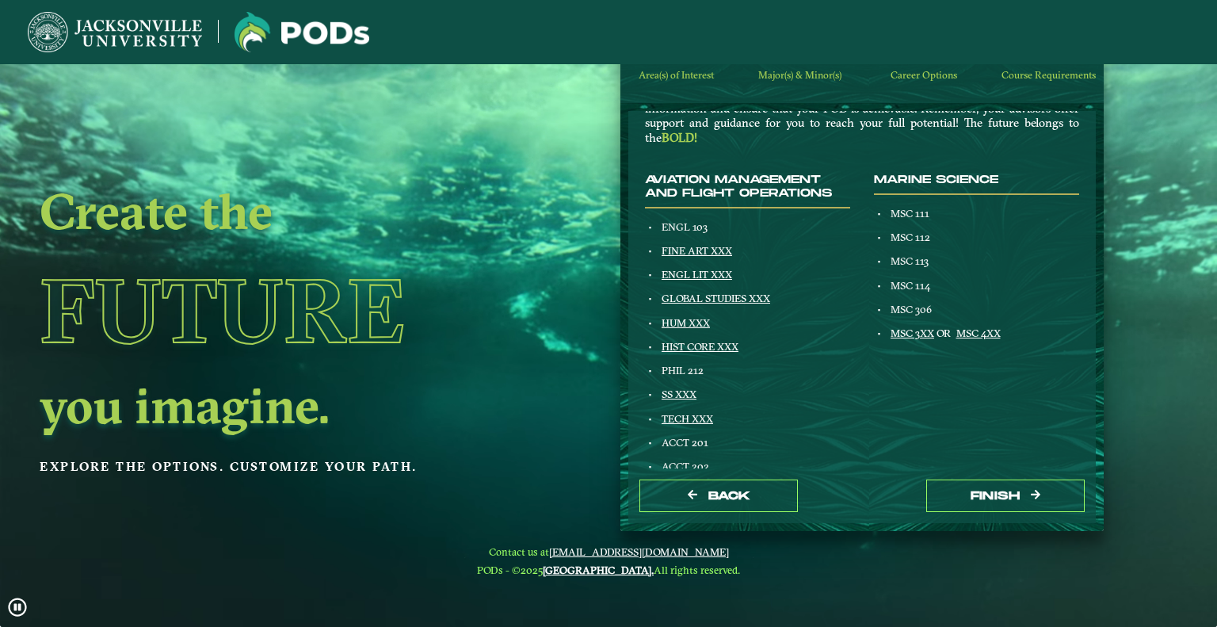
click at [915, 212] on span "MSC 111" at bounding box center [909, 213] width 39 height 13
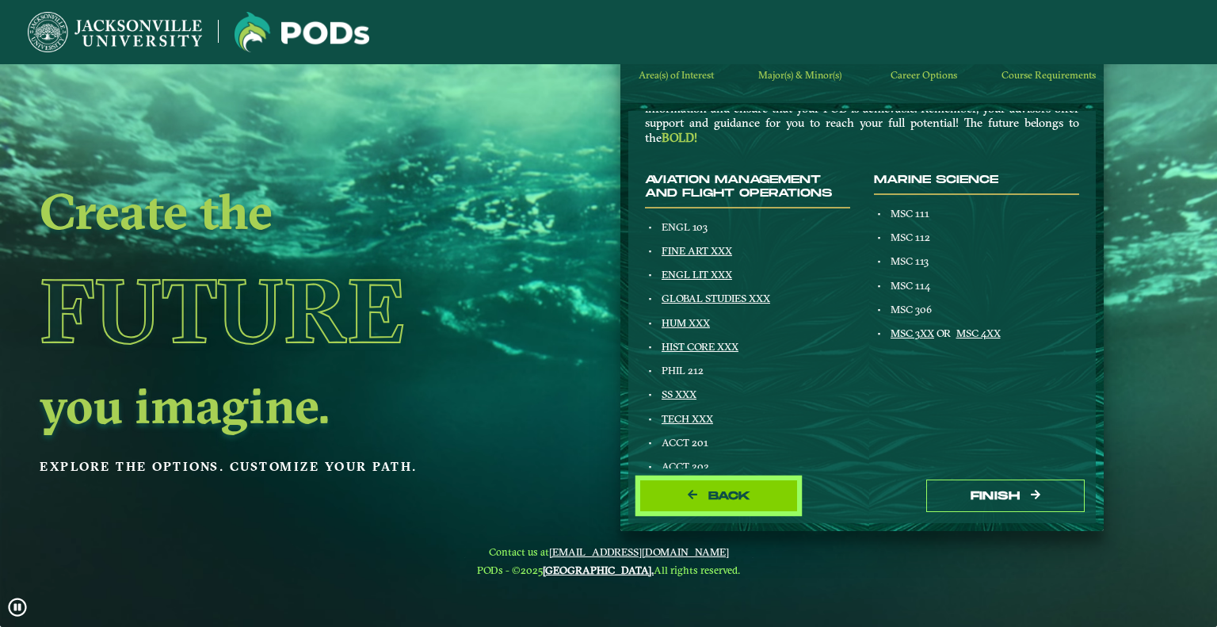
click at [745, 506] on button "Back" at bounding box center [718, 495] width 158 height 32
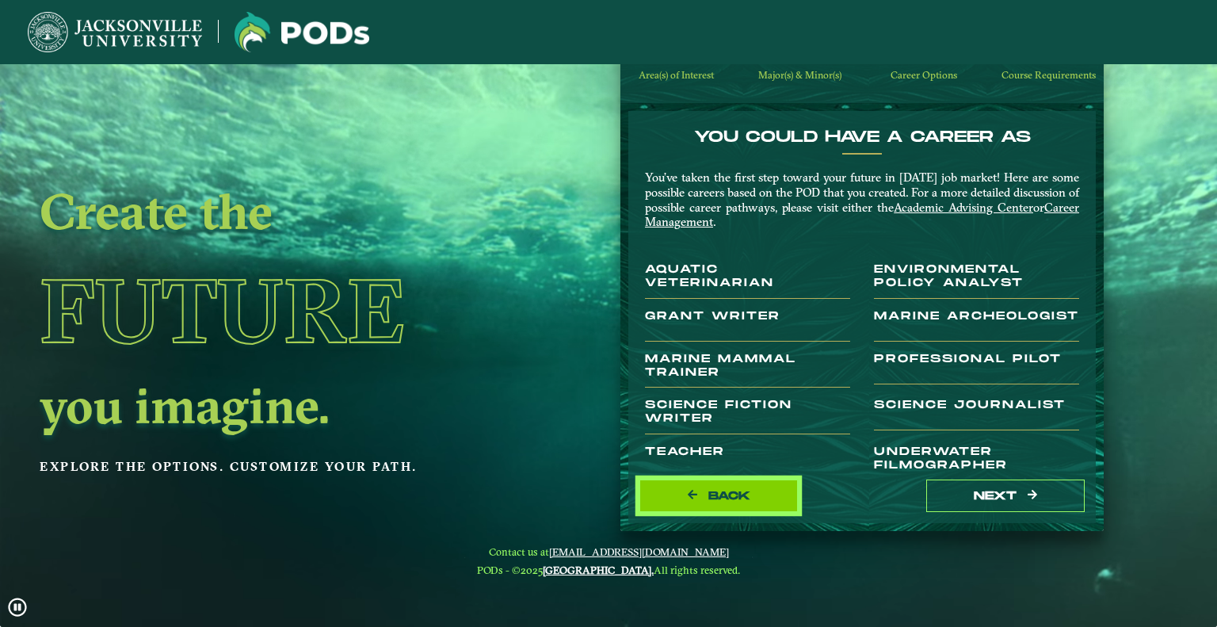
click at [744, 501] on span "Back" at bounding box center [729, 495] width 42 height 13
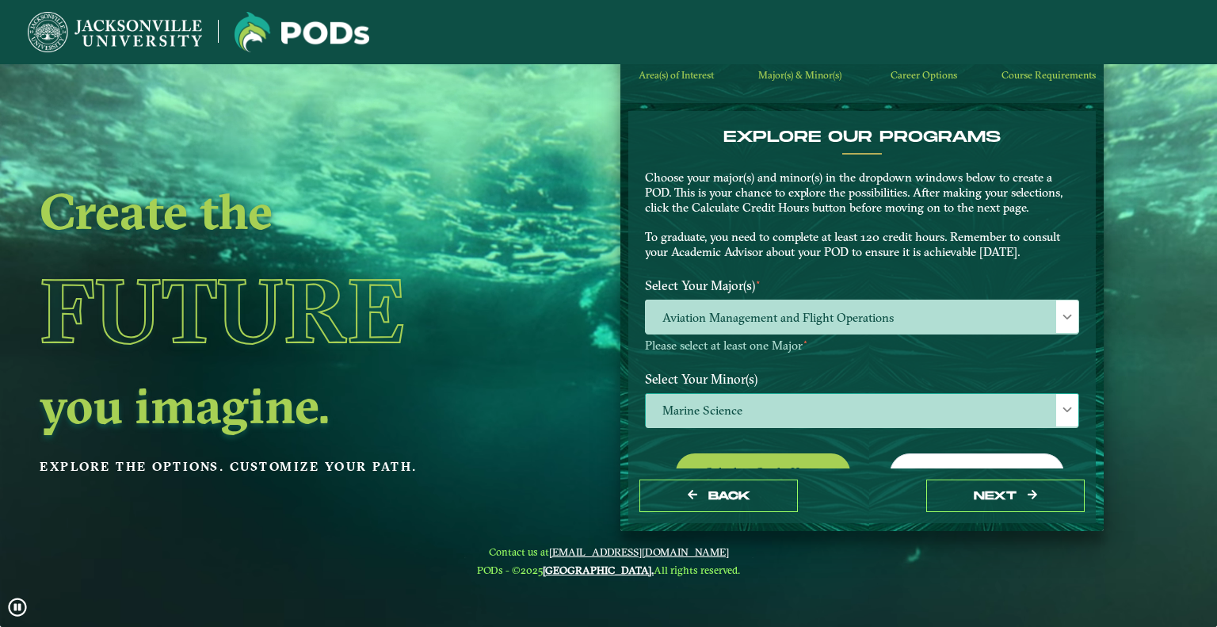
click at [910, 421] on span "Marine Science" at bounding box center [862, 411] width 433 height 34
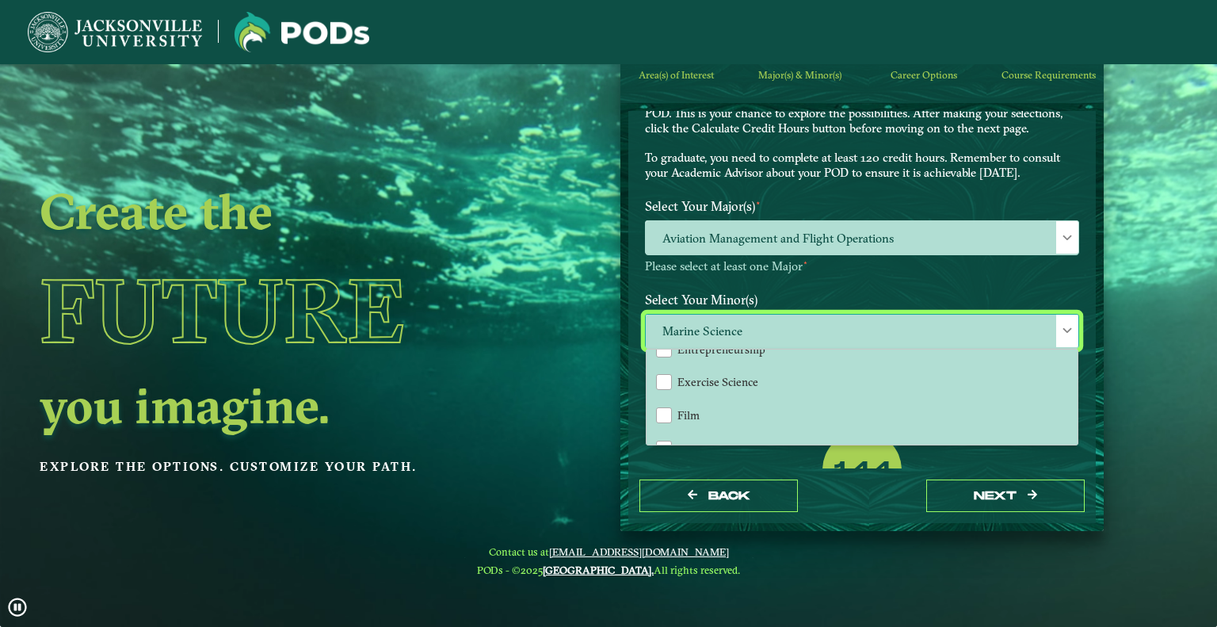
scroll to position [1030, 0]
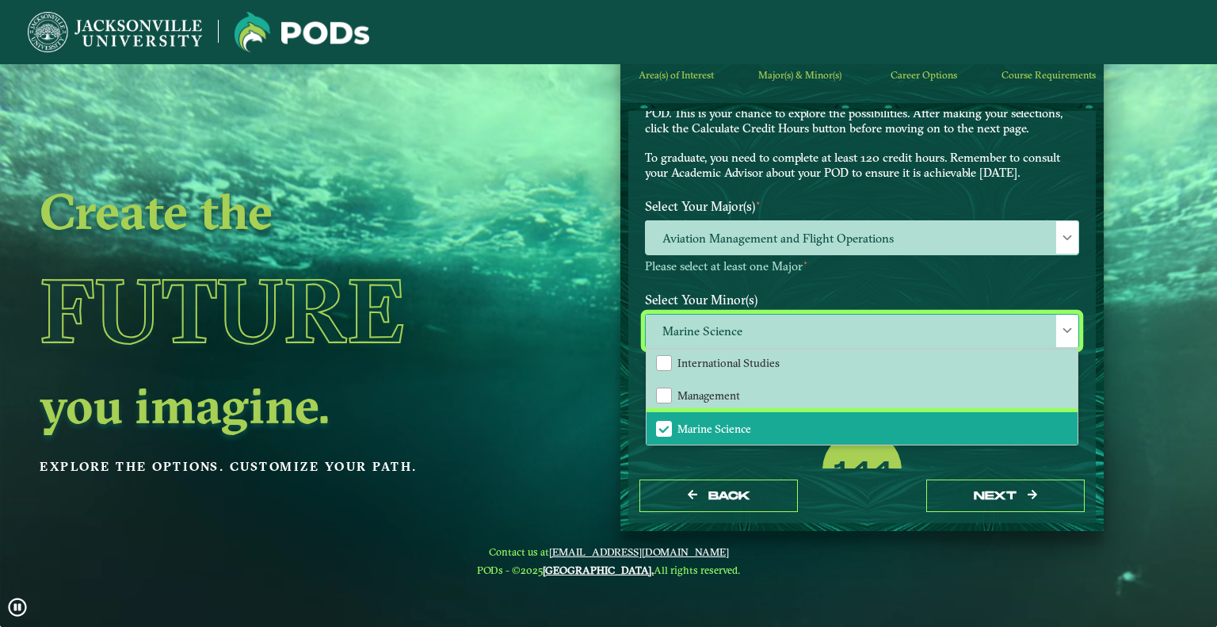
click at [677, 421] on span "Marine Science" at bounding box center [714, 428] width 74 height 14
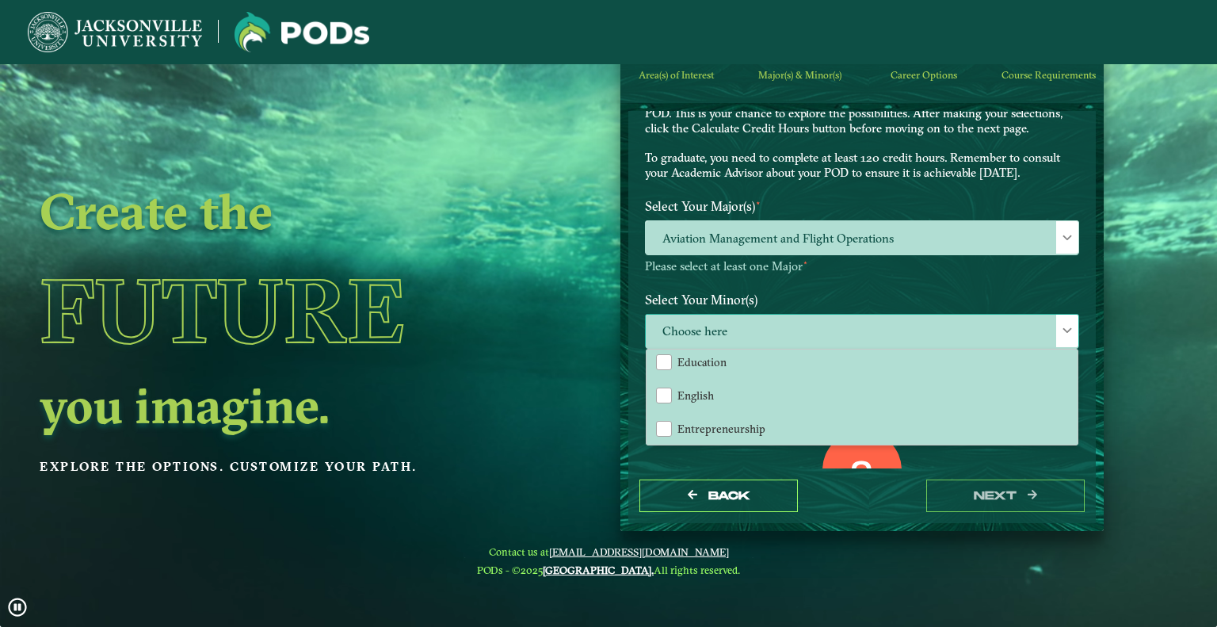
scroll to position [792, 0]
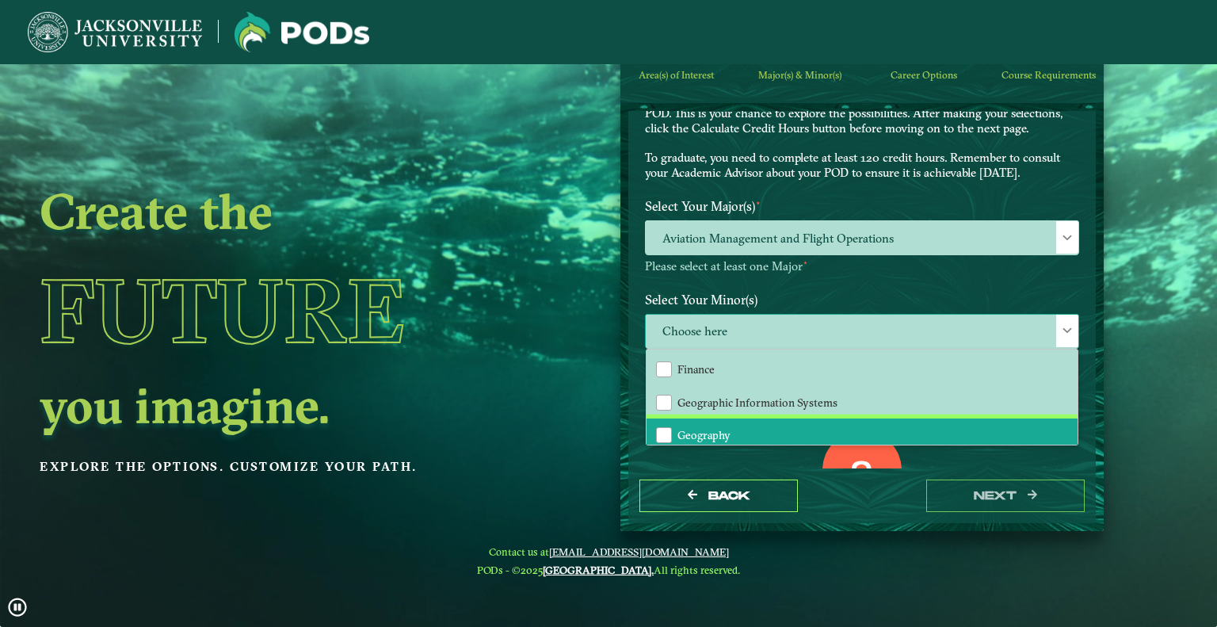
click at [692, 428] on span "Geography" at bounding box center [703, 435] width 53 height 14
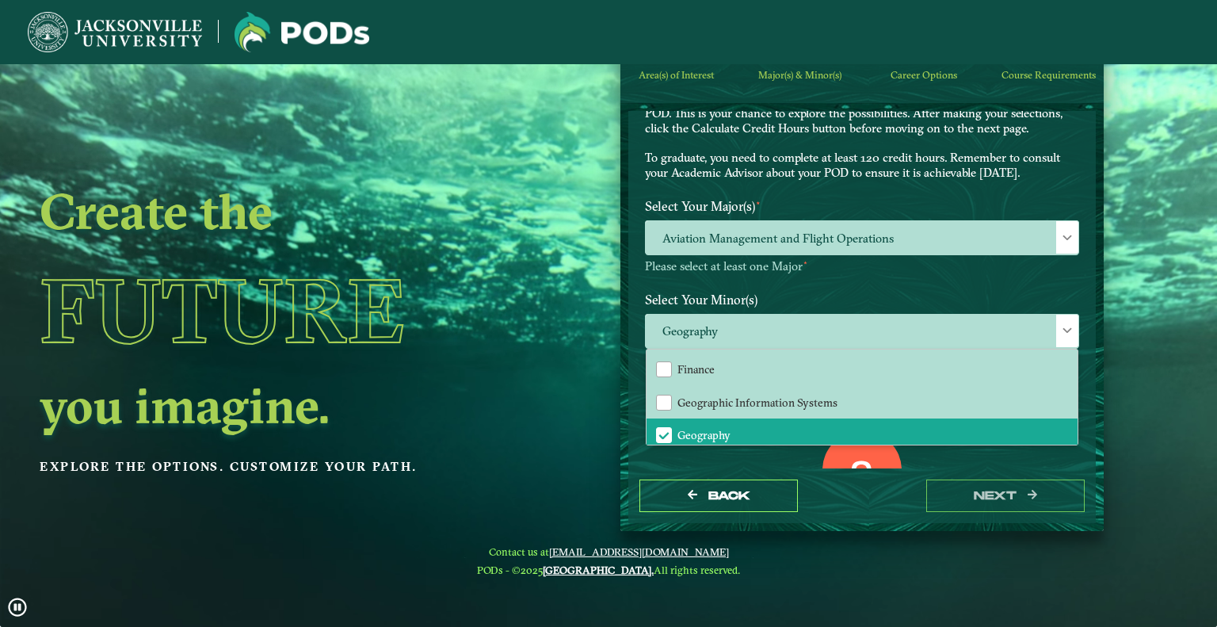
click at [1029, 462] on div "0 Total Credit Hours" at bounding box center [862, 497] width 458 height 135
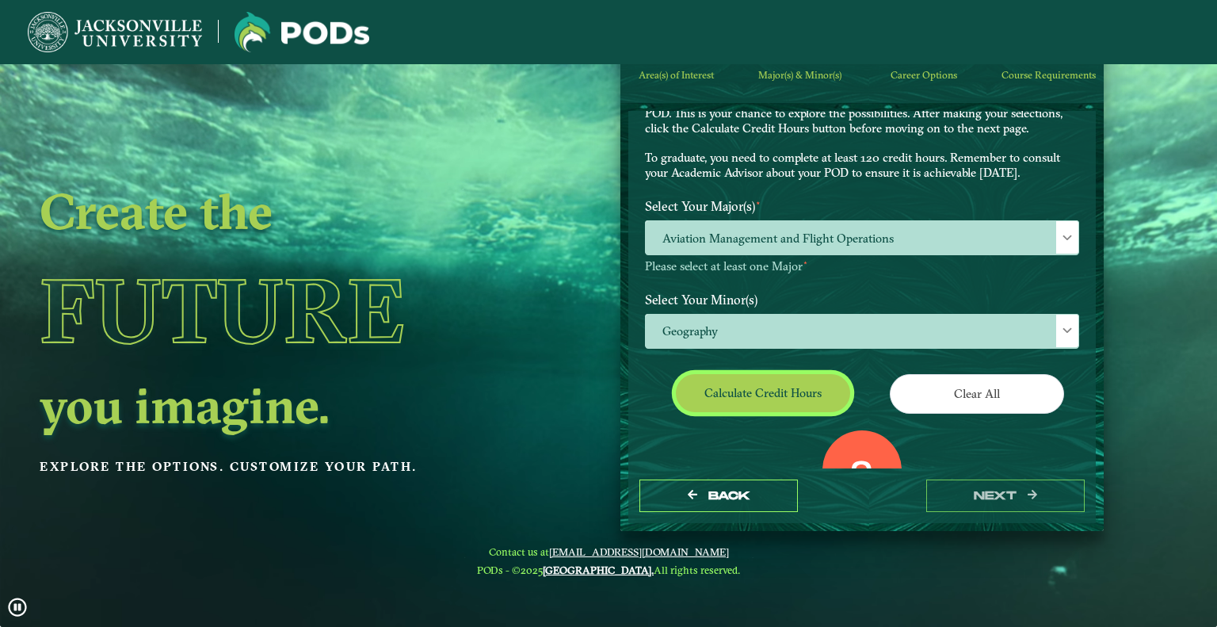
click at [760, 390] on button "Calculate credit hours" at bounding box center [763, 392] width 174 height 37
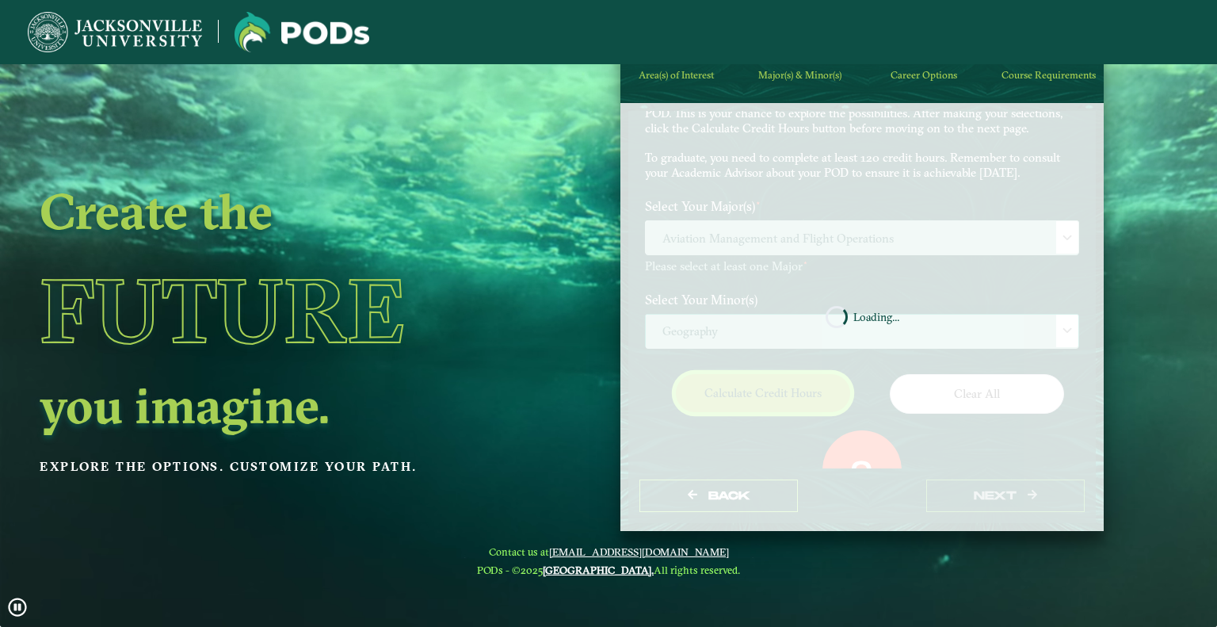
scroll to position [0, 0]
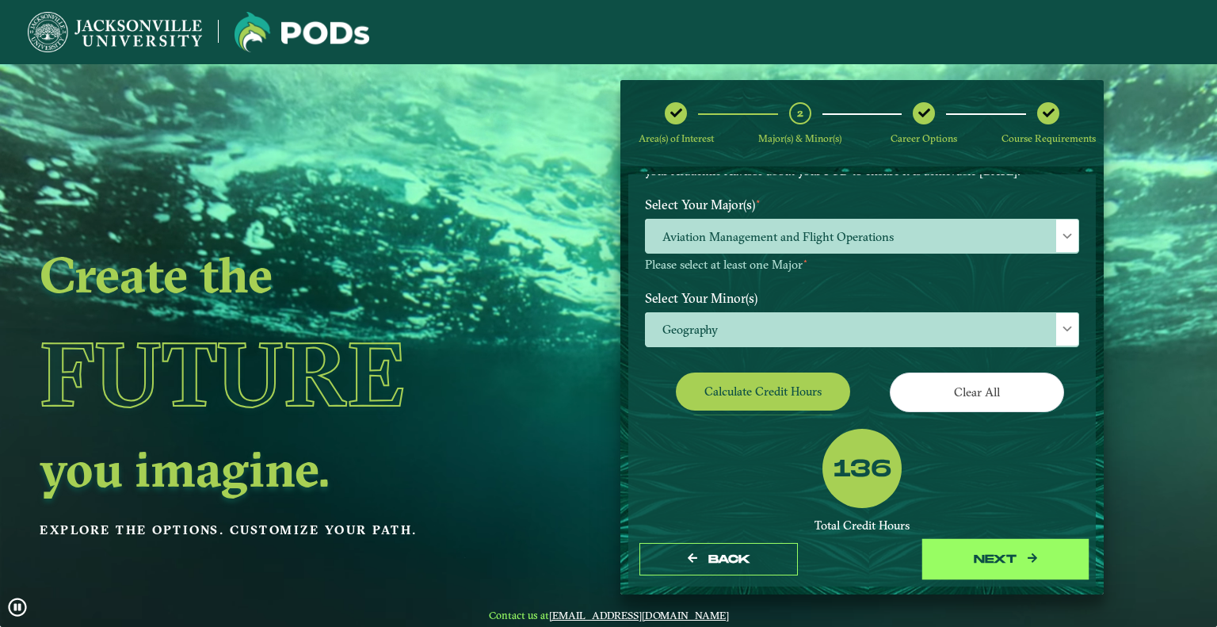
click at [992, 553] on button "next" at bounding box center [1005, 559] width 158 height 32
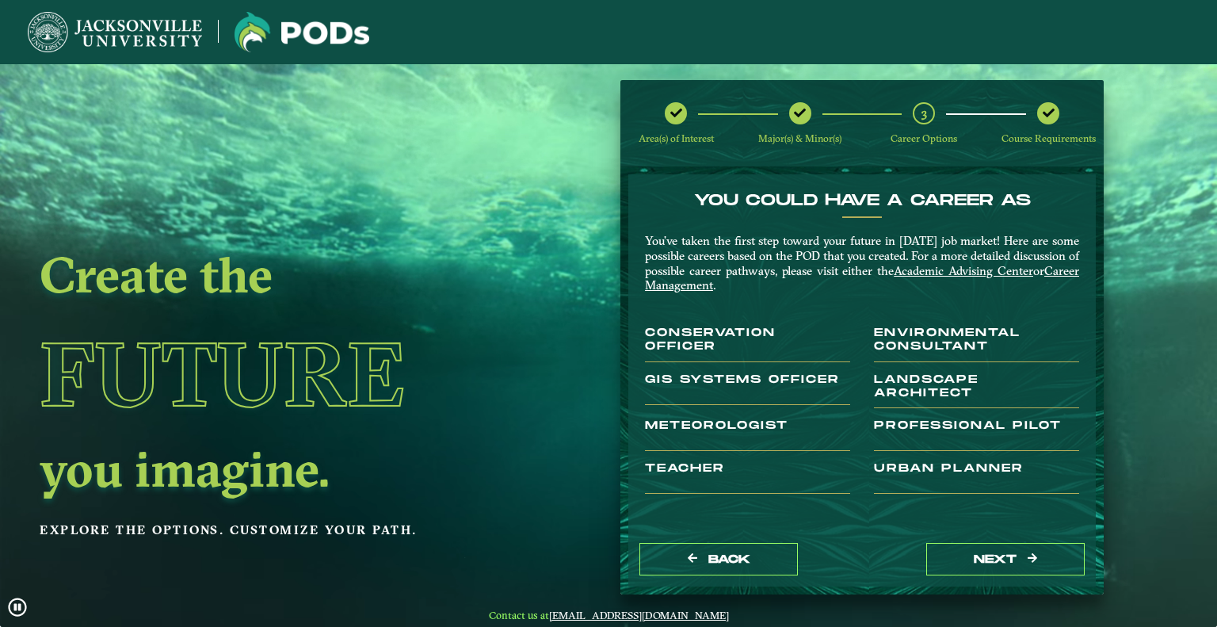
click at [728, 421] on h3 "Meteorologist" at bounding box center [747, 435] width 205 height 32
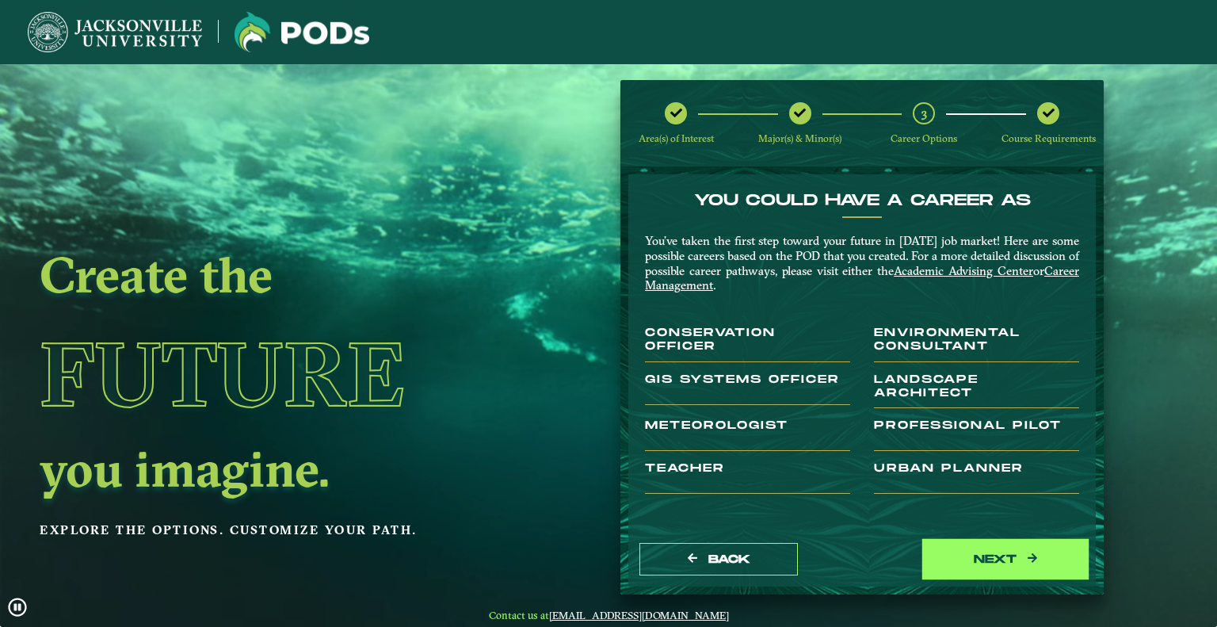
click at [1002, 559] on button "next" at bounding box center [1005, 559] width 158 height 32
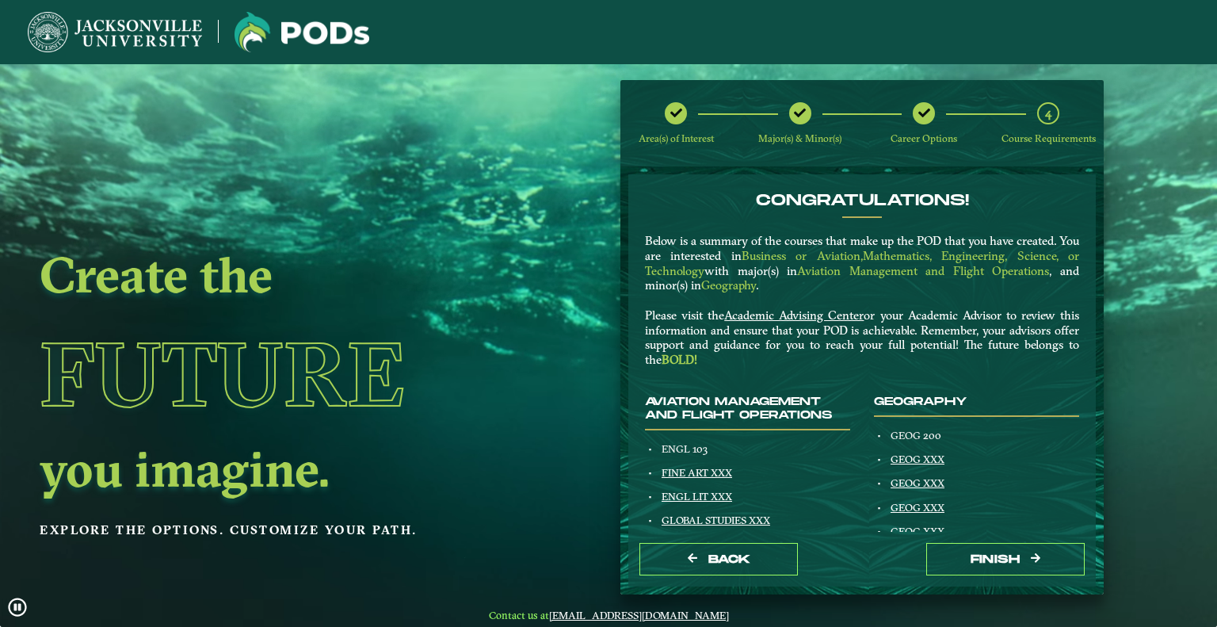
scroll to position [158, 0]
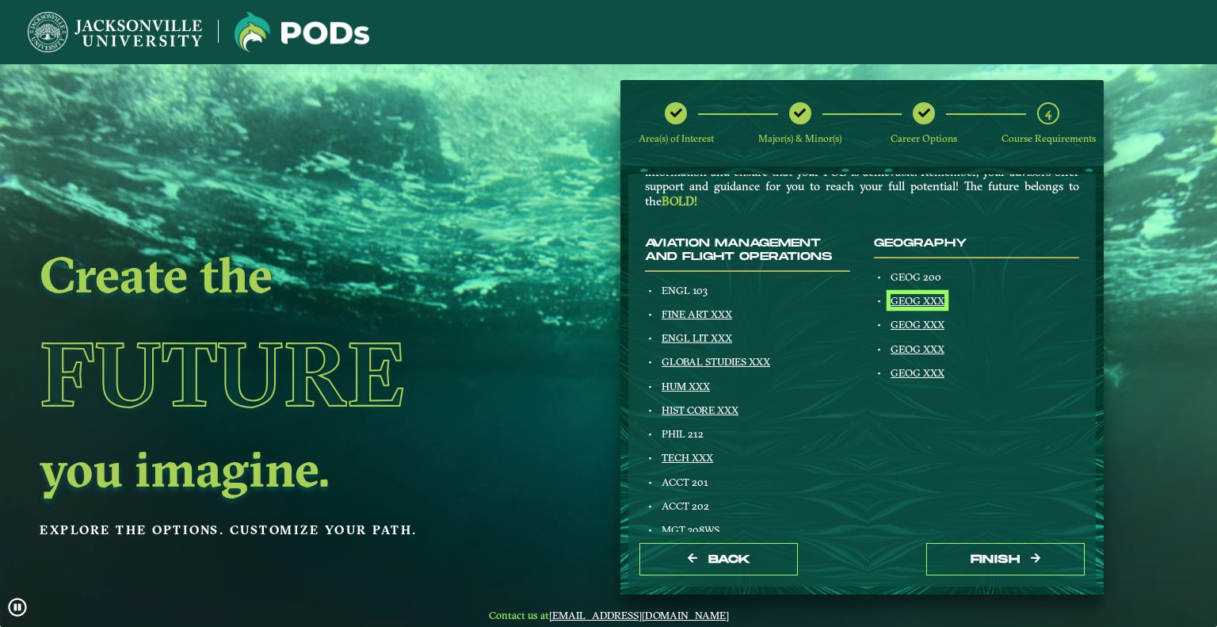
click at [906, 299] on link "GEOG XXX" at bounding box center [917, 300] width 54 height 13
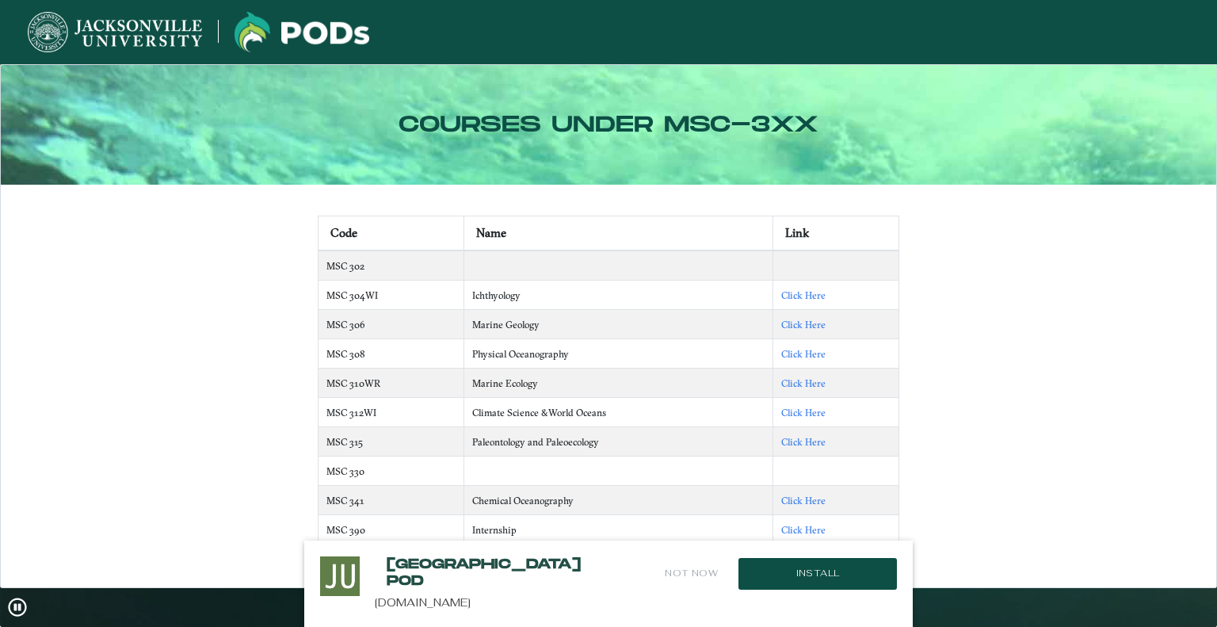
click at [1030, 455] on div "Code Name Link MSC 302 MSC 304WI Ichthyology Click Here MSC 306 Marine Geology …" at bounding box center [608, 377] width 1211 height 357
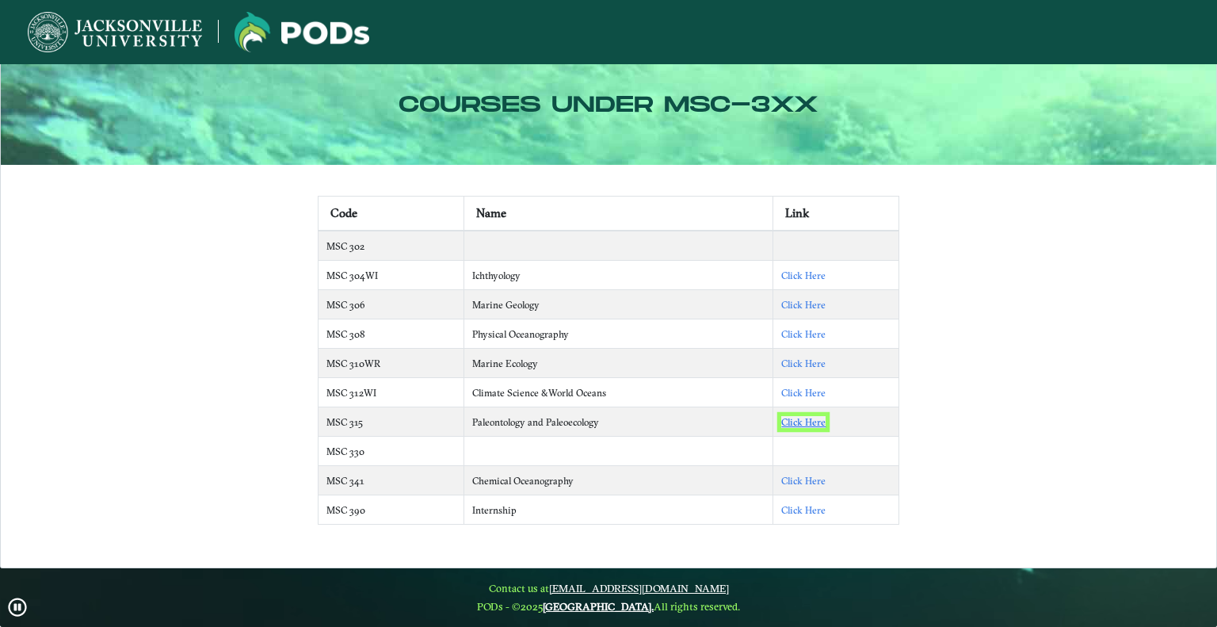
click at [799, 417] on link "Click Here" at bounding box center [803, 422] width 44 height 12
click at [1164, 374] on div "Code Name Link MSC 302 MSC 304WI Ichthyology Click Here MSC 306 Marine Geology …" at bounding box center [608, 357] width 1211 height 357
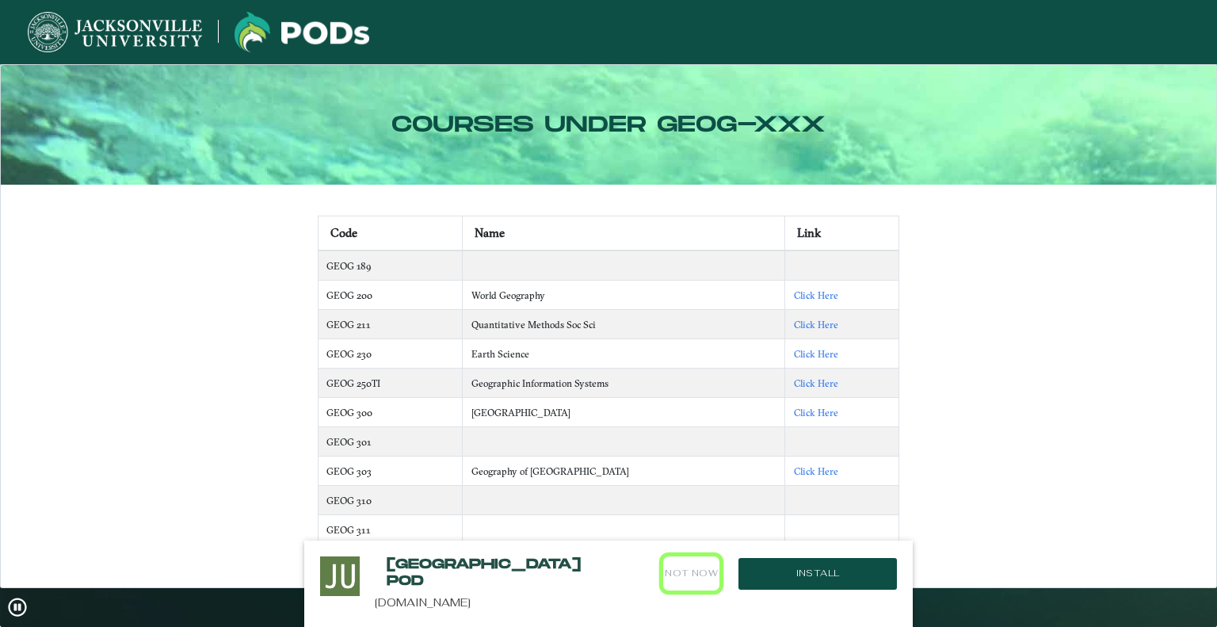
click at [705, 574] on button "Not Now" at bounding box center [691, 573] width 56 height 34
